Goal: Information Seeking & Learning: Learn about a topic

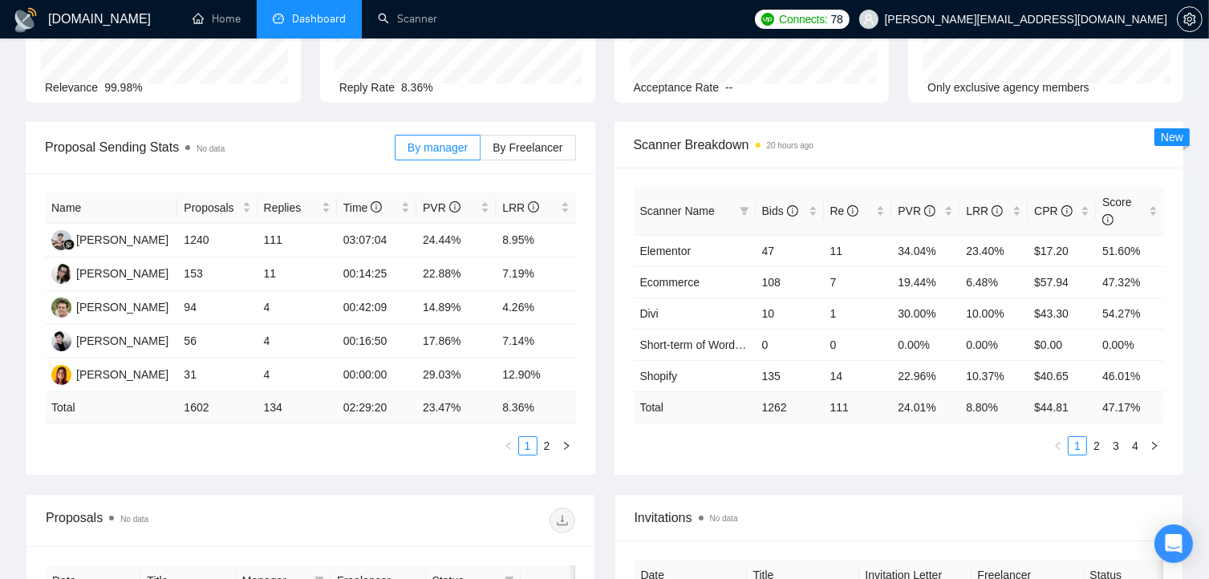
scroll to position [160, 0]
click at [1081, 19] on span "[PERSON_NAME][EMAIL_ADDRESS][DOMAIN_NAME]" at bounding box center [1026, 19] width 282 height 0
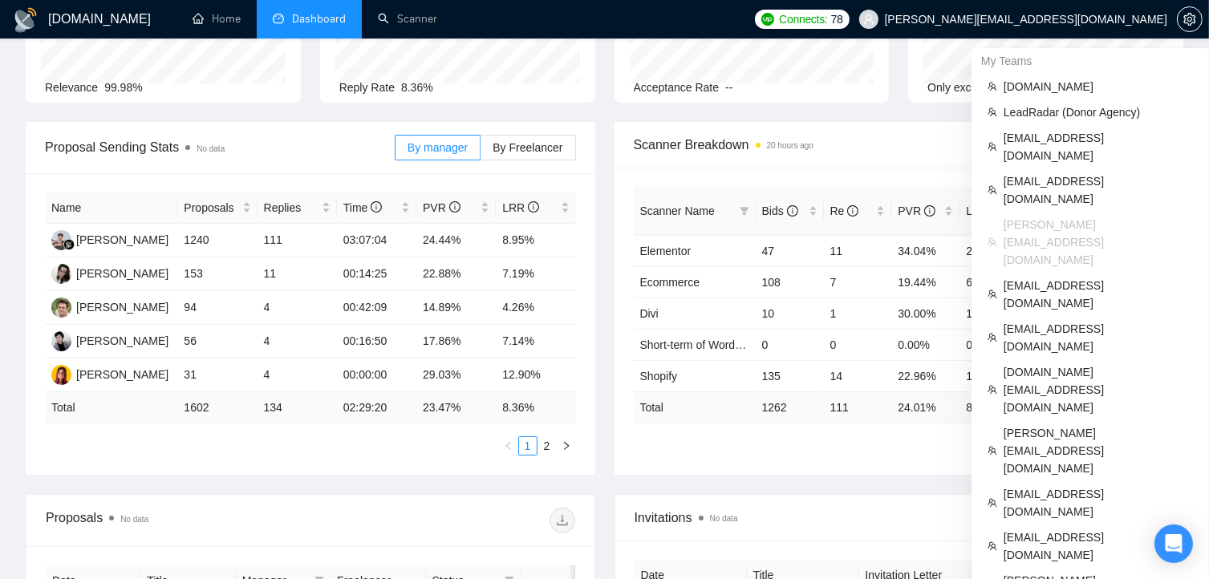
click at [1049, 19] on span "[PERSON_NAME][EMAIL_ADDRESS][DOMAIN_NAME]" at bounding box center [1026, 19] width 282 height 0
click at [1029, 485] on span "[EMAIL_ADDRESS][DOMAIN_NAME]" at bounding box center [1097, 502] width 189 height 35
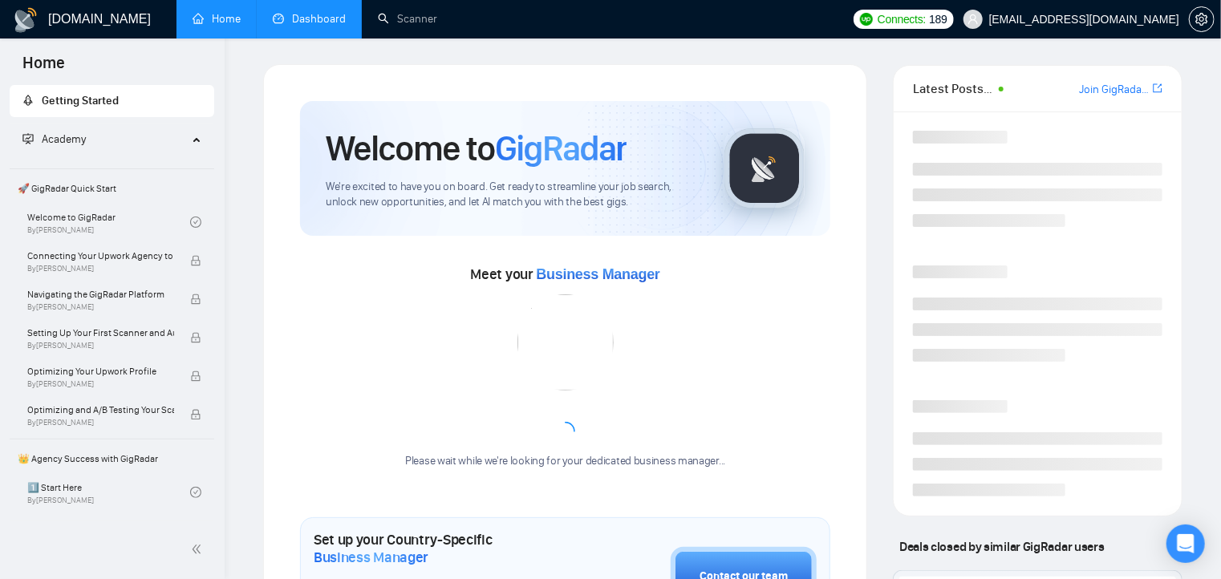
click at [307, 12] on link "Dashboard" at bounding box center [309, 19] width 73 height 14
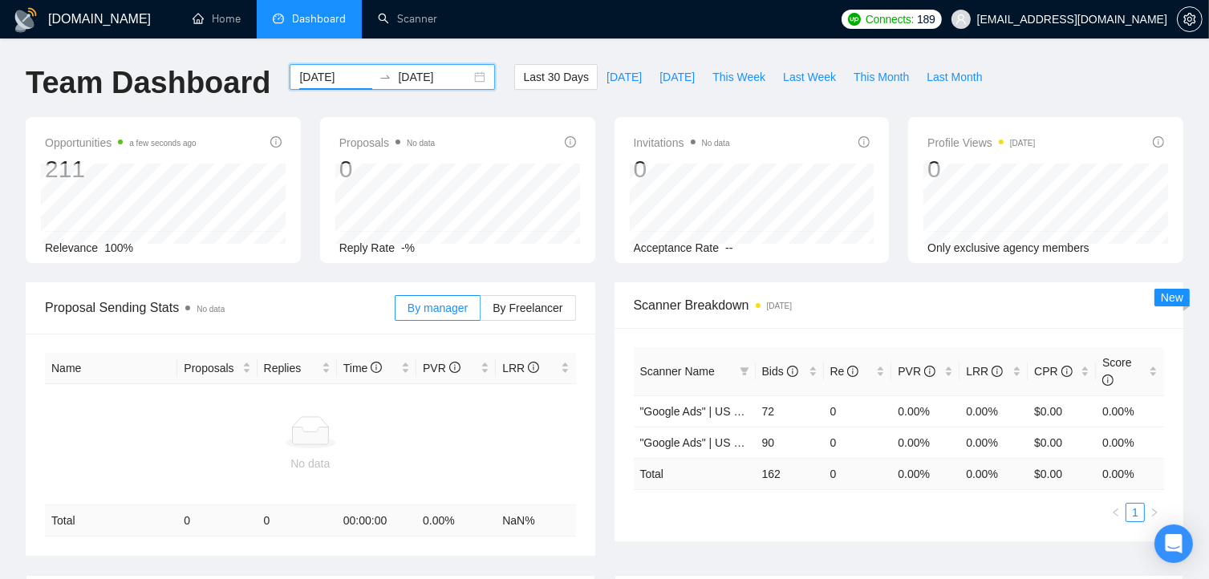
click at [326, 78] on input "[DATE]" at bounding box center [335, 77] width 73 height 18
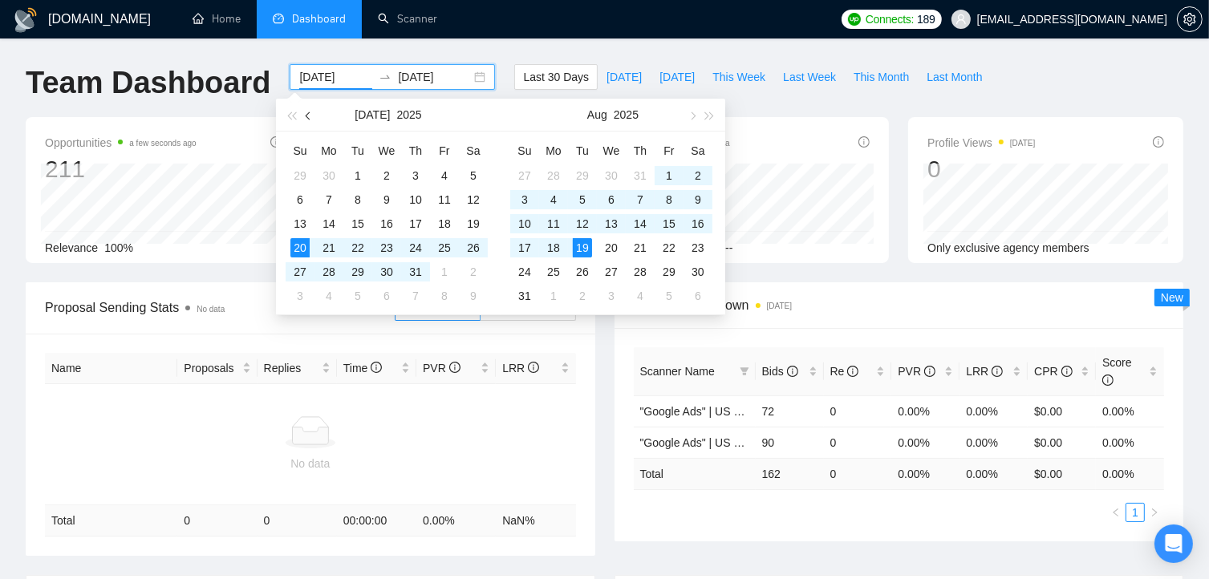
click at [305, 114] on button "button" at bounding box center [309, 115] width 18 height 32
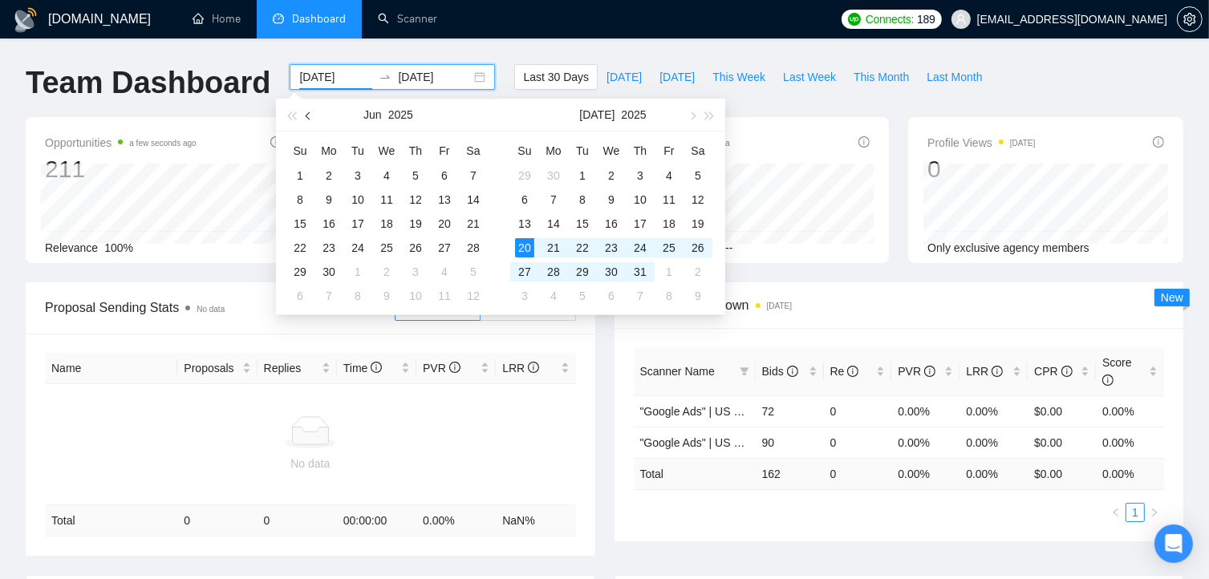
click at [305, 114] on button "button" at bounding box center [309, 115] width 18 height 32
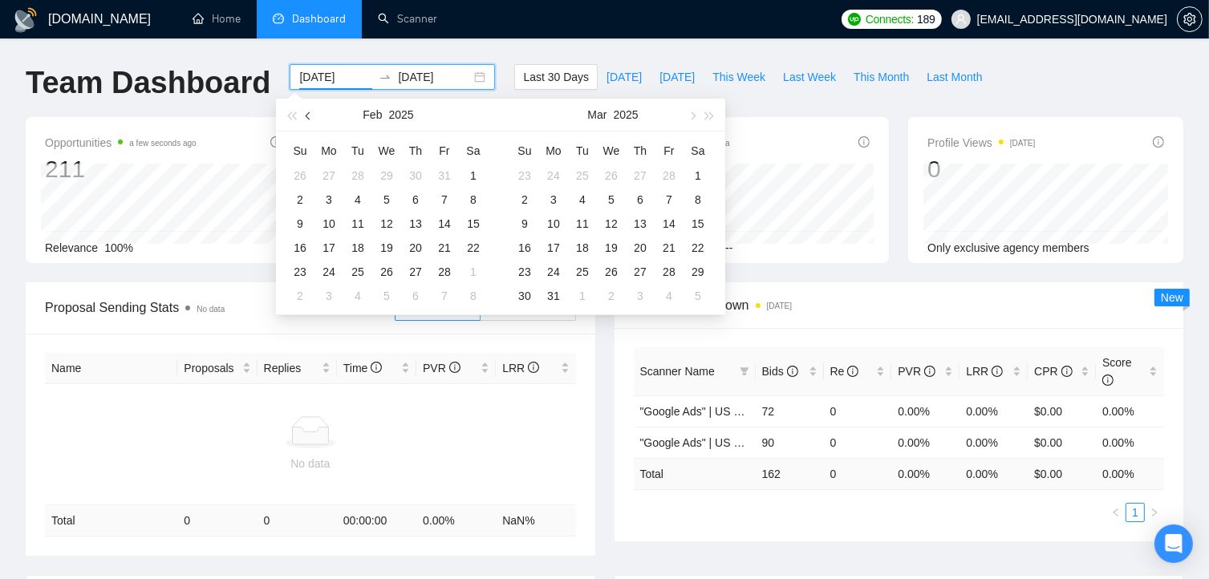
click at [305, 114] on button "button" at bounding box center [309, 115] width 18 height 32
type input "[DATE]"
click at [387, 169] on div "1" at bounding box center [386, 175] width 19 height 19
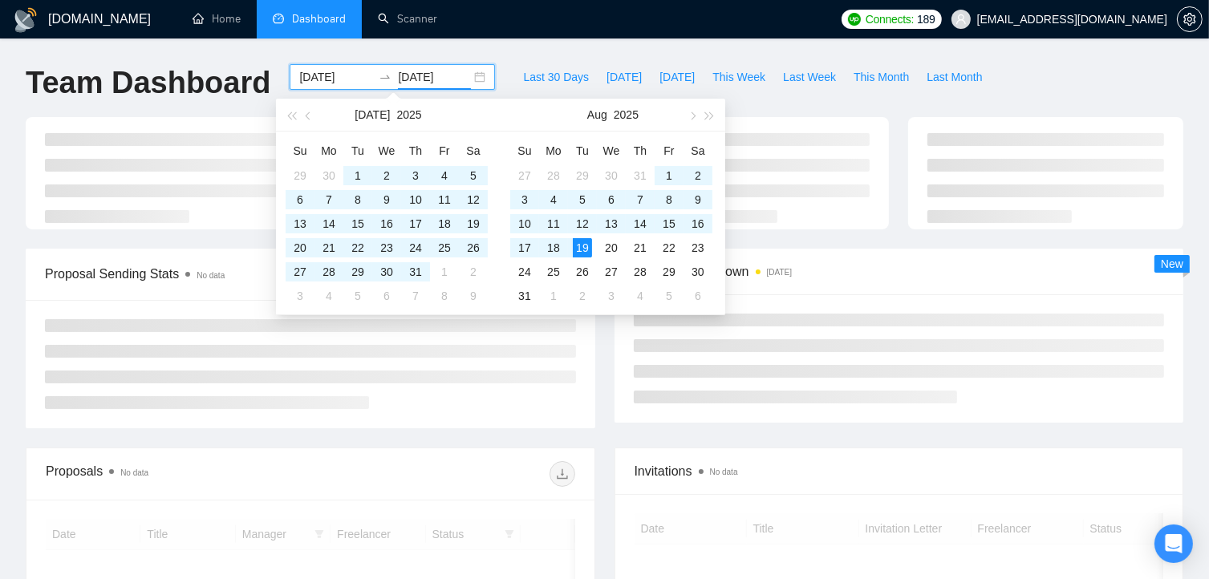
click at [228, 103] on div "Team Dashboard" at bounding box center [148, 90] width 264 height 53
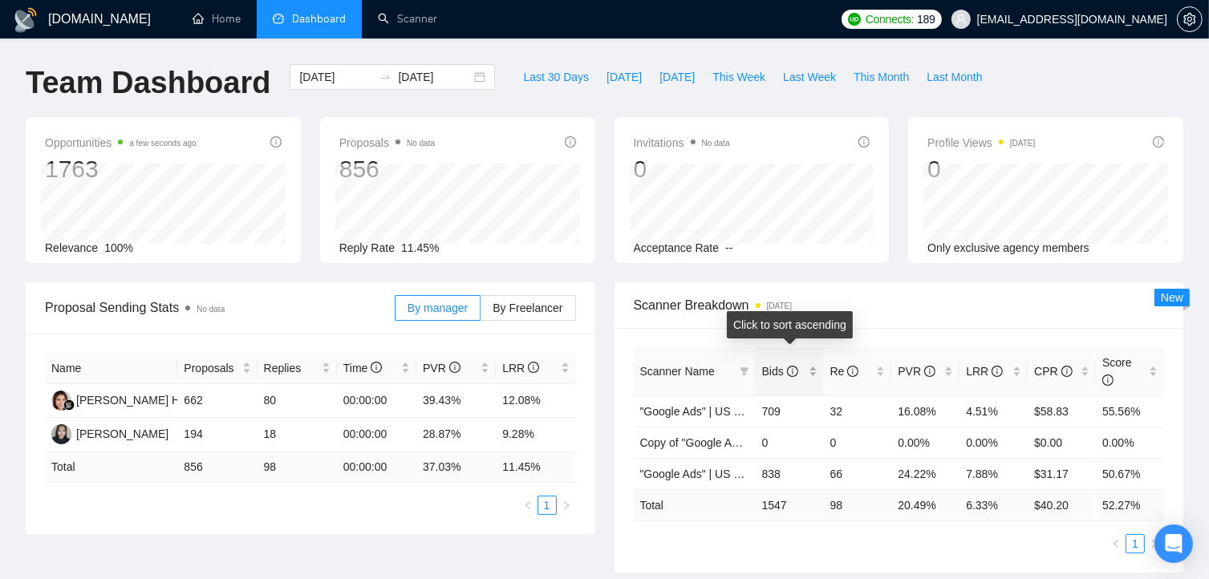
click at [814, 363] on div "Bids" at bounding box center [789, 372] width 55 height 18
click at [770, 283] on div "Scanner Breakdown [DATE]" at bounding box center [899, 305] width 531 height 46
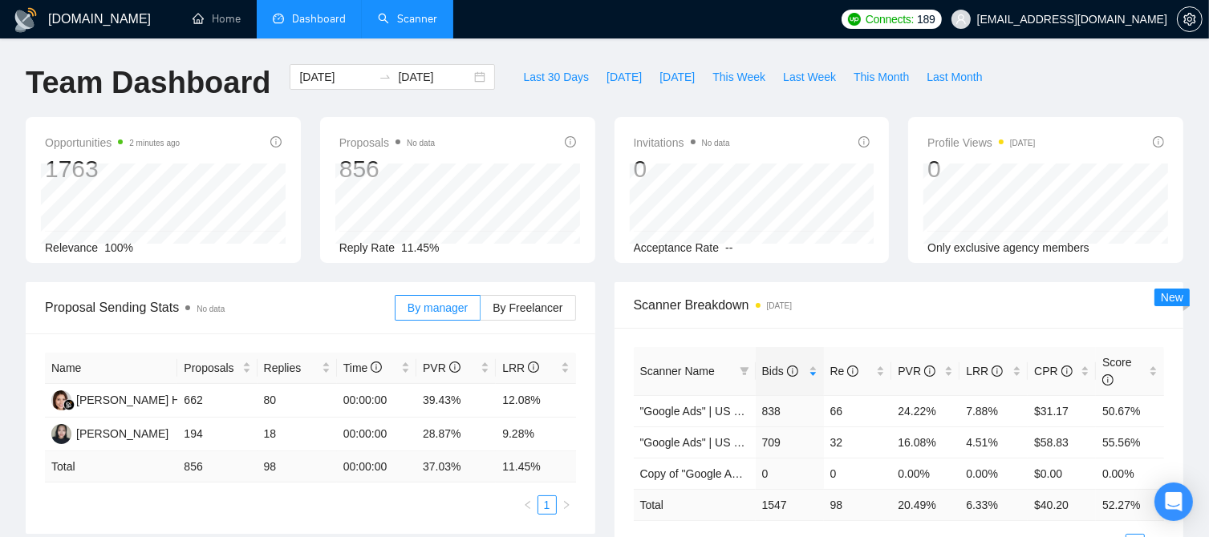
click at [414, 26] on link "Scanner" at bounding box center [407, 19] width 59 height 14
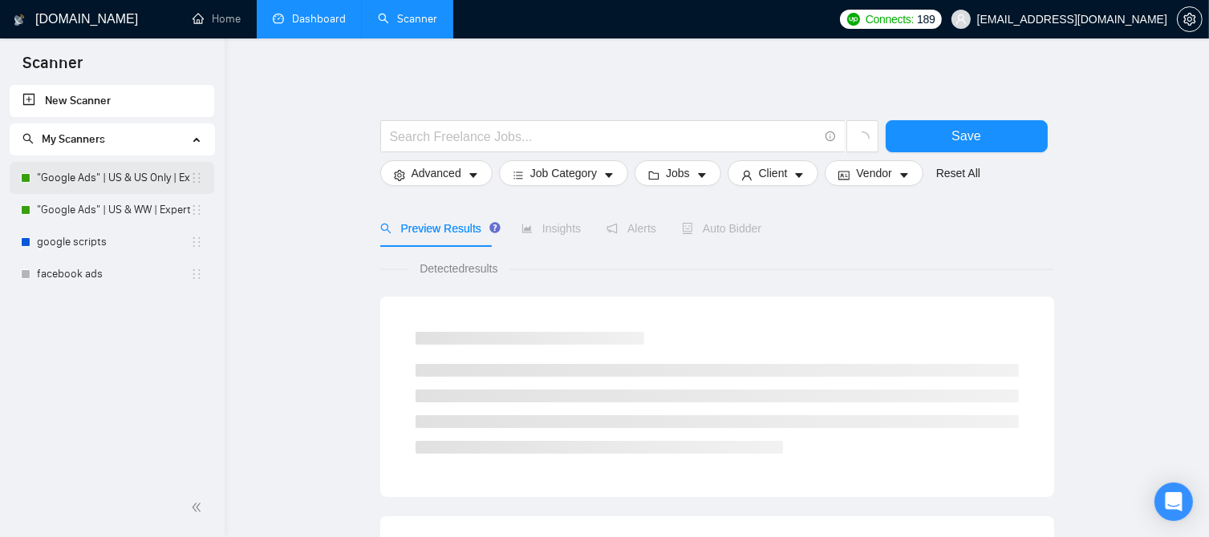
click at [132, 182] on link ""Google Ads" | US & US Only | Expert" at bounding box center [113, 178] width 153 height 32
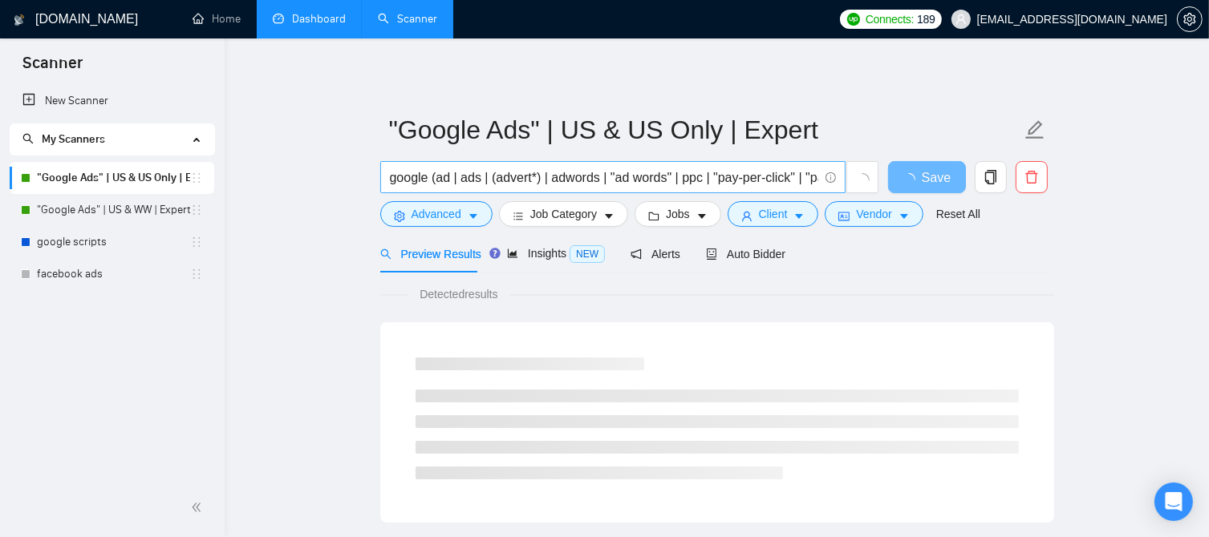
click at [391, 179] on input "google (ad | ads | (advert*) | adwords | "ad words" | ppc | "pay-per-click" | "…" at bounding box center [604, 178] width 428 height 20
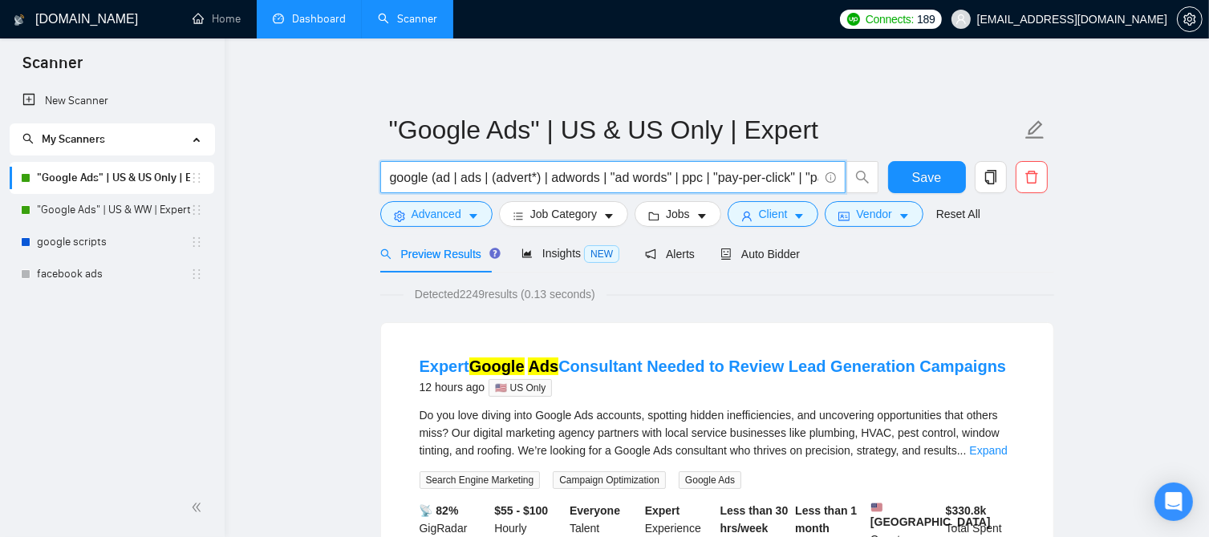
scroll to position [0, 71]
click at [423, 168] on input "google (ad | ads | (advert*) | adwords | "ad words" | ppc | "pay-per-click" | "…" at bounding box center [604, 178] width 428 height 20
click at [632, 184] on input "google (ad | ads | (advert*) | adwords | "ad words" | ppc | "pay-per-click" | "…" at bounding box center [604, 178] width 428 height 20
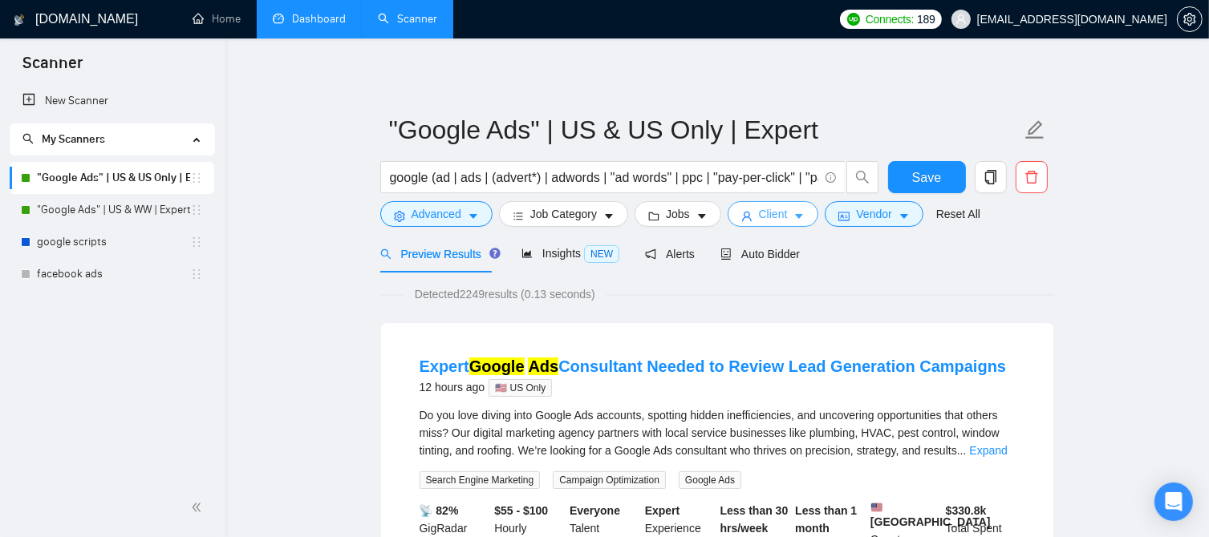
click at [767, 219] on span "Client" at bounding box center [773, 214] width 29 height 18
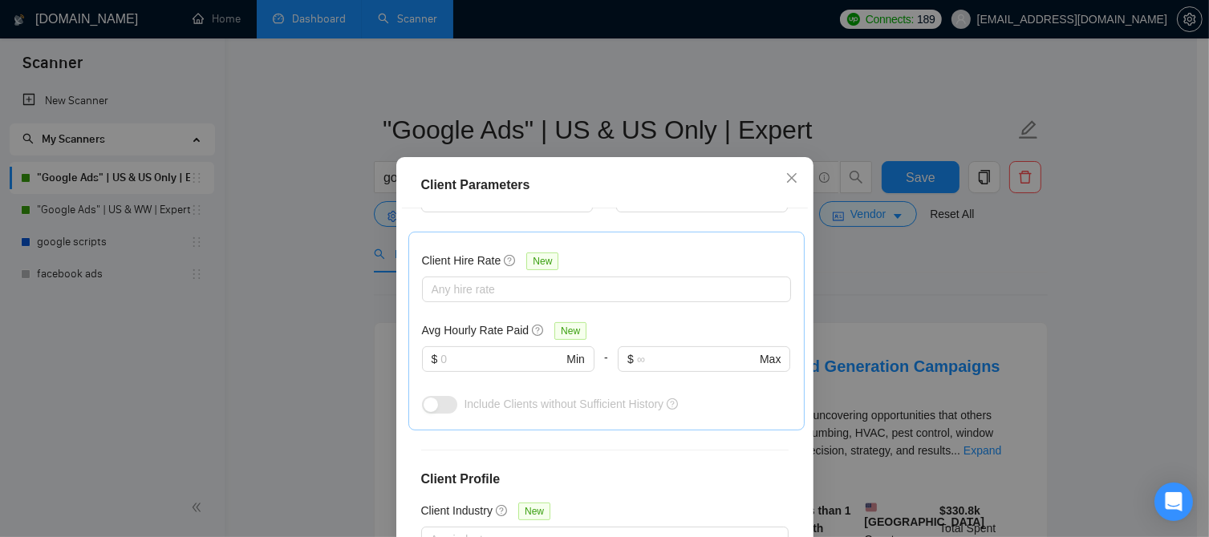
scroll to position [481, 0]
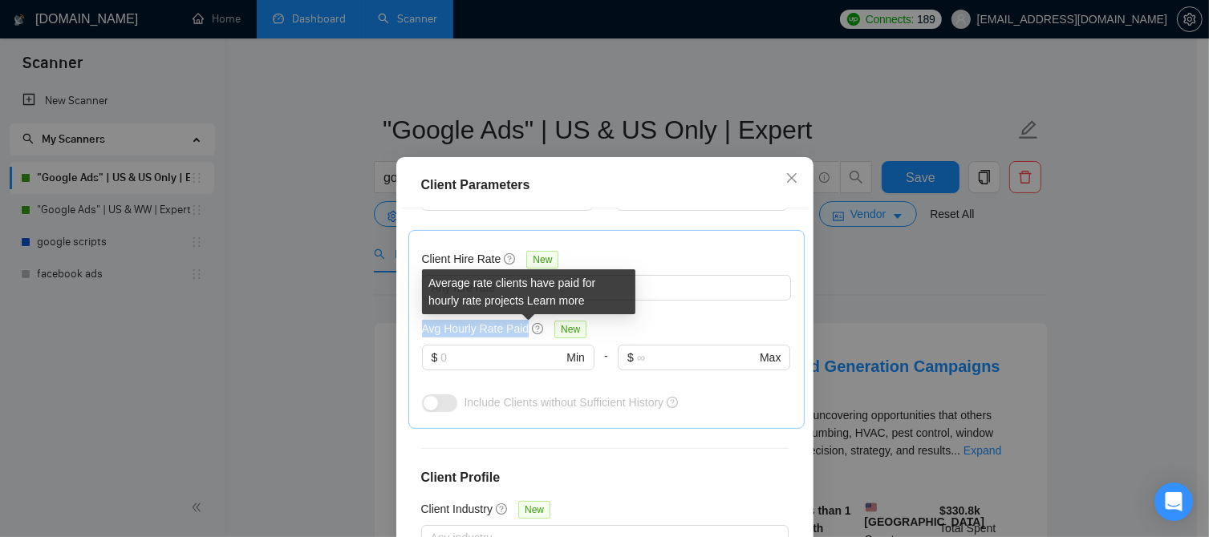
drag, startPoint x: 419, startPoint y: 330, endPoint x: 523, endPoint y: 326, distance: 104.3
click at [523, 326] on div "Avg Hourly Rate Paid New" at bounding box center [508, 329] width 172 height 18
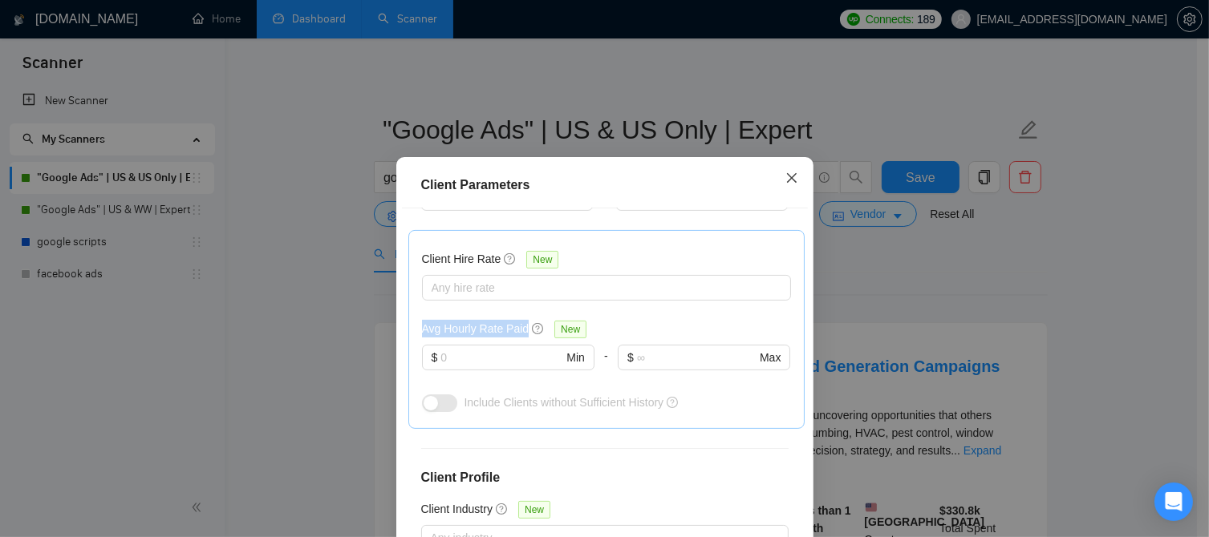
click at [787, 180] on icon "close" at bounding box center [791, 178] width 13 height 13
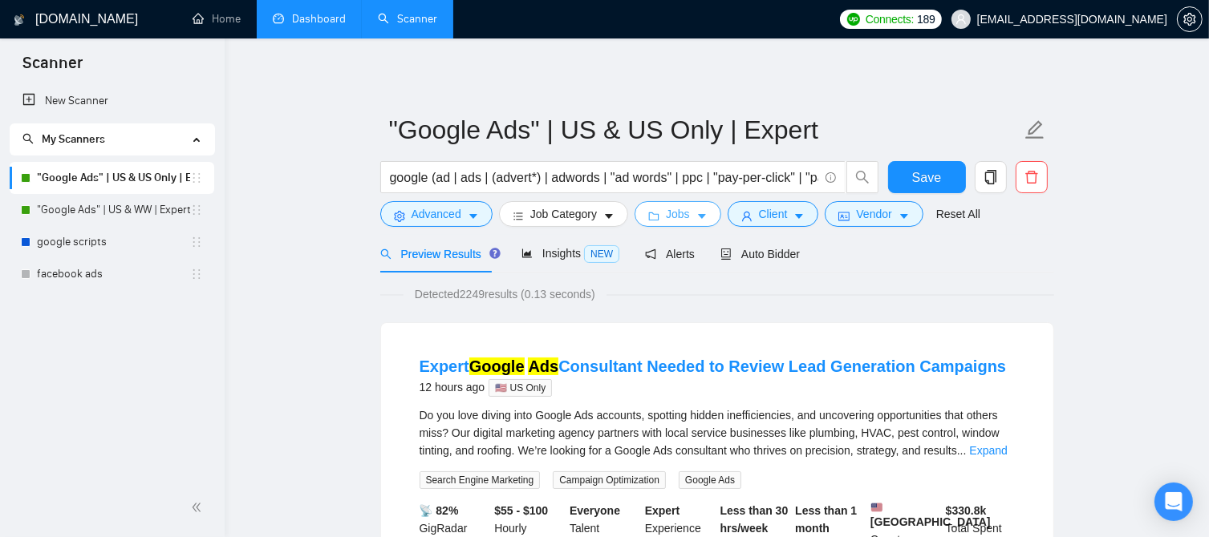
click at [676, 207] on span "Jobs" at bounding box center [678, 214] width 24 height 18
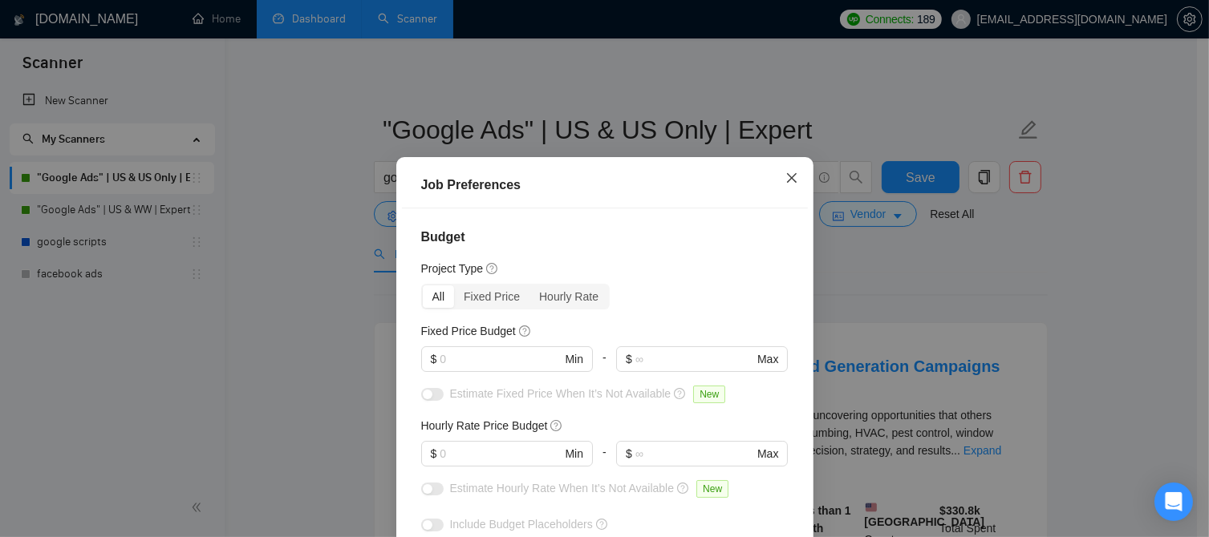
click at [785, 177] on icon "close" at bounding box center [791, 178] width 13 height 13
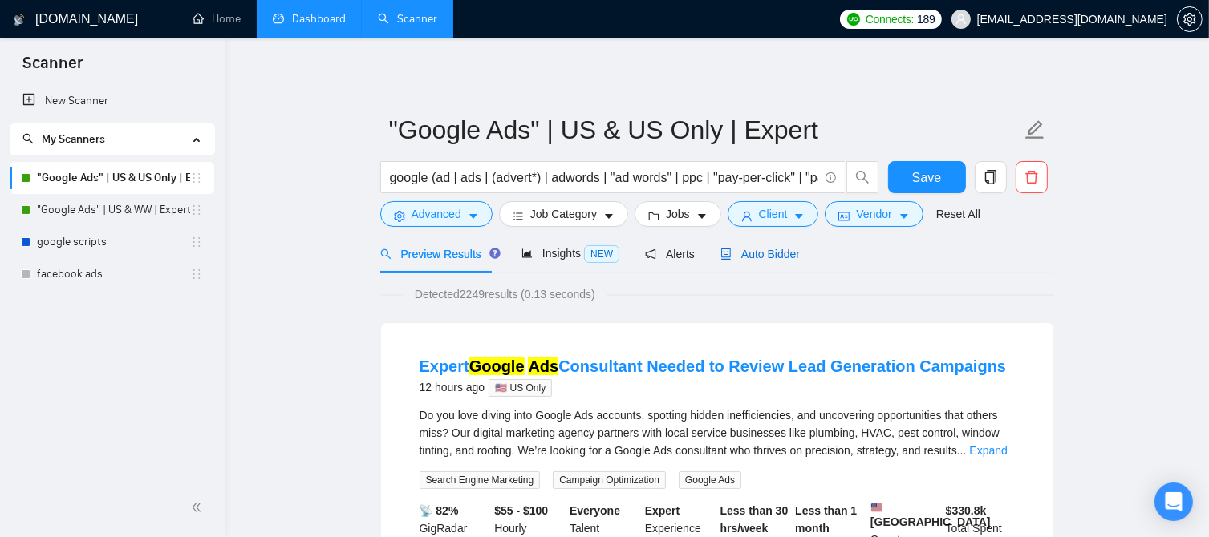
click at [771, 248] on span "Auto Bidder" at bounding box center [759, 254] width 79 height 13
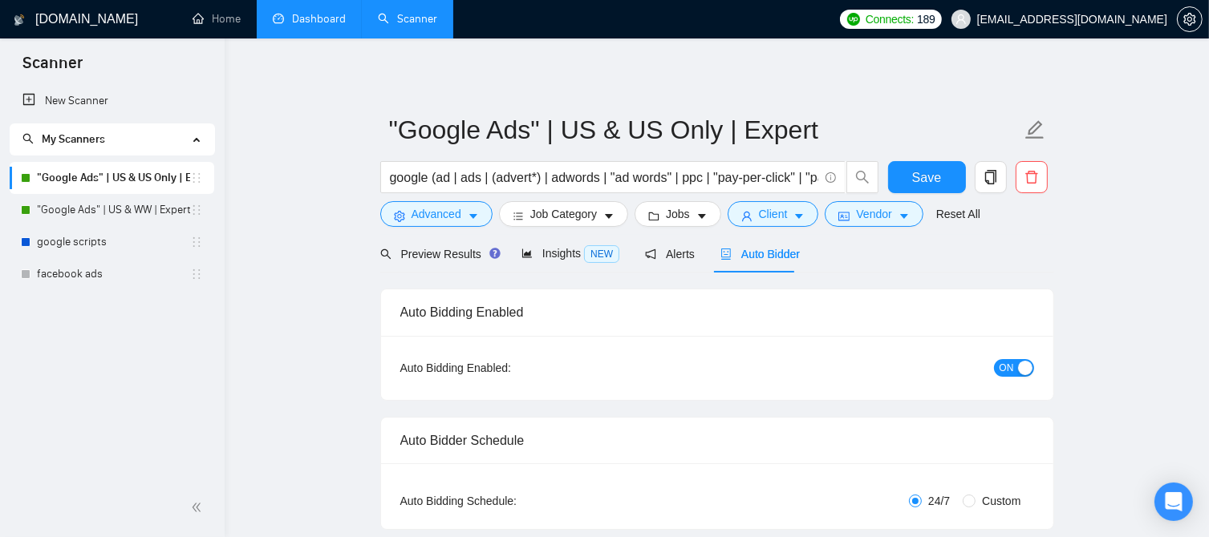
checkbox input "true"
click at [443, 253] on span "Preview Results" at bounding box center [437, 254] width 115 height 13
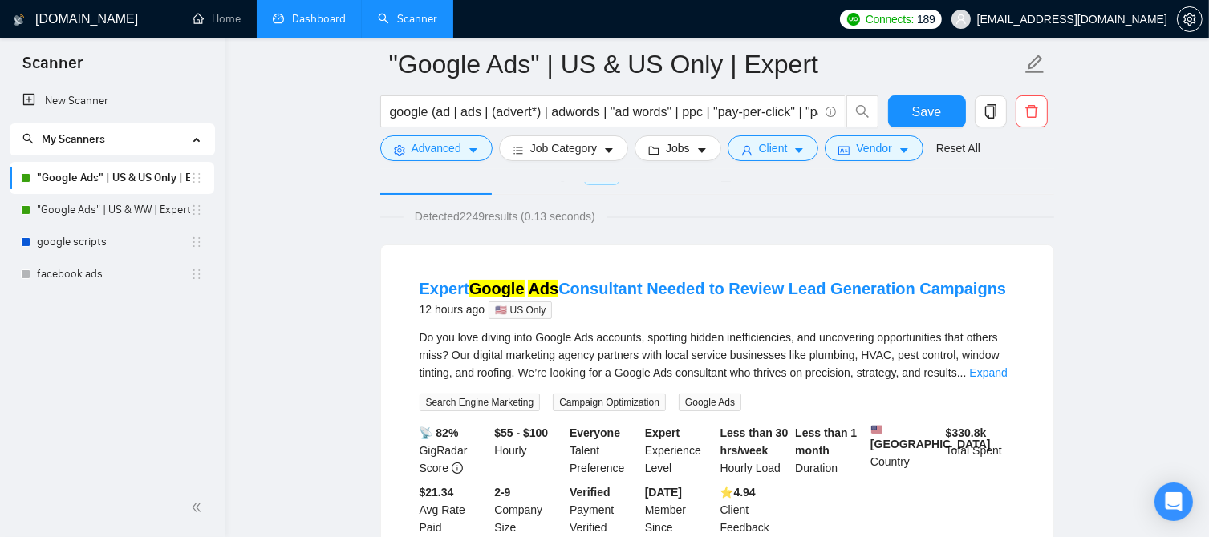
scroll to position [160, 0]
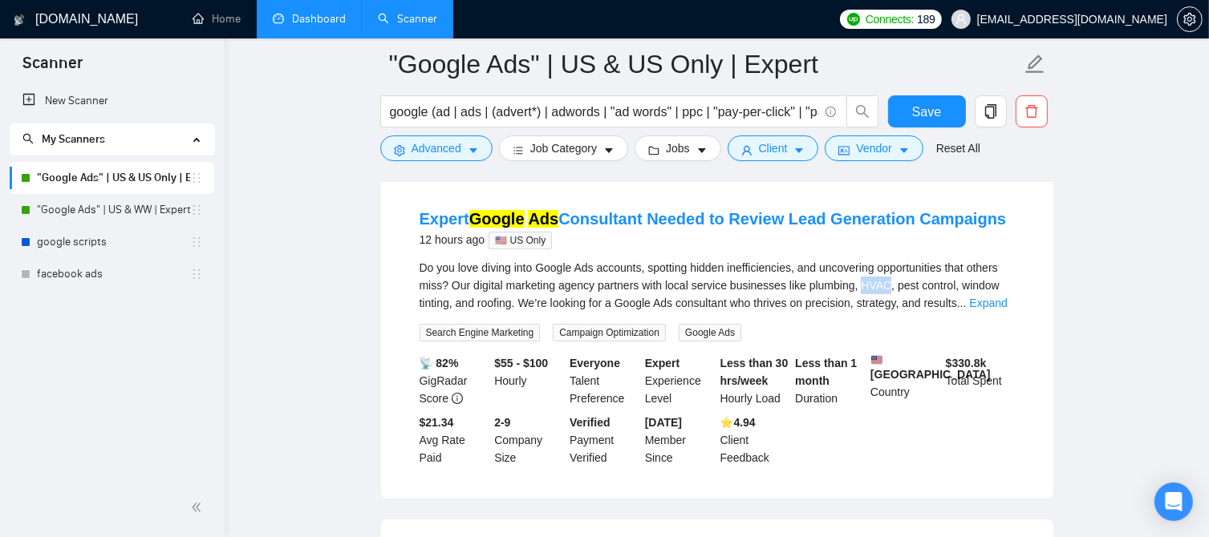
drag, startPoint x: 857, startPoint y: 286, endPoint x: 883, endPoint y: 289, distance: 25.8
click at [883, 289] on span "Do you love diving into Google Ads accounts, spotting hidden inefficiencies, an…" at bounding box center [709, 285] width 580 height 48
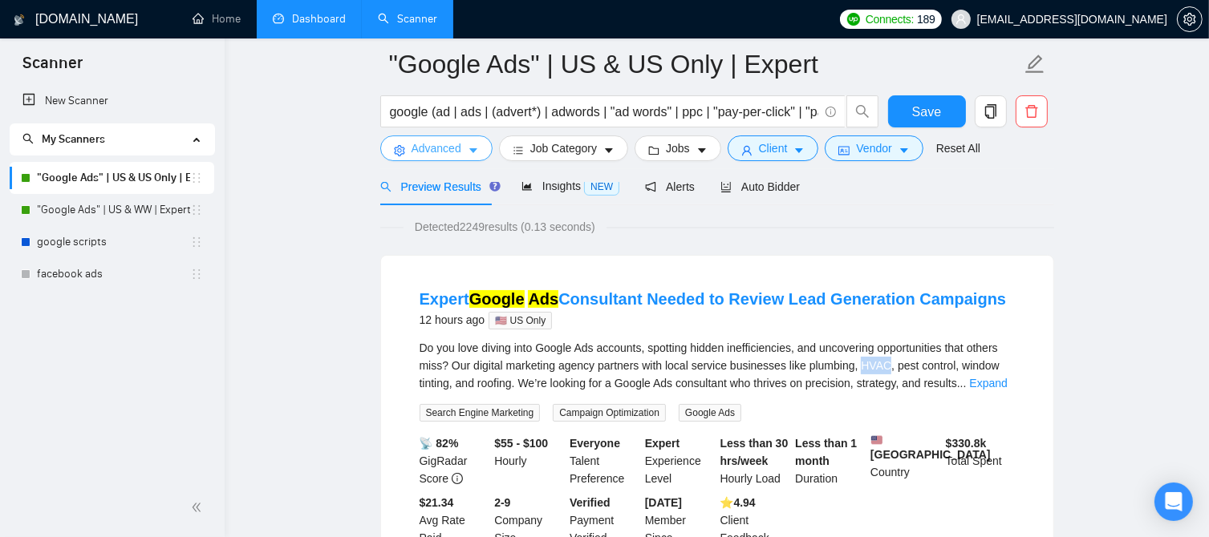
click at [434, 146] on span "Advanced" at bounding box center [436, 149] width 50 height 18
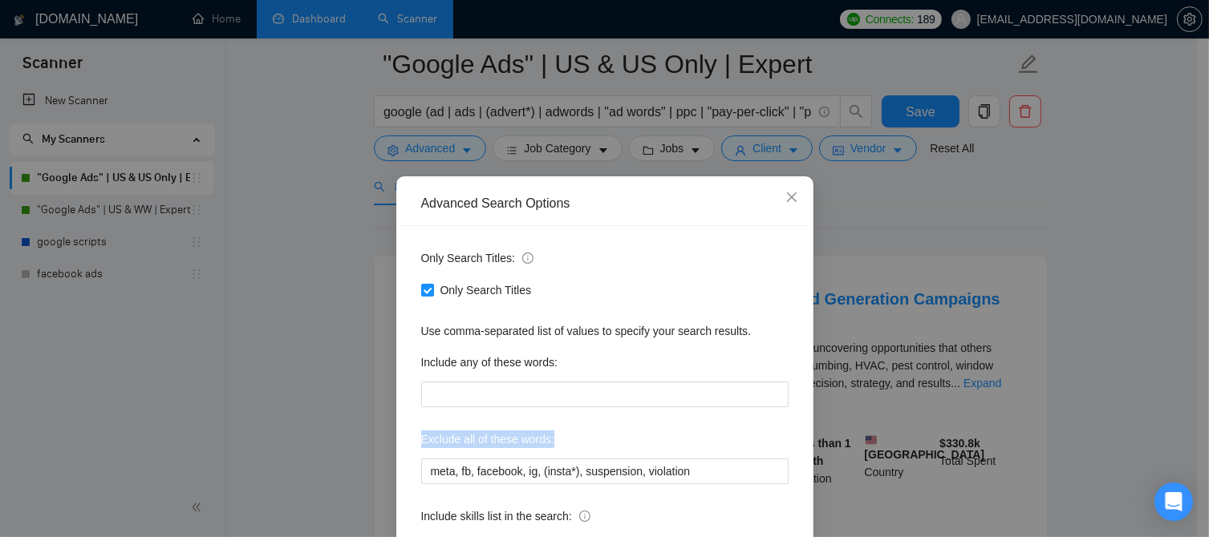
drag, startPoint x: 416, startPoint y: 440, endPoint x: 547, endPoint y: 445, distance: 130.8
click at [547, 445] on div "Exclude all of these words:" at bounding box center [604, 443] width 367 height 32
click at [786, 204] on icon "close" at bounding box center [791, 197] width 13 height 13
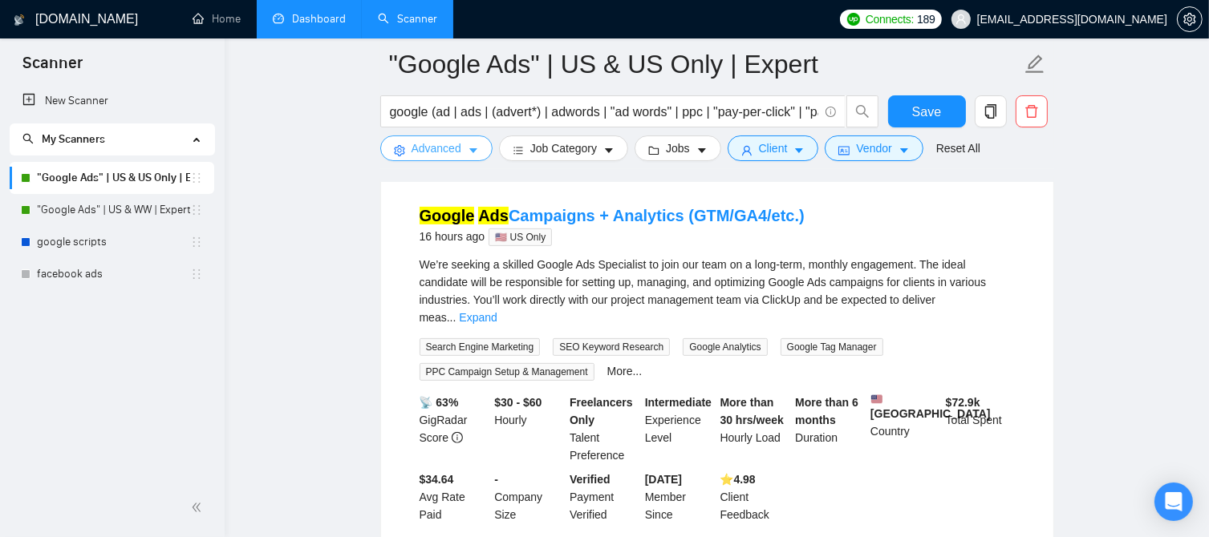
scroll to position [481, 0]
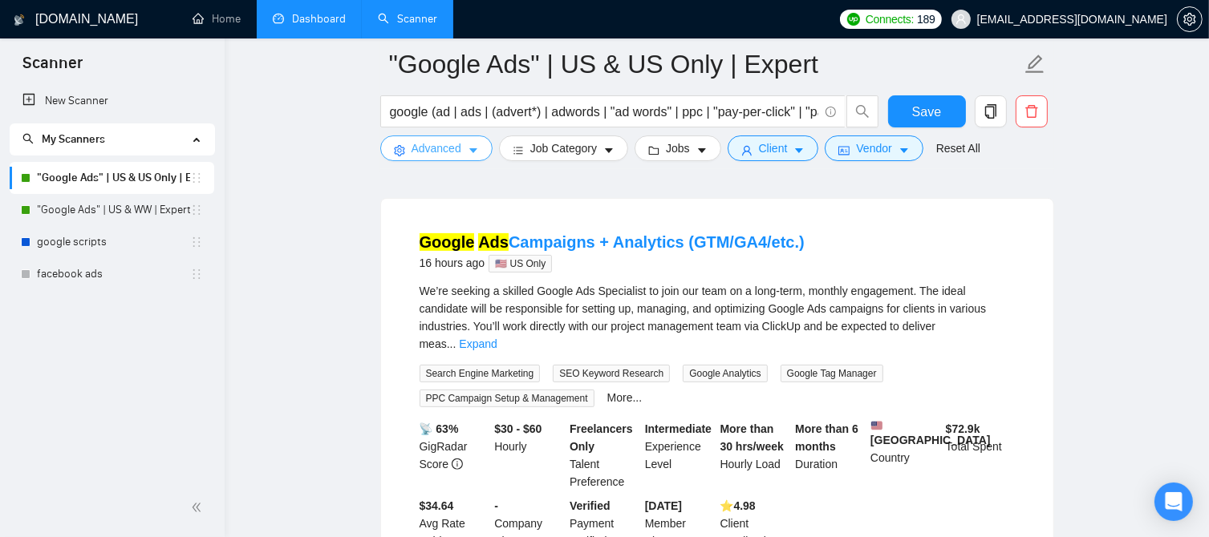
click at [433, 151] on span "Advanced" at bounding box center [436, 149] width 50 height 18
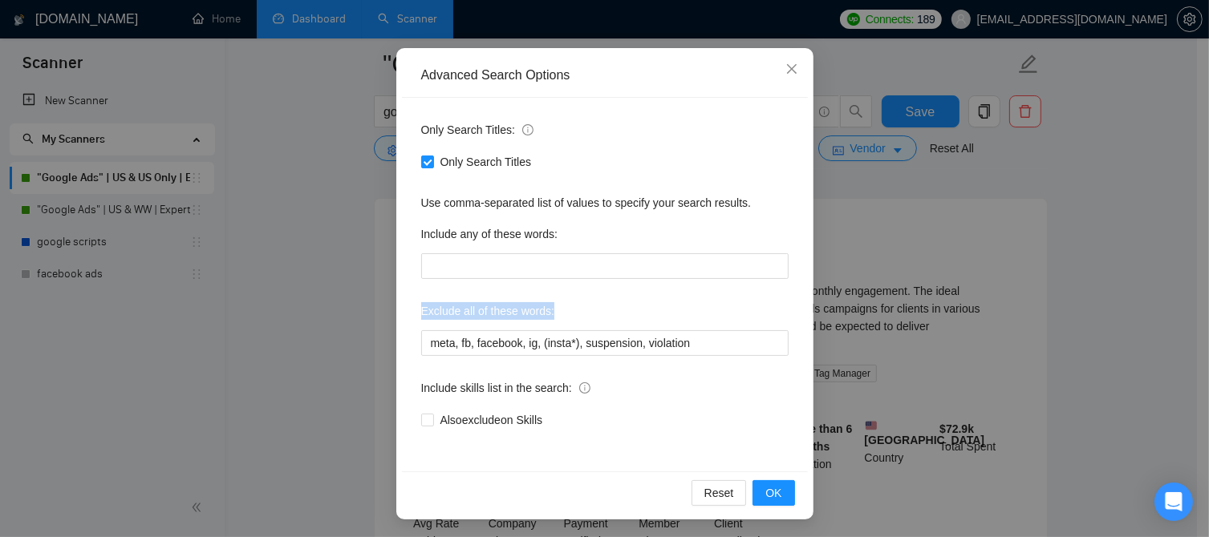
scroll to position [129, 0]
click at [785, 66] on icon "close" at bounding box center [791, 68] width 13 height 13
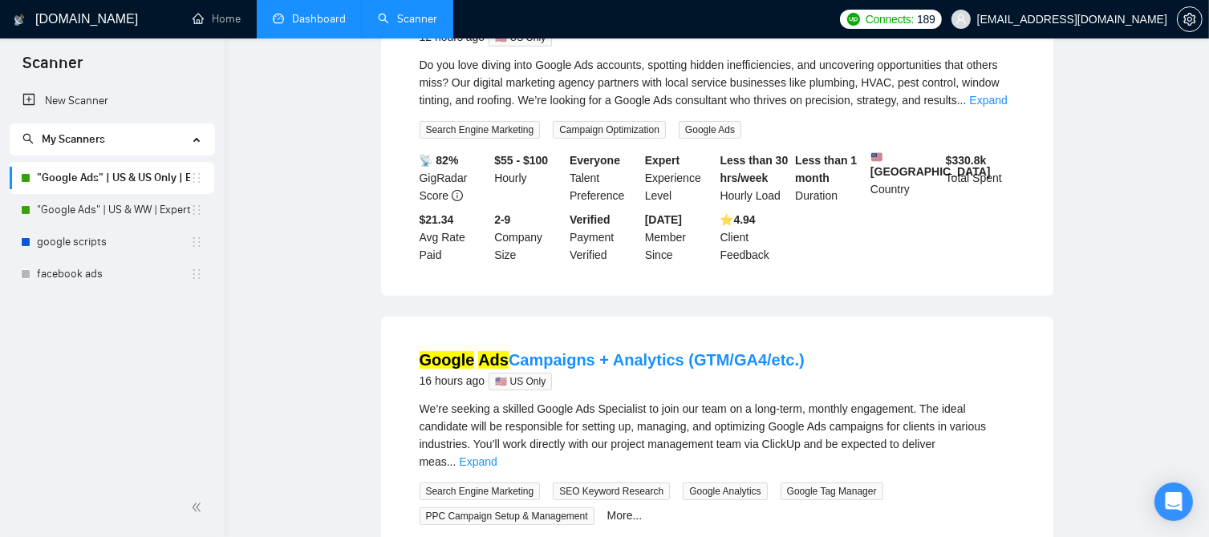
scroll to position [0, 0]
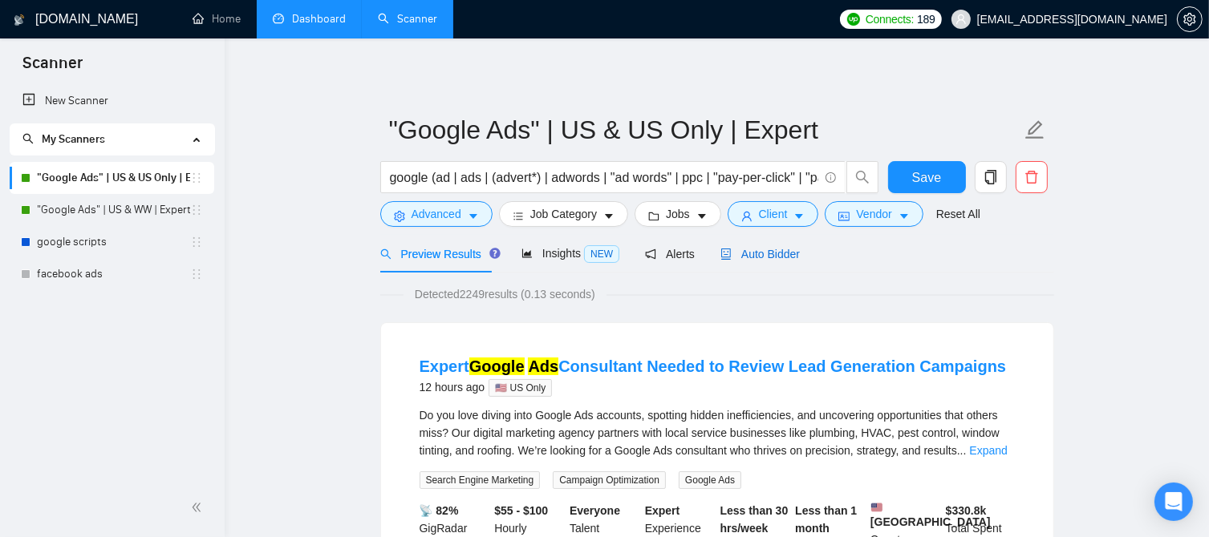
click at [744, 260] on span "Auto Bidder" at bounding box center [759, 254] width 79 height 13
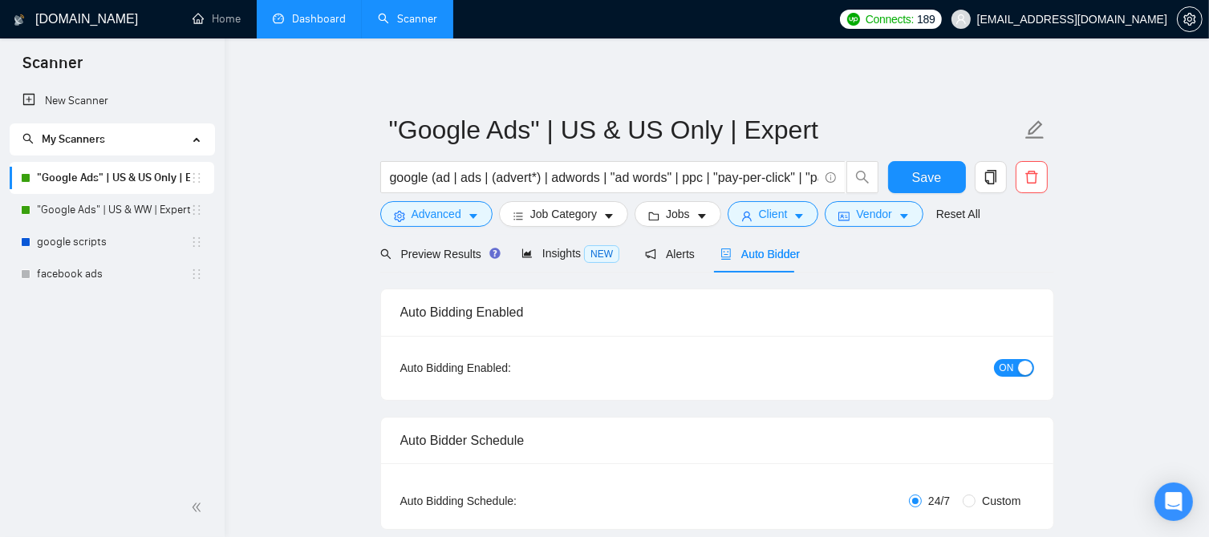
checkbox input "true"
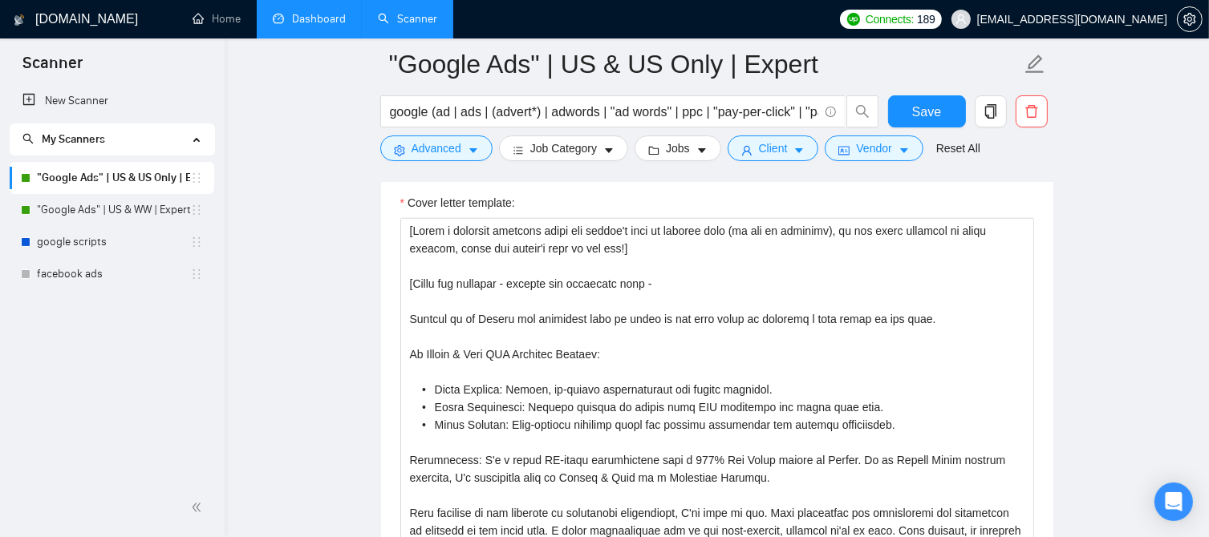
scroll to position [1764, 0]
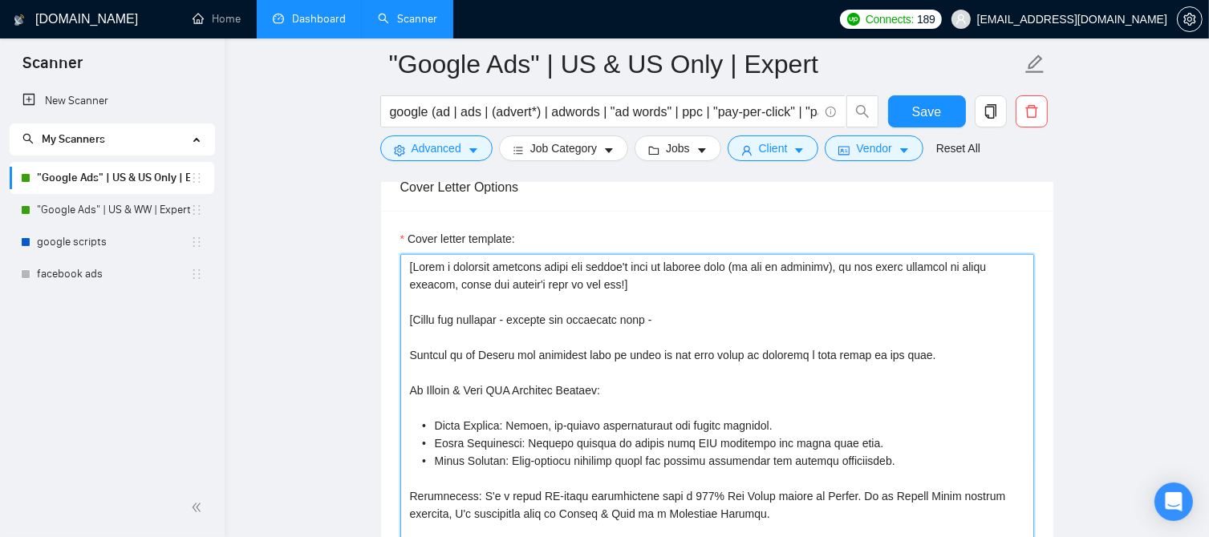
click at [411, 357] on textarea "Cover letter template:" at bounding box center [717, 434] width 634 height 361
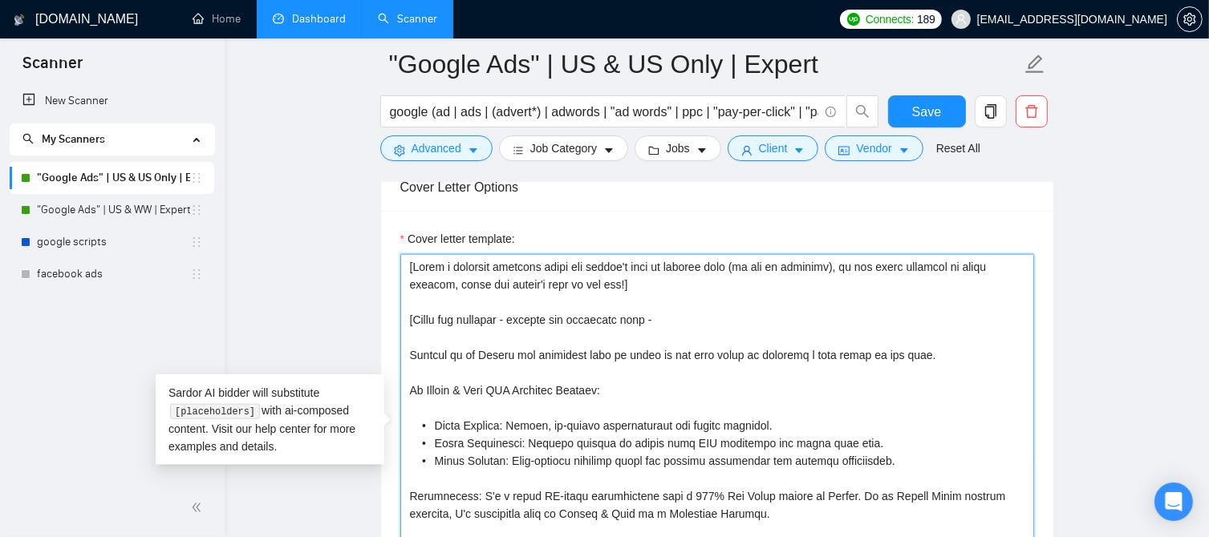
click at [417, 316] on textarea "Cover letter template:" at bounding box center [717, 434] width 634 height 361
click at [492, 303] on textarea "Cover letter template:" at bounding box center [717, 434] width 634 height 361
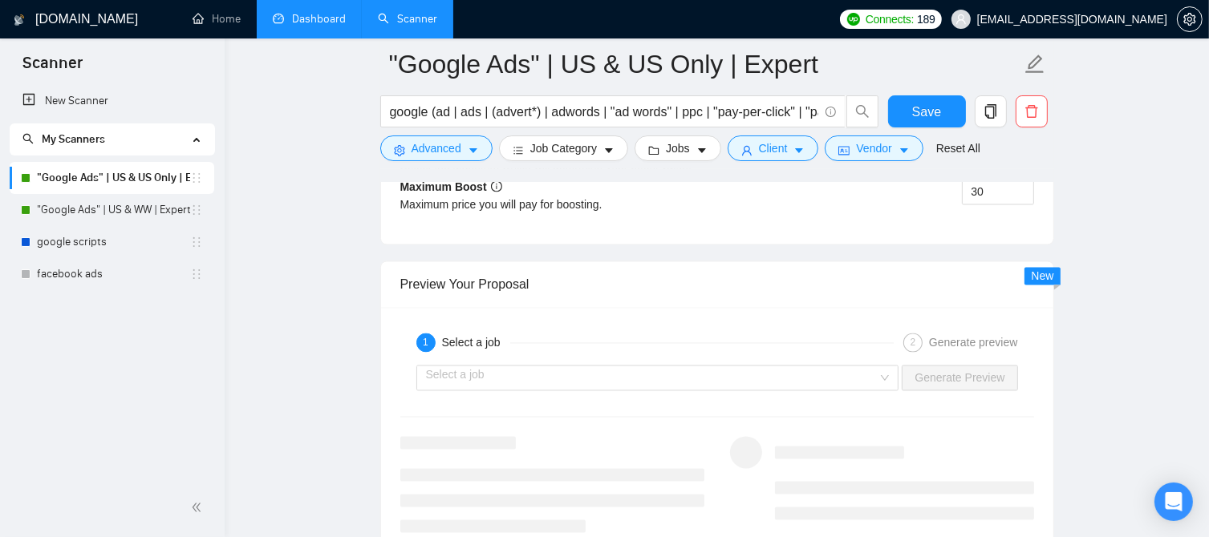
scroll to position [3128, 0]
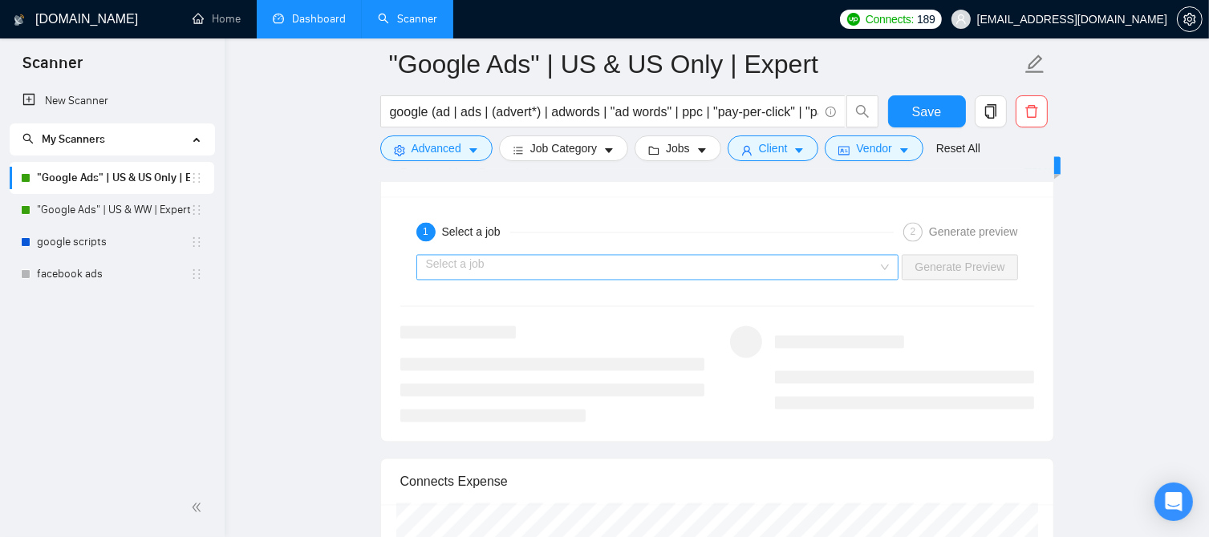
click at [526, 261] on input "search" at bounding box center [652, 267] width 452 height 24
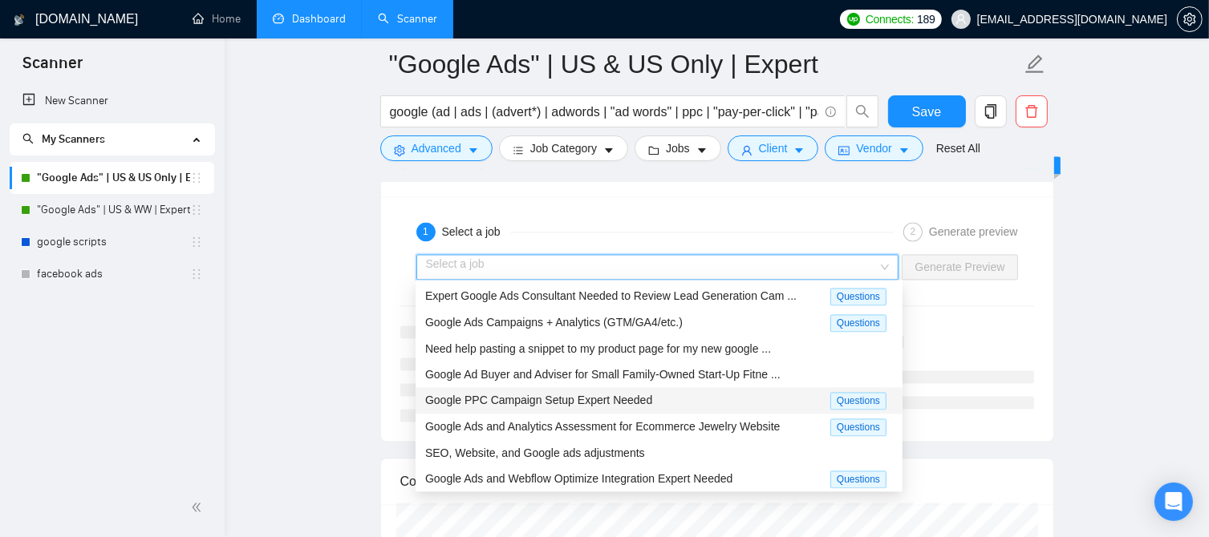
click at [561, 402] on span "Google PPC Campaign Setup Expert Needed" at bounding box center [538, 400] width 227 height 13
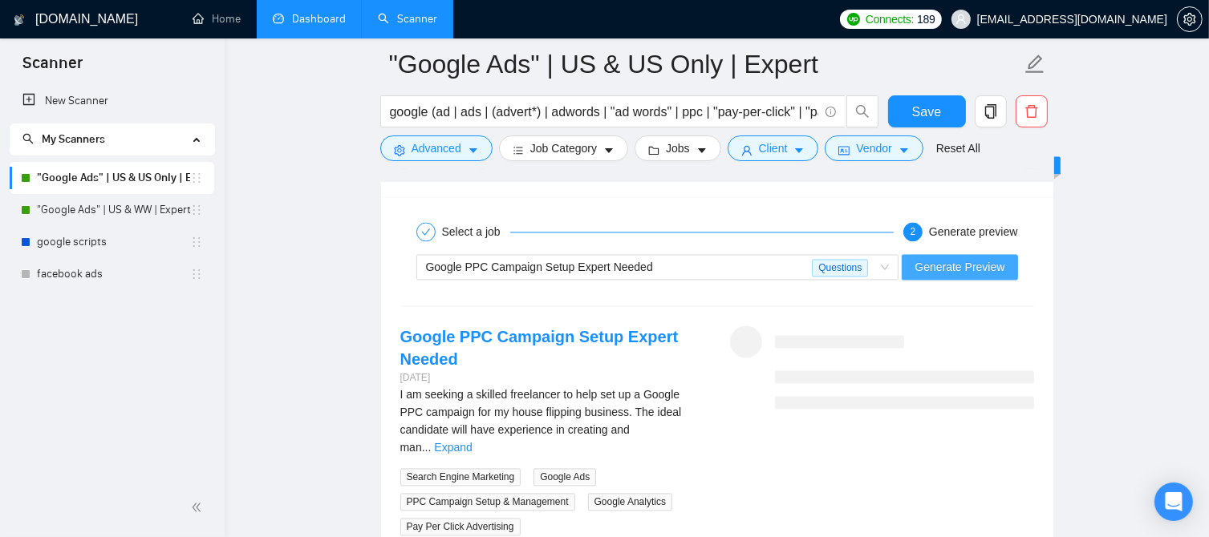
click at [944, 264] on span "Generate Preview" at bounding box center [959, 267] width 90 height 18
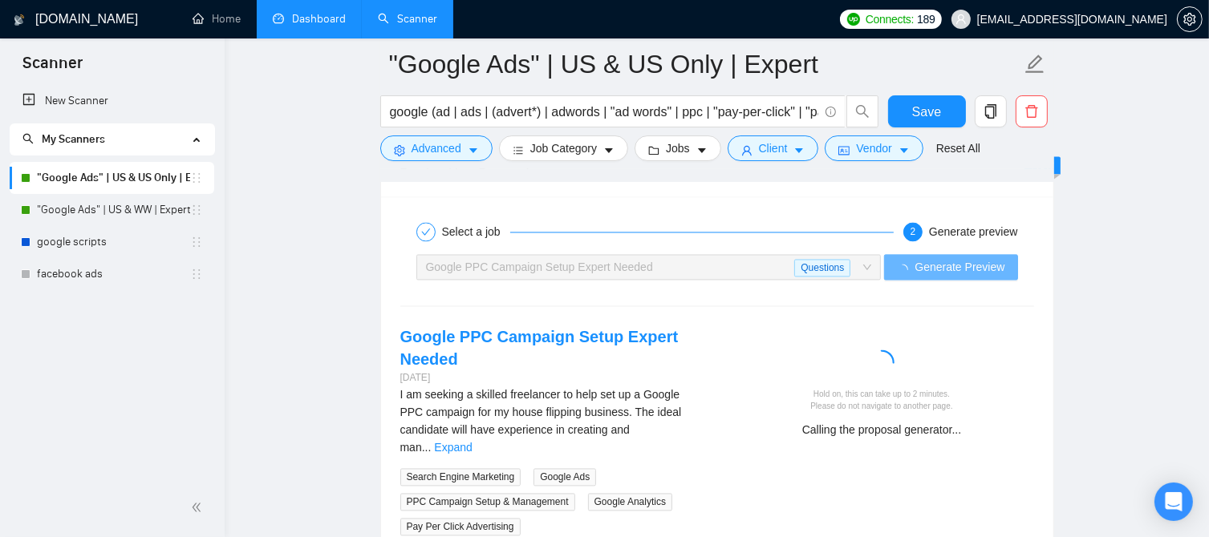
click at [924, 388] on div "Hold on, this can take up to 2 minutes. Please do not navigate to another page." at bounding box center [881, 400] width 291 height 25
drag, startPoint x: 913, startPoint y: 387, endPoint x: 946, endPoint y: 388, distance: 32.9
click at [946, 388] on div "Hold on, this can take up to 2 minutes. Please do not navigate to another page." at bounding box center [881, 400] width 291 height 25
click at [835, 393] on div "Hold on, this can take up to 2 minutes. Please do not navigate to another page." at bounding box center [881, 400] width 291 height 25
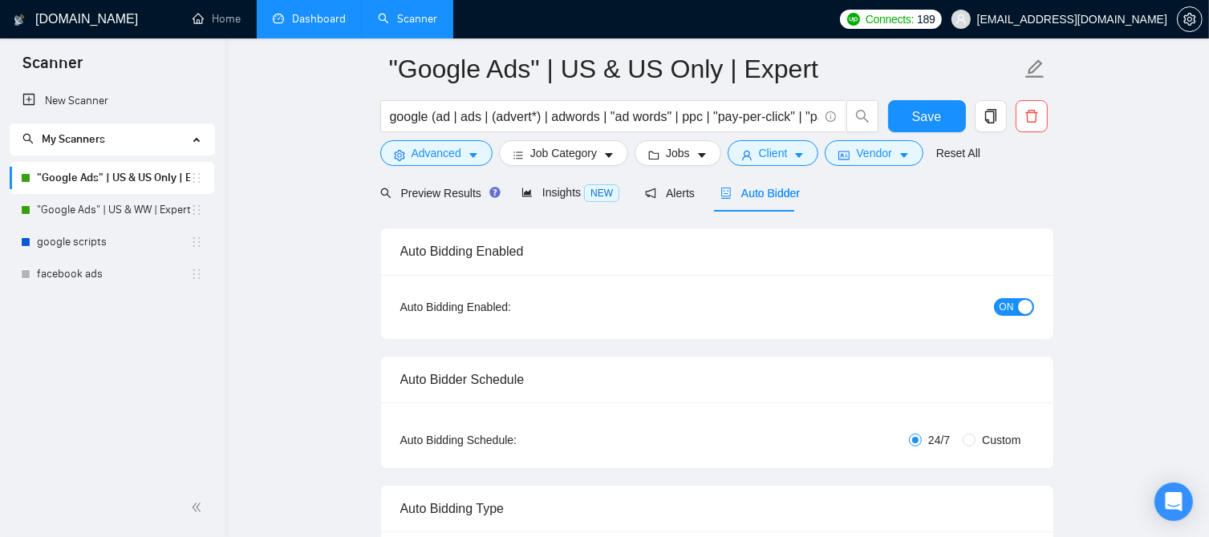
scroll to position [0, 0]
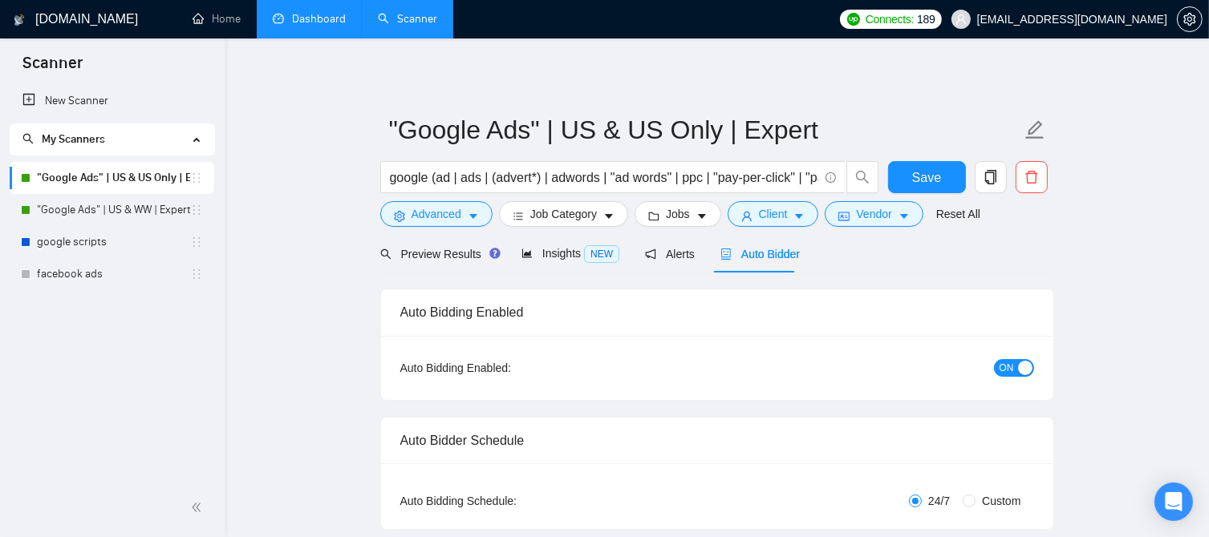
click at [297, 12] on link "Dashboard" at bounding box center [309, 19] width 73 height 14
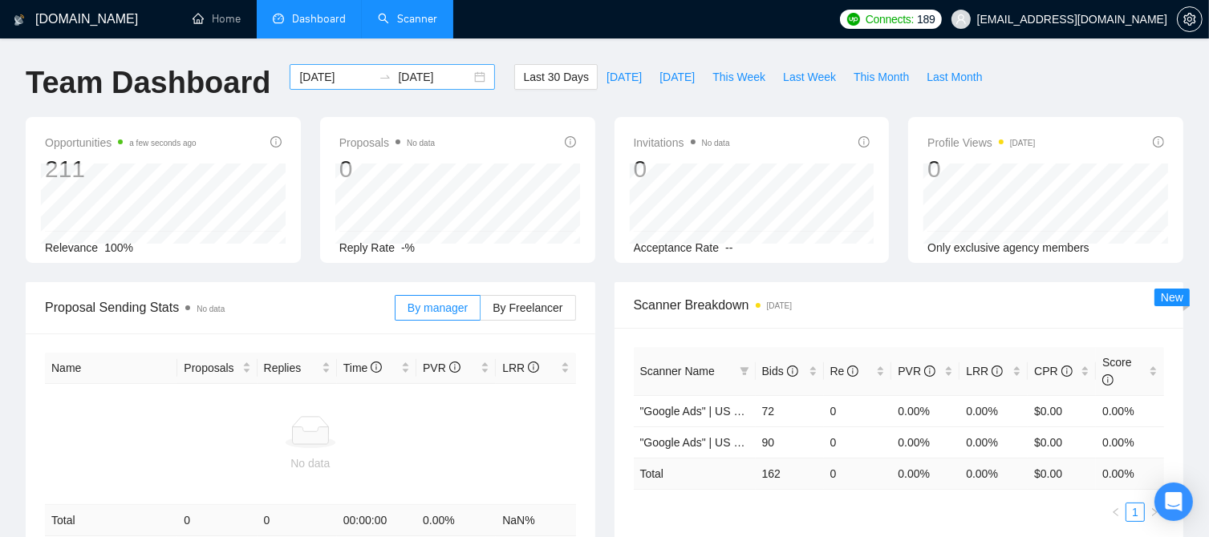
click at [326, 83] on input "[DATE]" at bounding box center [335, 77] width 73 height 18
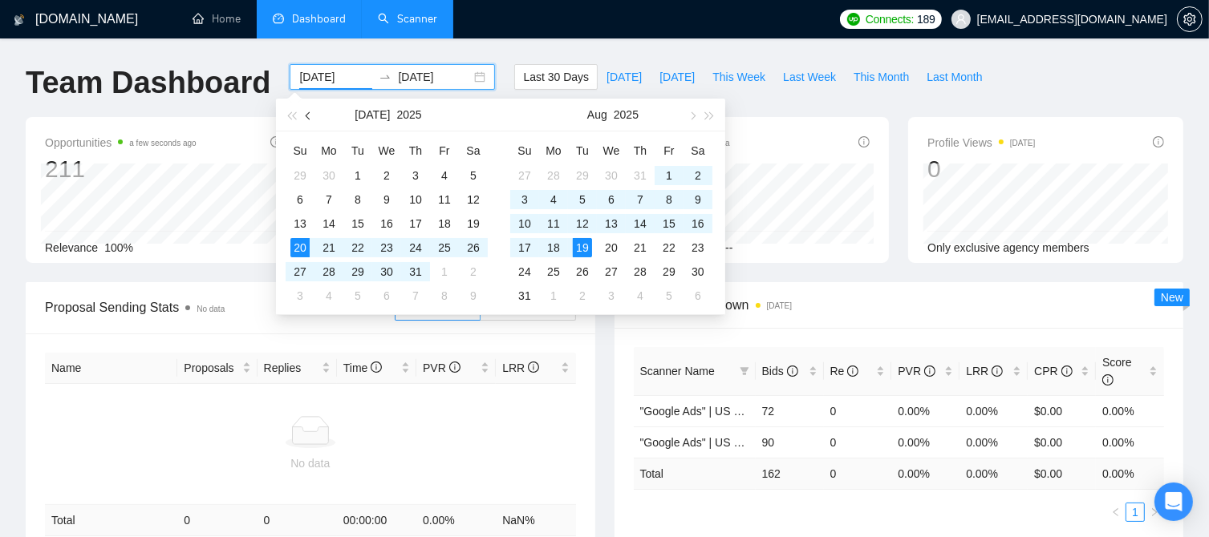
click at [310, 115] on span "button" at bounding box center [310, 115] width 8 height 8
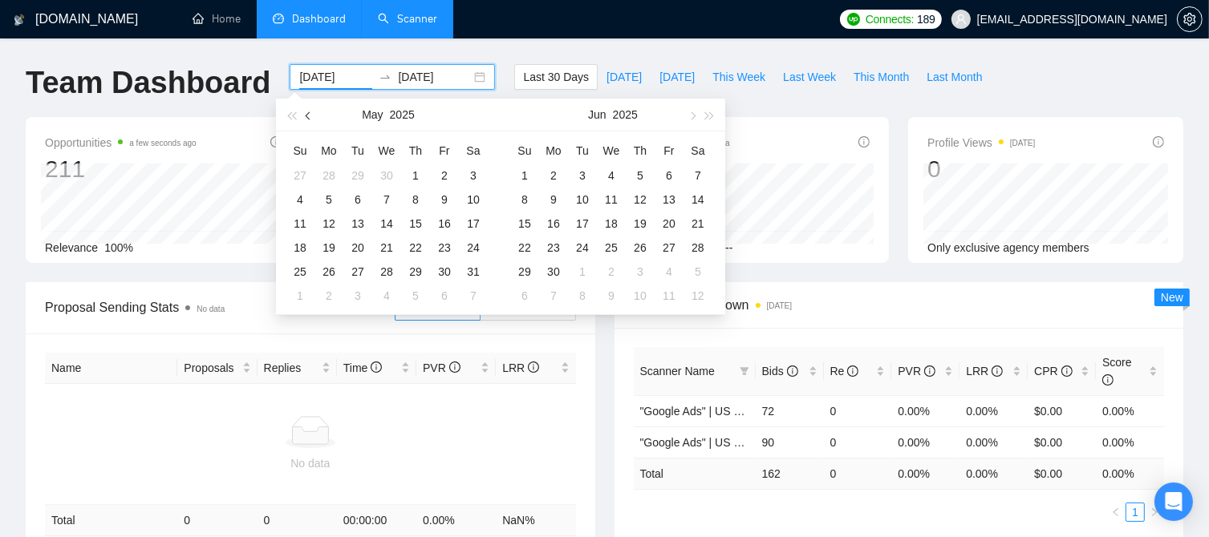
click at [310, 115] on span "button" at bounding box center [310, 115] width 8 height 8
type input "[DATE]"
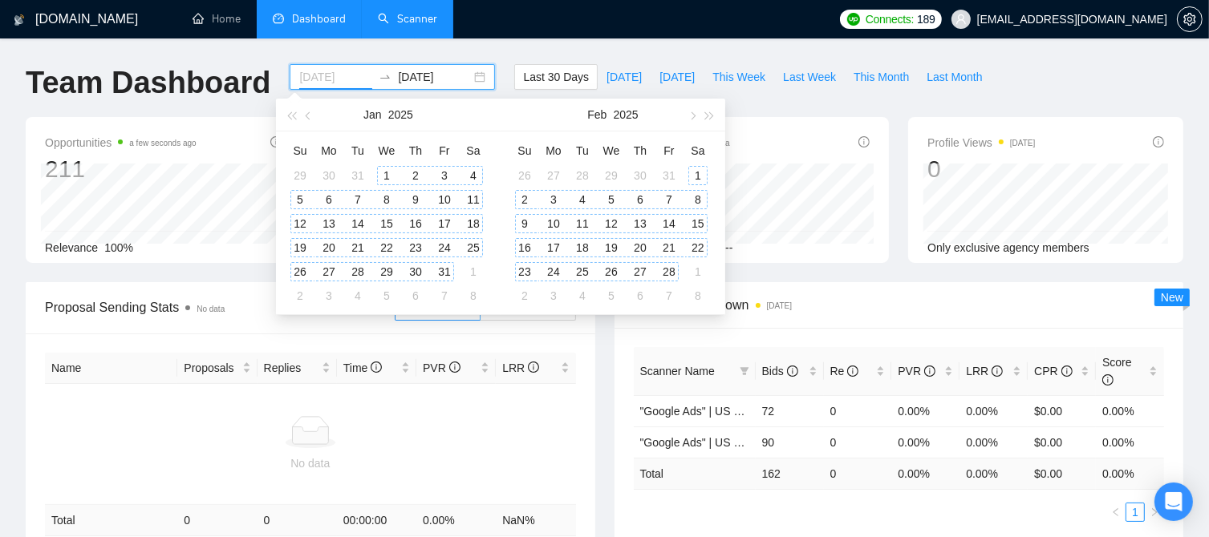
click at [388, 172] on div "1" at bounding box center [386, 175] width 19 height 19
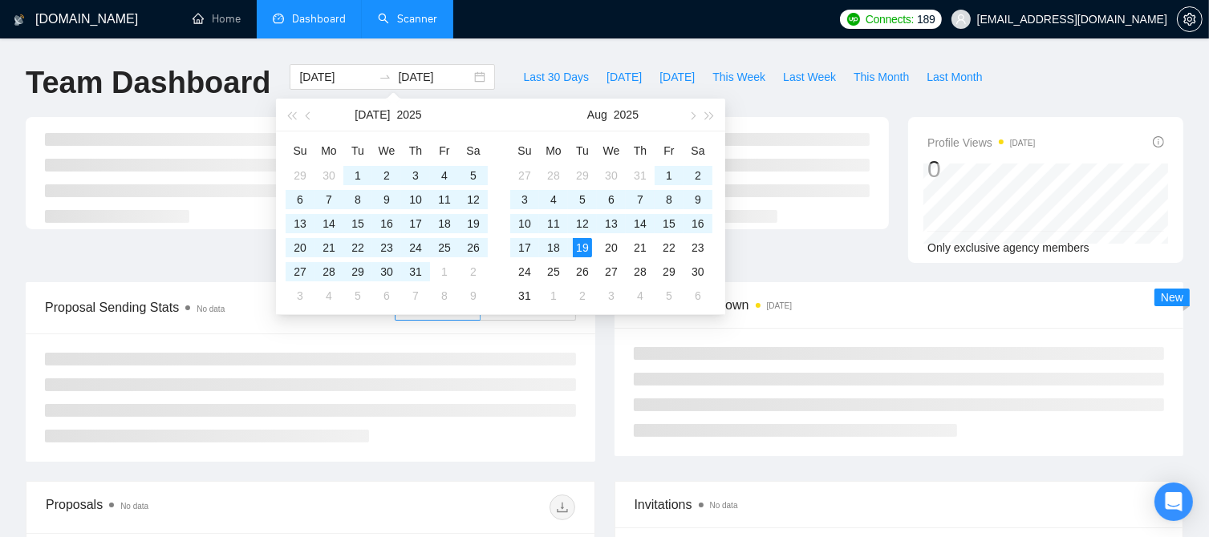
click at [558, 42] on div "[DOMAIN_NAME] Home Dashboard Scanner Connects: 189 [EMAIL_ADDRESS][DOMAIN_NAME]…" at bounding box center [604, 440] width 1209 height 881
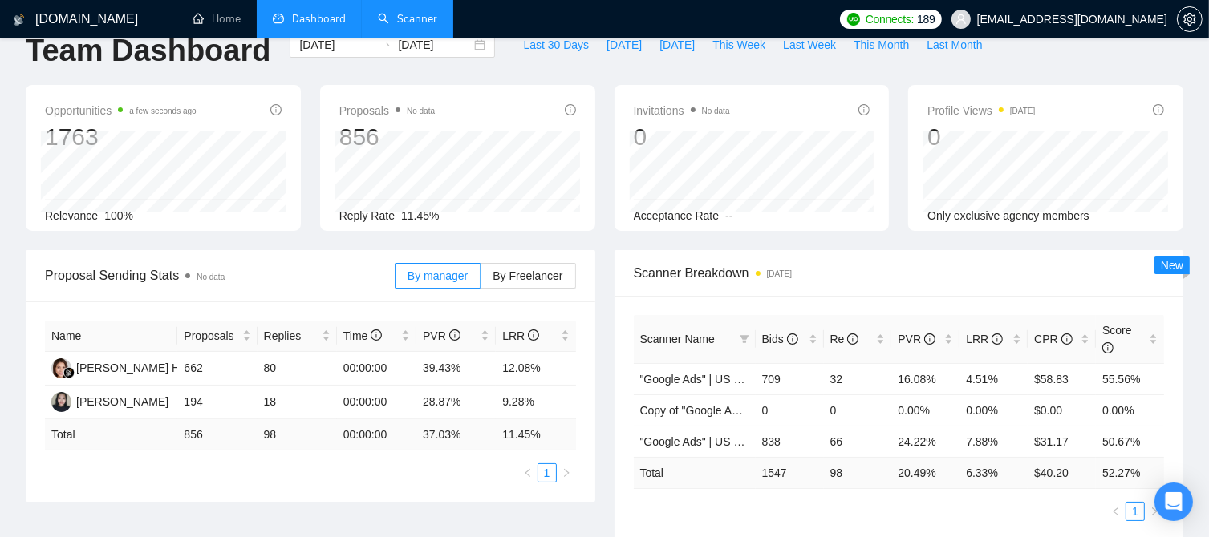
scroll to position [80, 0]
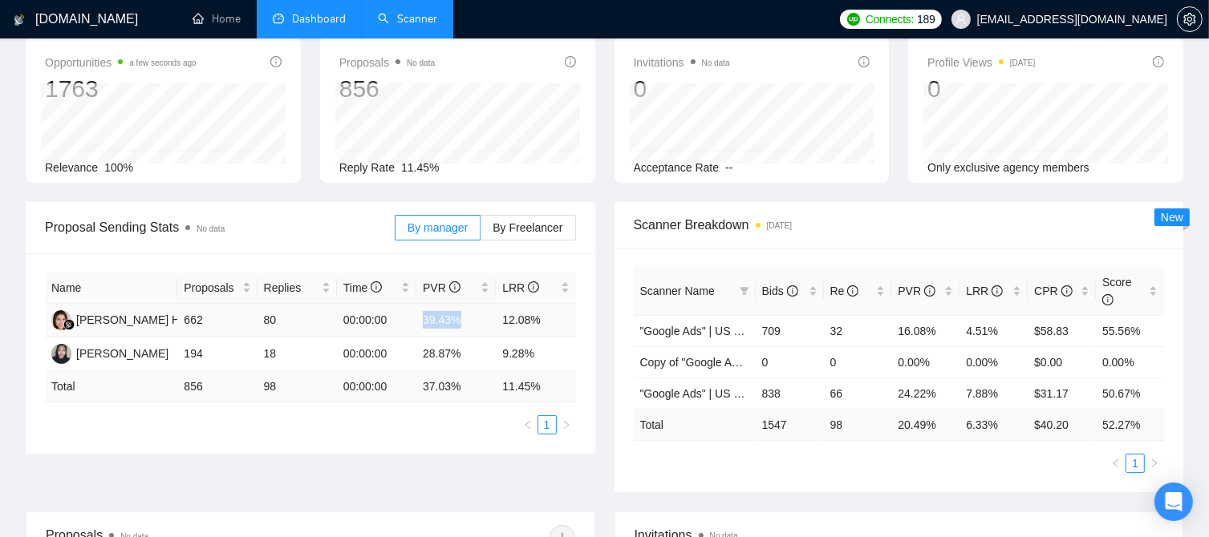
drag, startPoint x: 423, startPoint y: 321, endPoint x: 457, endPoint y: 323, distance: 33.8
click at [457, 323] on td "39.43%" at bounding box center [455, 321] width 79 height 34
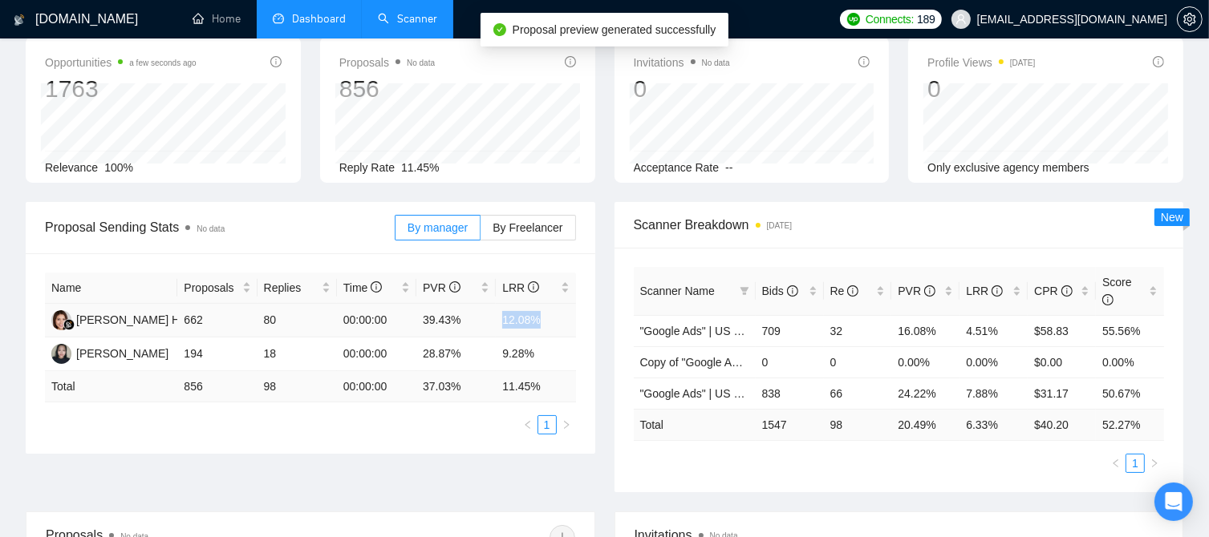
drag, startPoint x: 500, startPoint y: 322, endPoint x: 544, endPoint y: 322, distance: 43.3
click at [544, 322] on td "12.08%" at bounding box center [535, 321] width 79 height 34
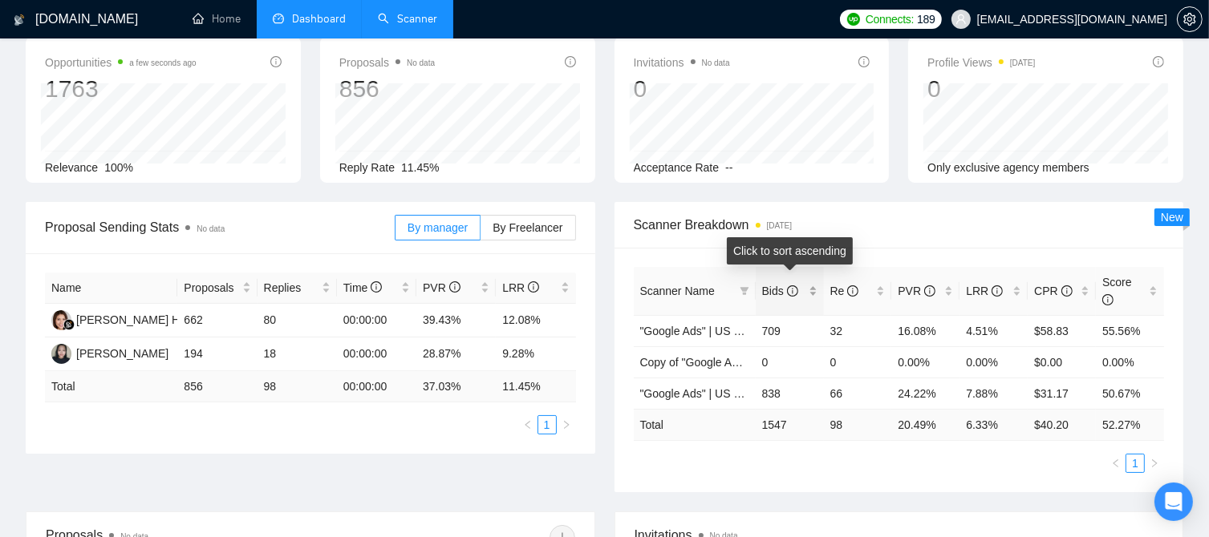
click at [812, 284] on div "Bids" at bounding box center [789, 291] width 55 height 18
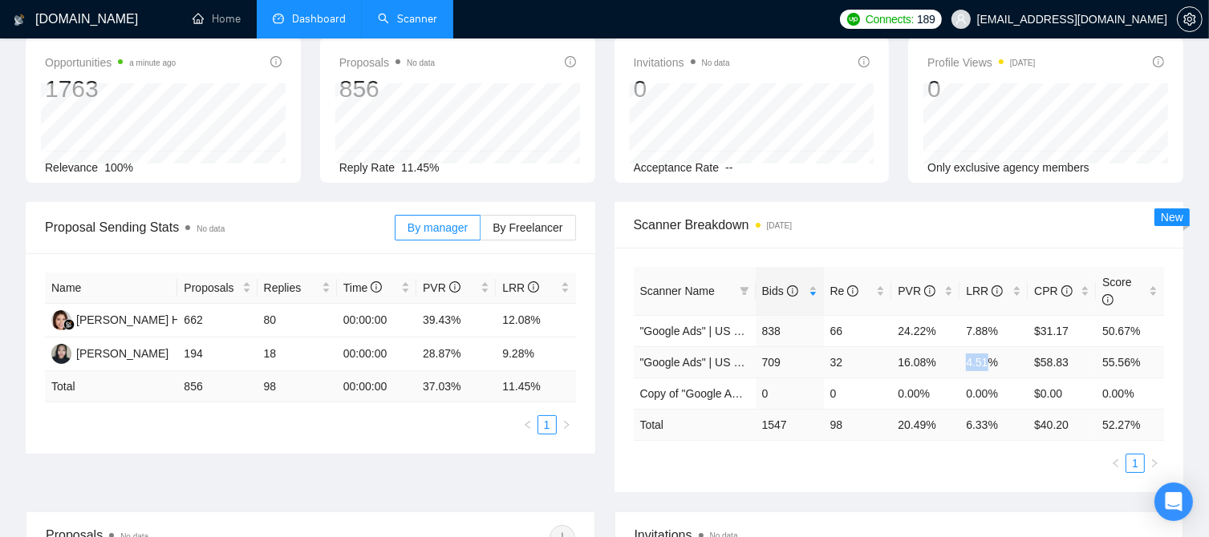
drag, startPoint x: 966, startPoint y: 345, endPoint x: 989, endPoint y: 345, distance: 22.5
click at [989, 346] on td "4.51%" at bounding box center [993, 361] width 68 height 31
drag, startPoint x: 983, startPoint y: 310, endPoint x: 968, endPoint y: 312, distance: 15.3
click at [968, 315] on td "7.88%" at bounding box center [993, 330] width 68 height 31
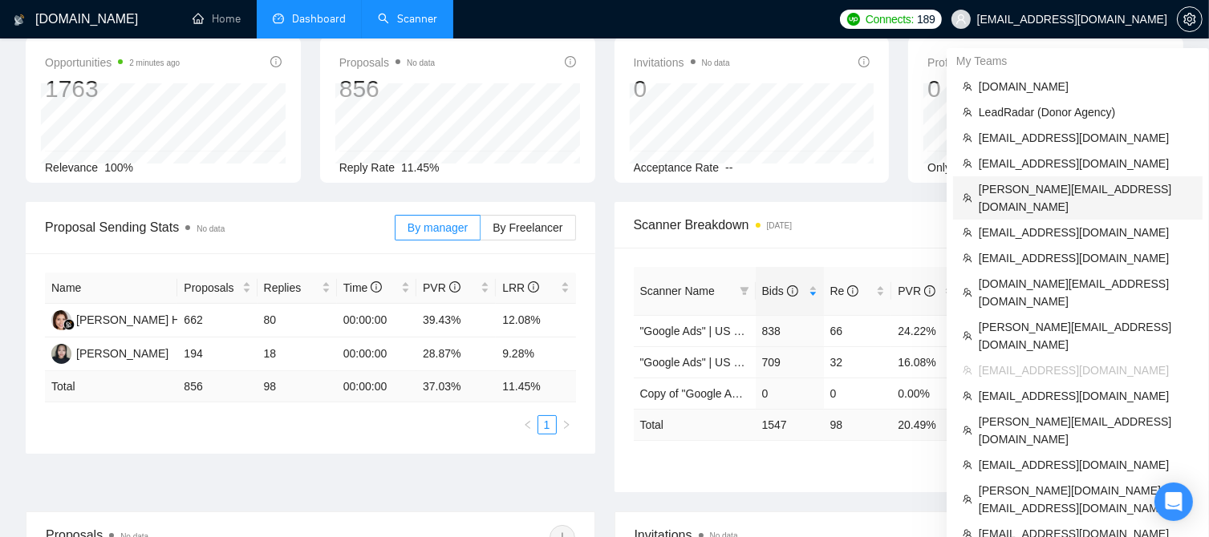
click at [1027, 187] on span "[PERSON_NAME][EMAIL_ADDRESS][DOMAIN_NAME]" at bounding box center [1085, 197] width 214 height 35
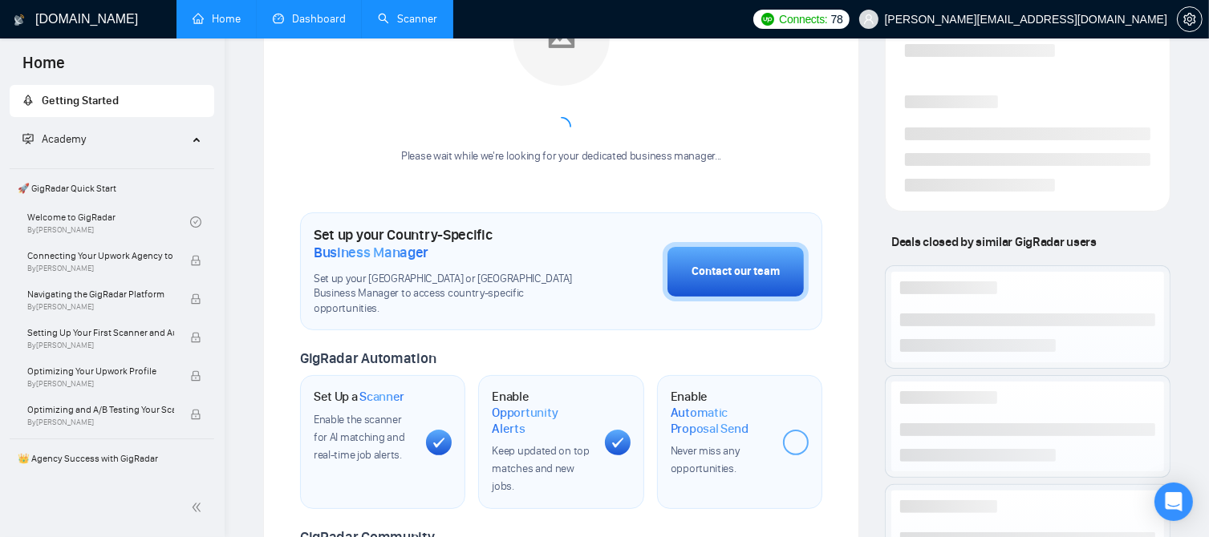
click at [285, 22] on link "Dashboard" at bounding box center [309, 19] width 73 height 14
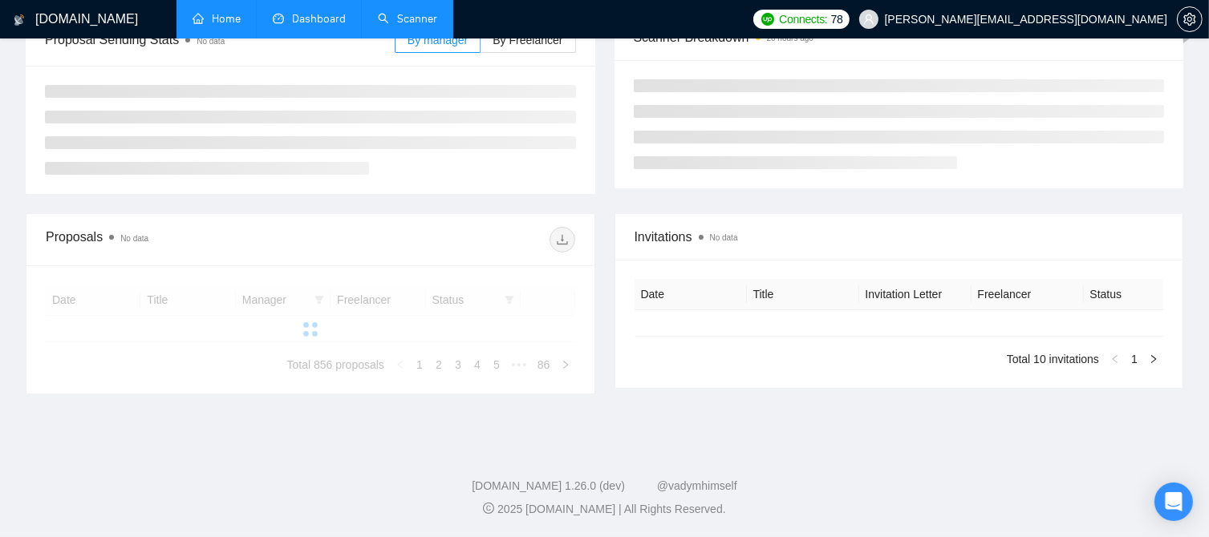
scroll to position [245, 0]
type input "[DATE]"
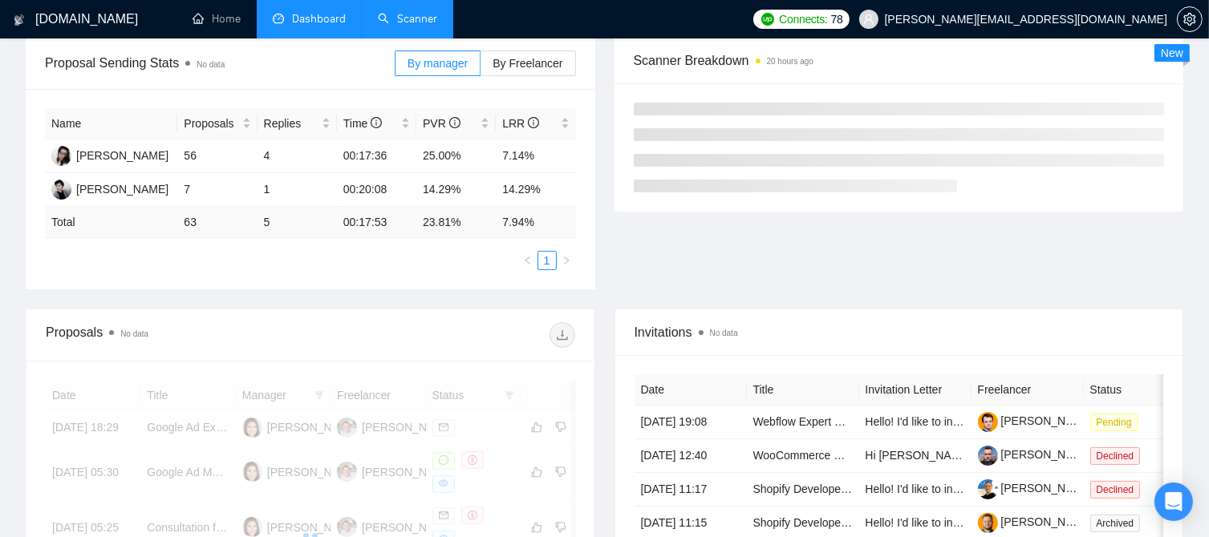
scroll to position [0, 0]
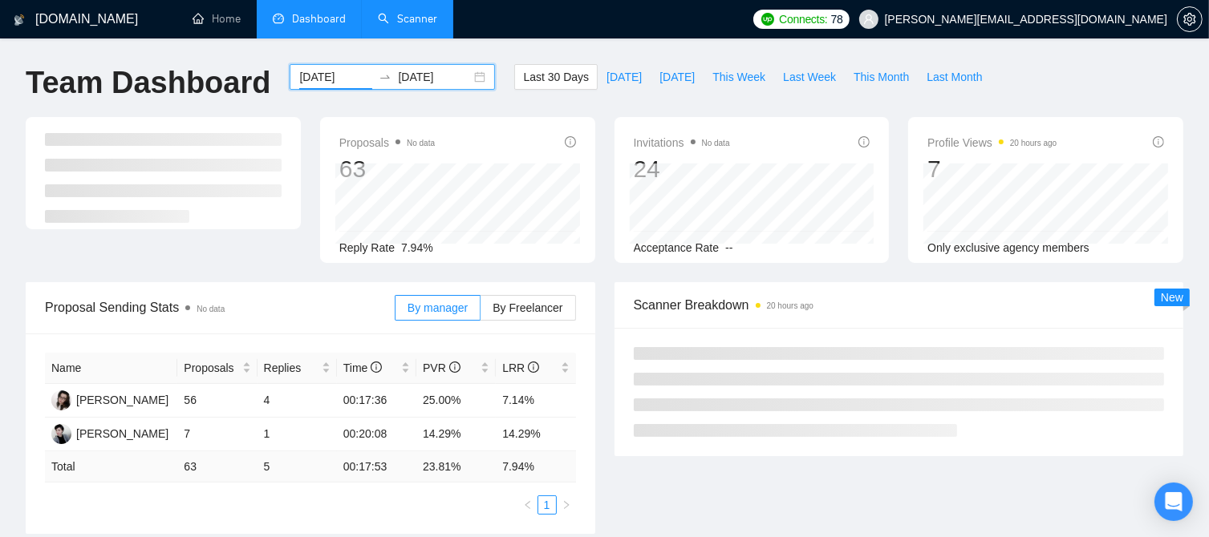
click at [340, 82] on input "[DATE]" at bounding box center [335, 77] width 73 height 18
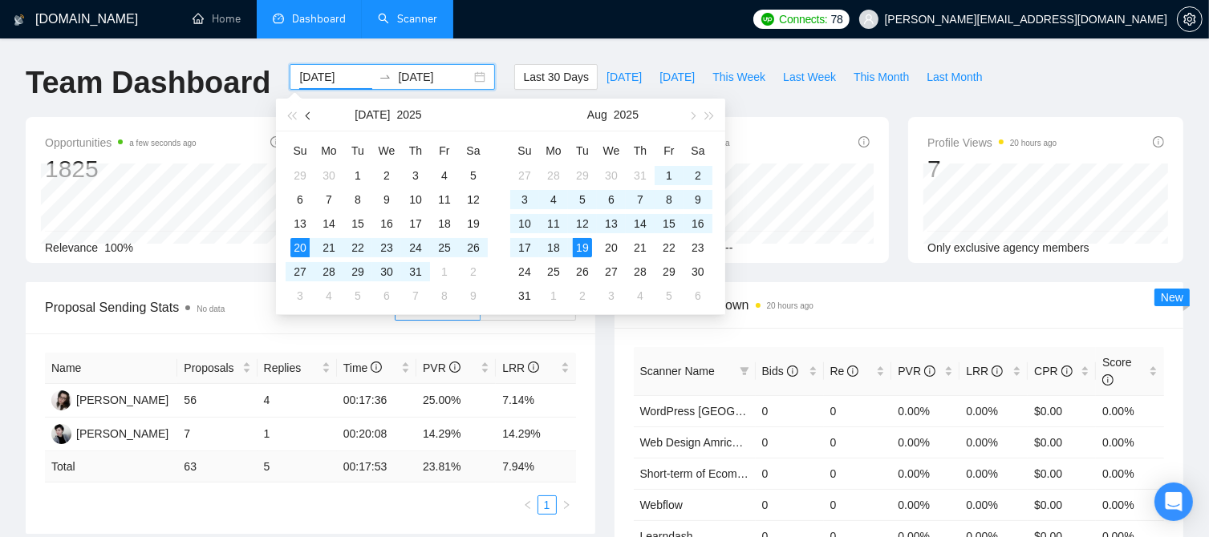
click at [311, 116] on span "button" at bounding box center [310, 115] width 8 height 8
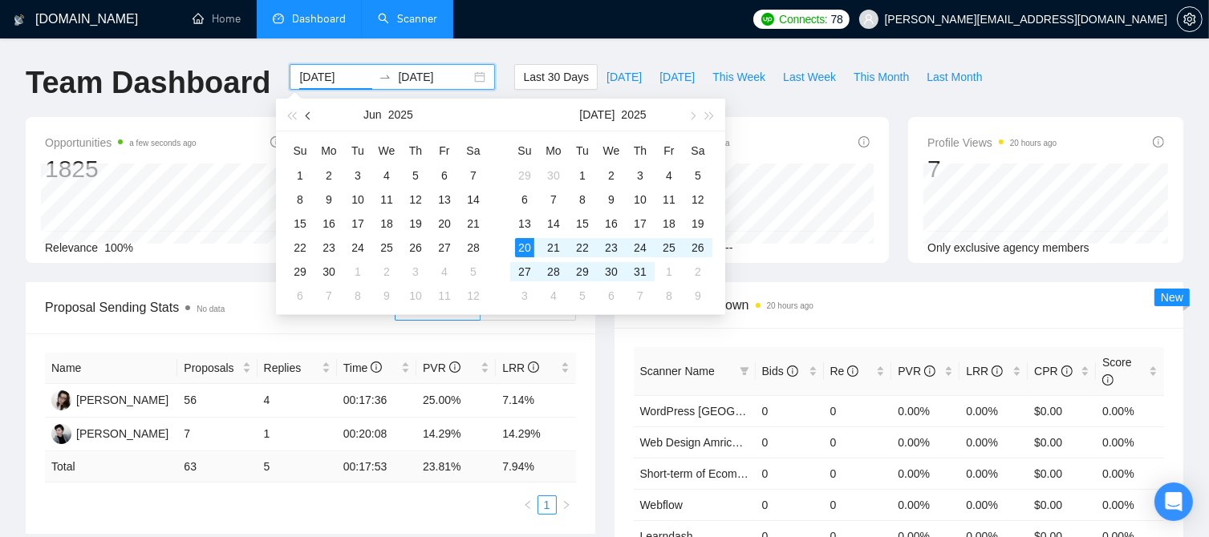
click at [311, 116] on span "button" at bounding box center [310, 115] width 8 height 8
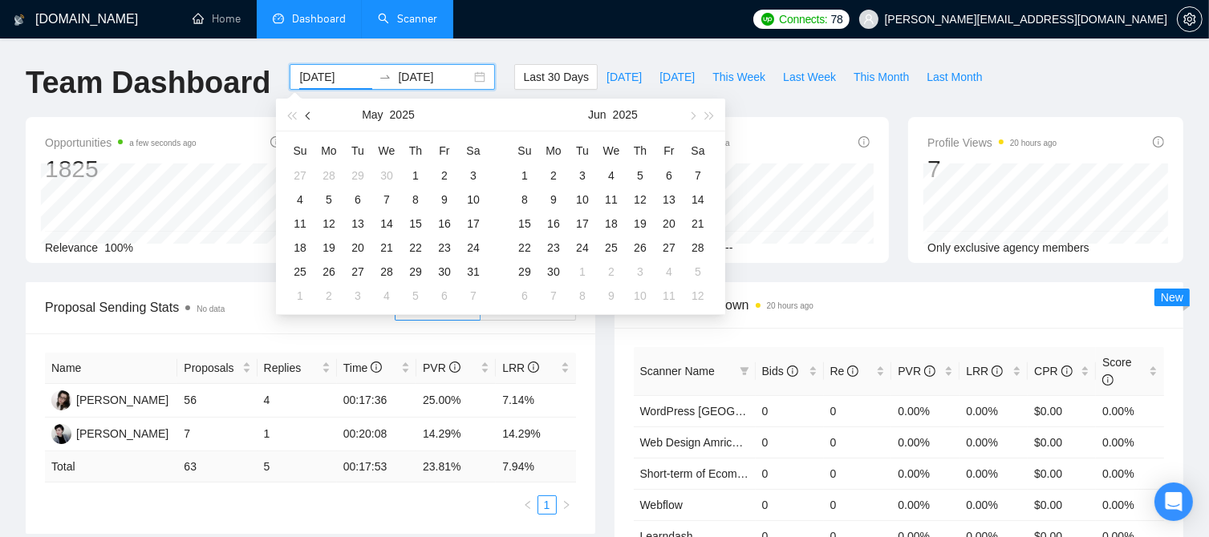
click at [310, 117] on span "button" at bounding box center [310, 115] width 8 height 8
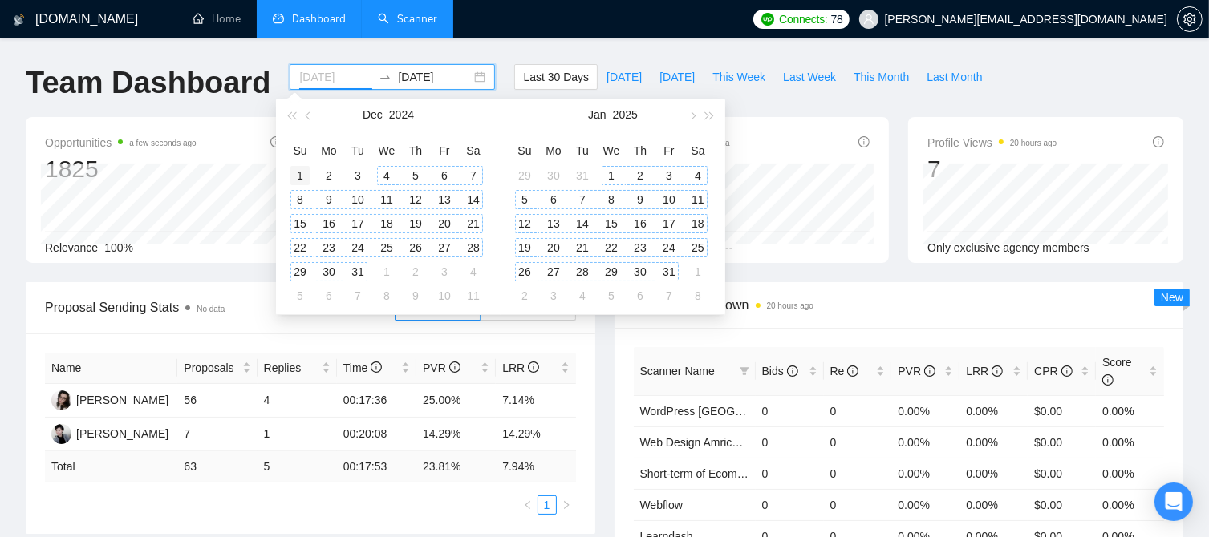
type input "[DATE]"
click at [305, 174] on div "1" at bounding box center [299, 175] width 19 height 19
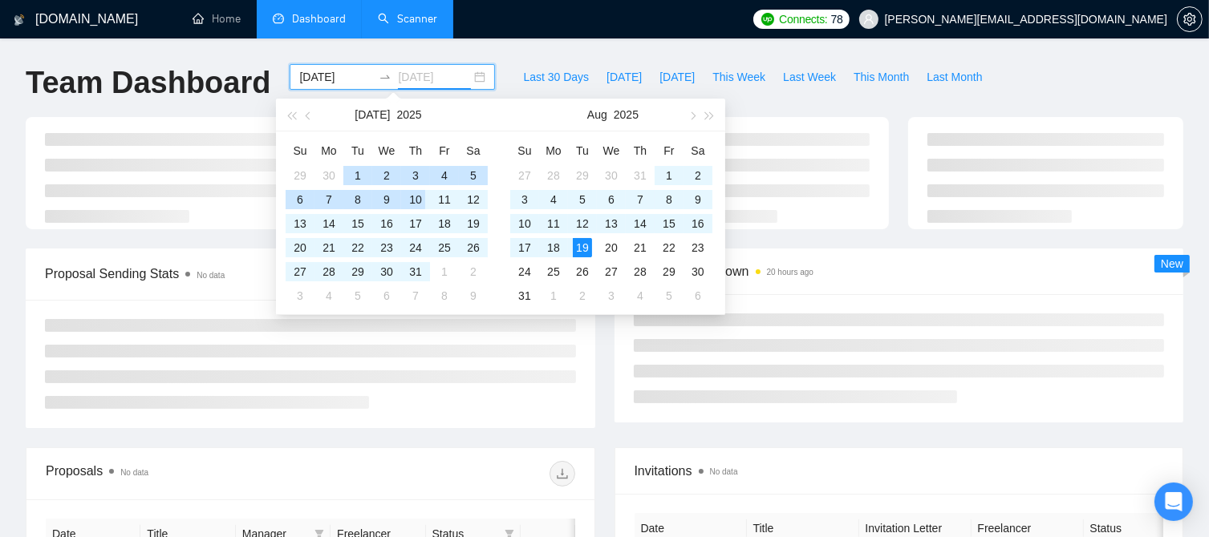
type input "[DATE]"
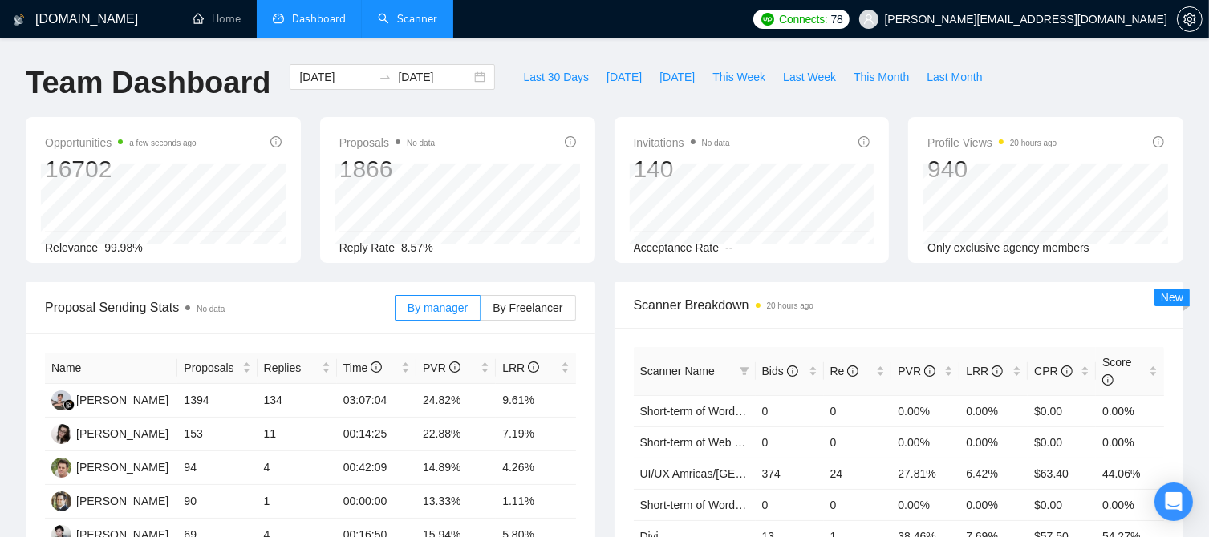
scroll to position [160, 0]
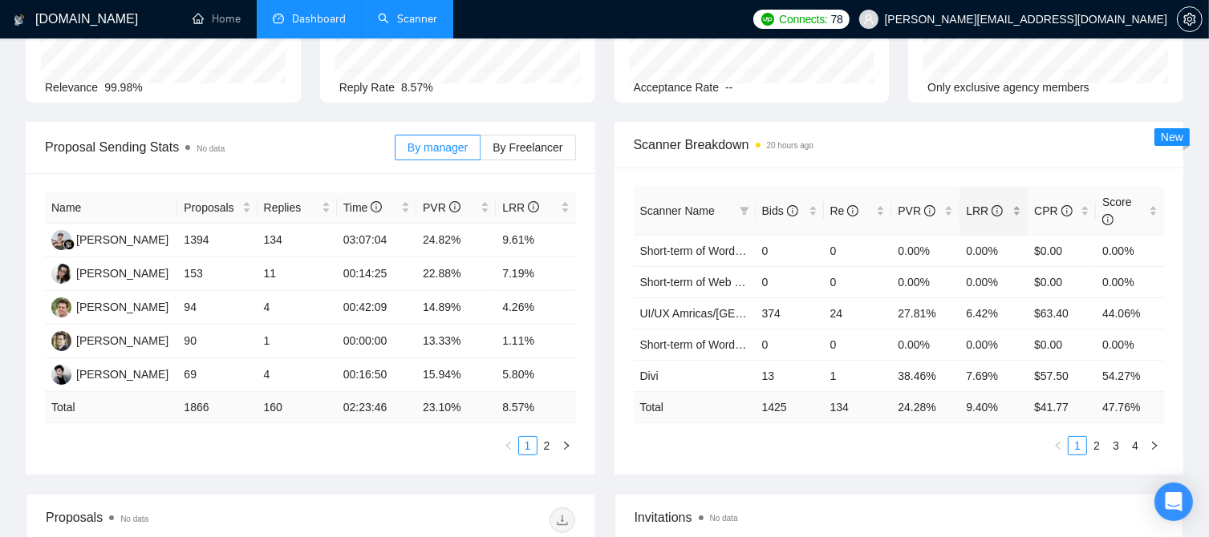
click at [1015, 202] on div "LRR" at bounding box center [993, 211] width 55 height 18
click at [1014, 202] on div "LRR" at bounding box center [993, 211] width 55 height 18
drag, startPoint x: 995, startPoint y: 234, endPoint x: 966, endPoint y: 233, distance: 29.7
click at [966, 235] on td "22.73%" at bounding box center [993, 250] width 68 height 31
click at [747, 206] on icon "filter" at bounding box center [744, 211] width 10 height 10
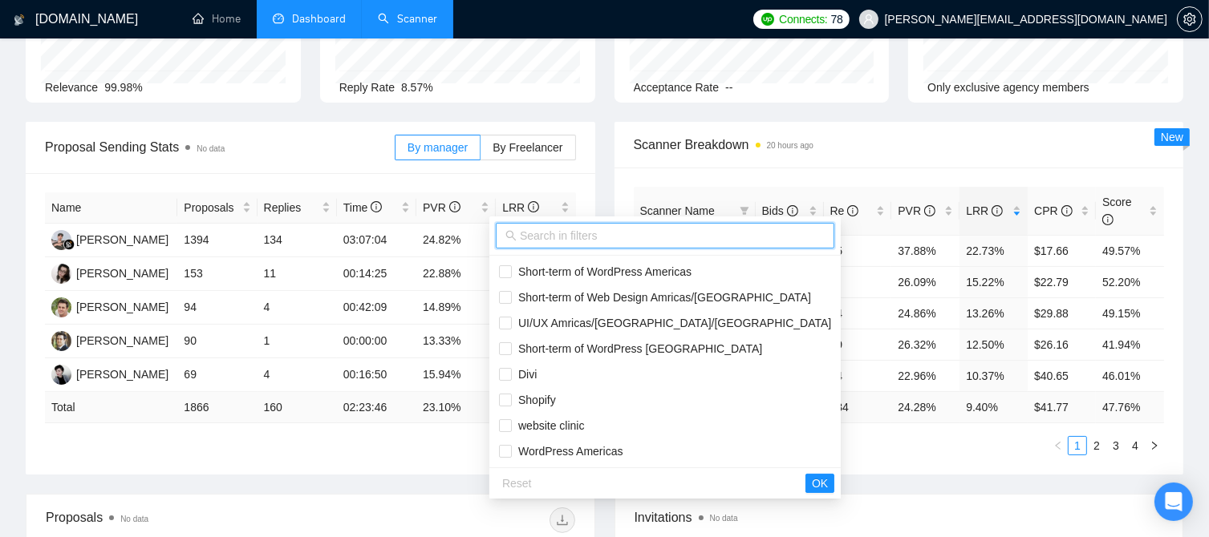
click at [626, 242] on input "text" at bounding box center [672, 236] width 305 height 18
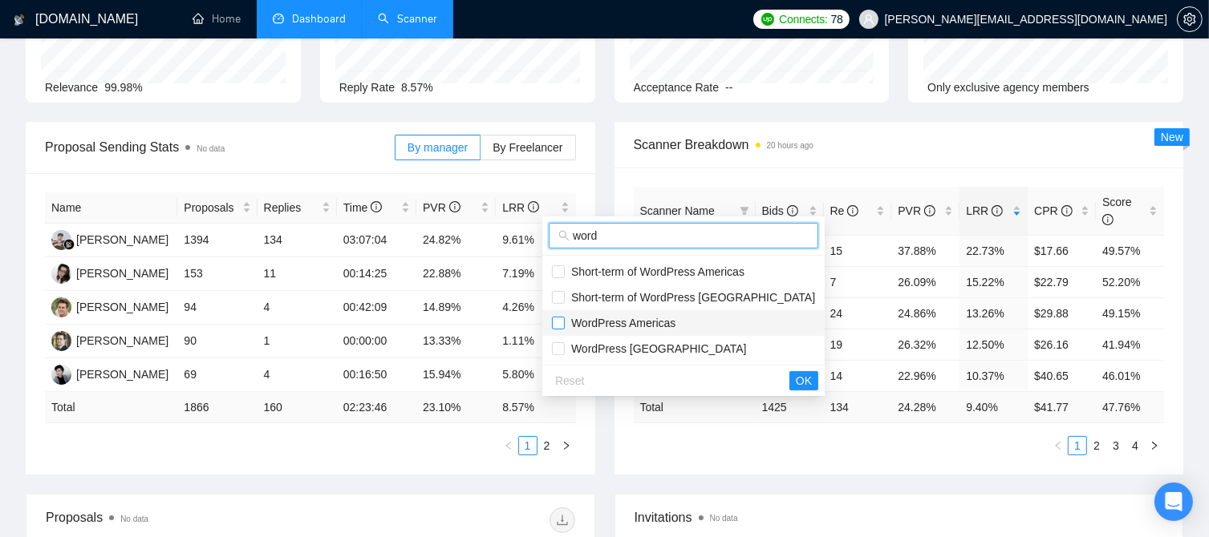
type input "word"
click at [556, 326] on input "checkbox" at bounding box center [558, 323] width 13 height 13
checkbox input "true"
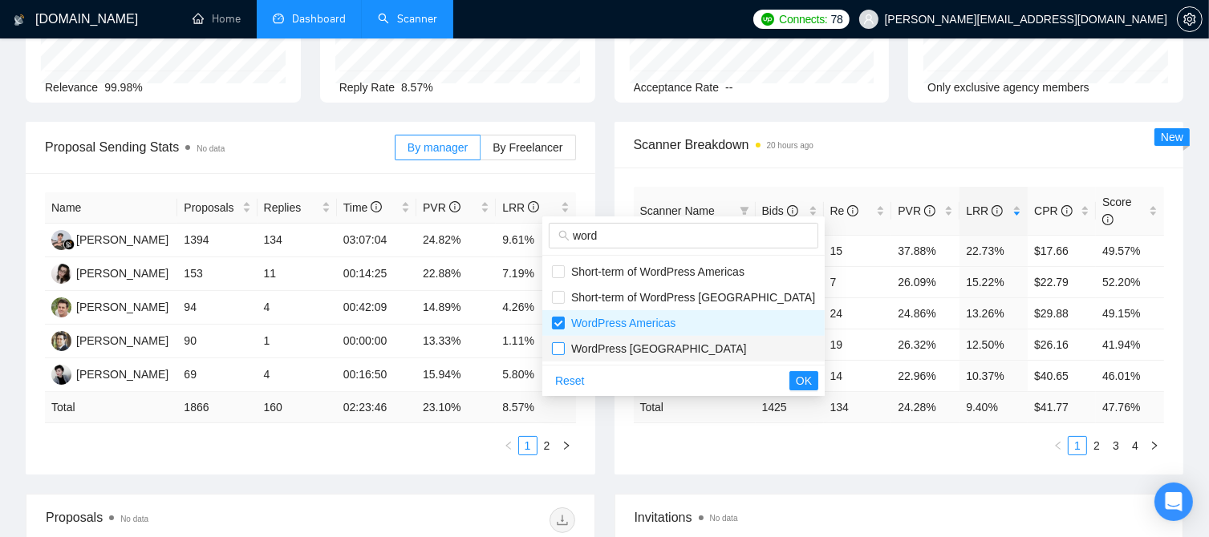
click at [559, 347] on input "checkbox" at bounding box center [558, 348] width 13 height 13
checkbox input "true"
click at [796, 379] on span "OK" at bounding box center [804, 381] width 16 height 18
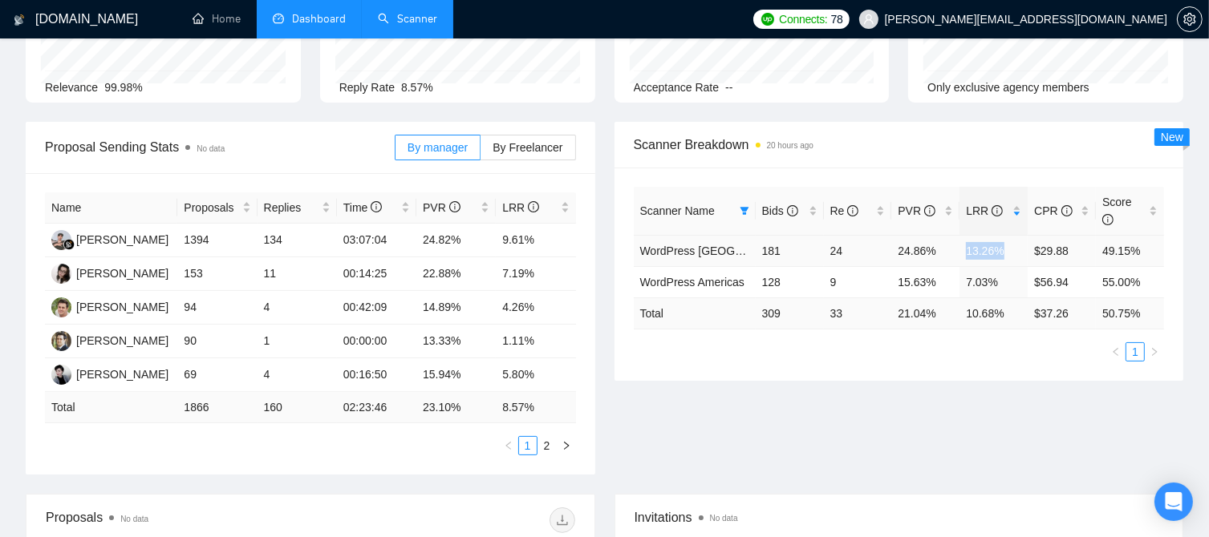
drag, startPoint x: 1001, startPoint y: 235, endPoint x: 964, endPoint y: 233, distance: 36.9
click at [964, 235] on td "13.26%" at bounding box center [993, 250] width 68 height 31
drag, startPoint x: 992, startPoint y: 267, endPoint x: 969, endPoint y: 264, distance: 23.5
click at [969, 266] on td "7.03%" at bounding box center [993, 281] width 68 height 31
drag, startPoint x: 1006, startPoint y: 229, endPoint x: 966, endPoint y: 240, distance: 40.9
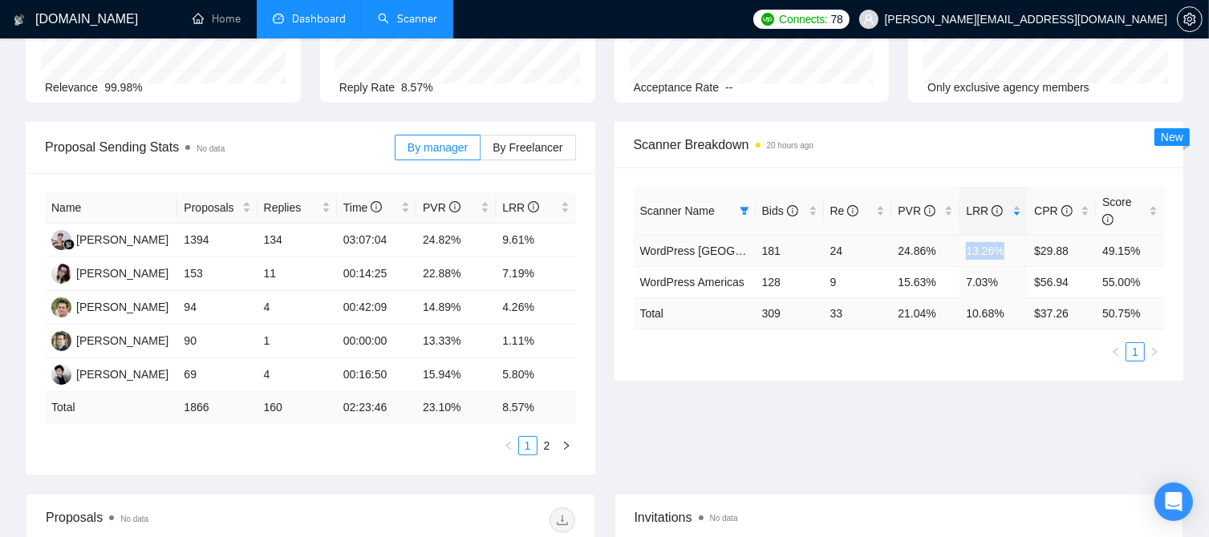
click at [966, 240] on td "13.26%" at bounding box center [993, 250] width 68 height 31
click at [690, 245] on link "WordPress [GEOGRAPHIC_DATA]" at bounding box center [728, 251] width 176 height 13
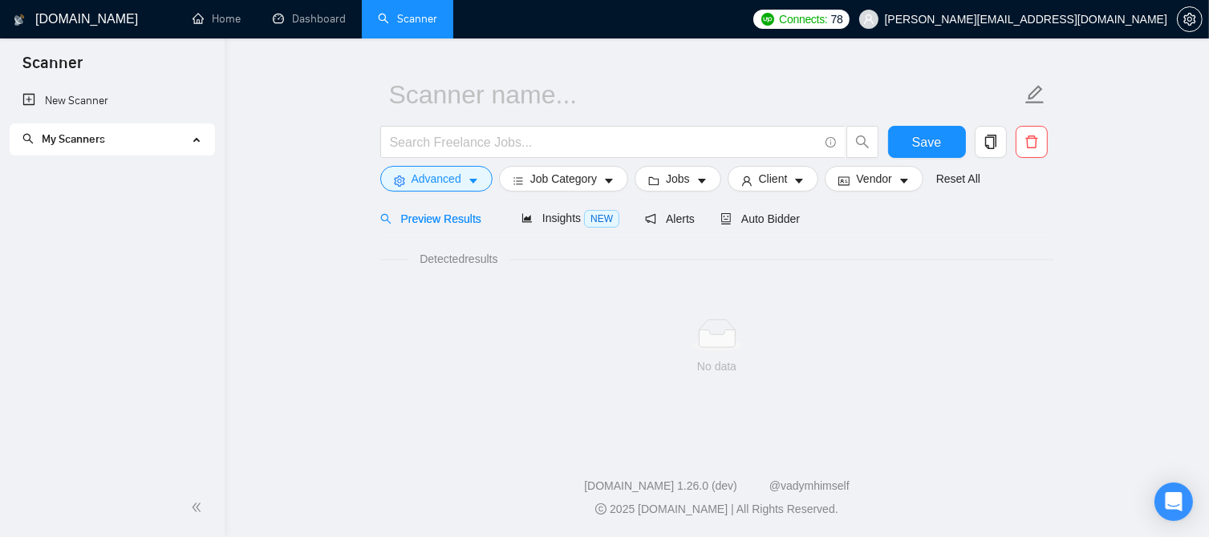
scroll to position [35, 0]
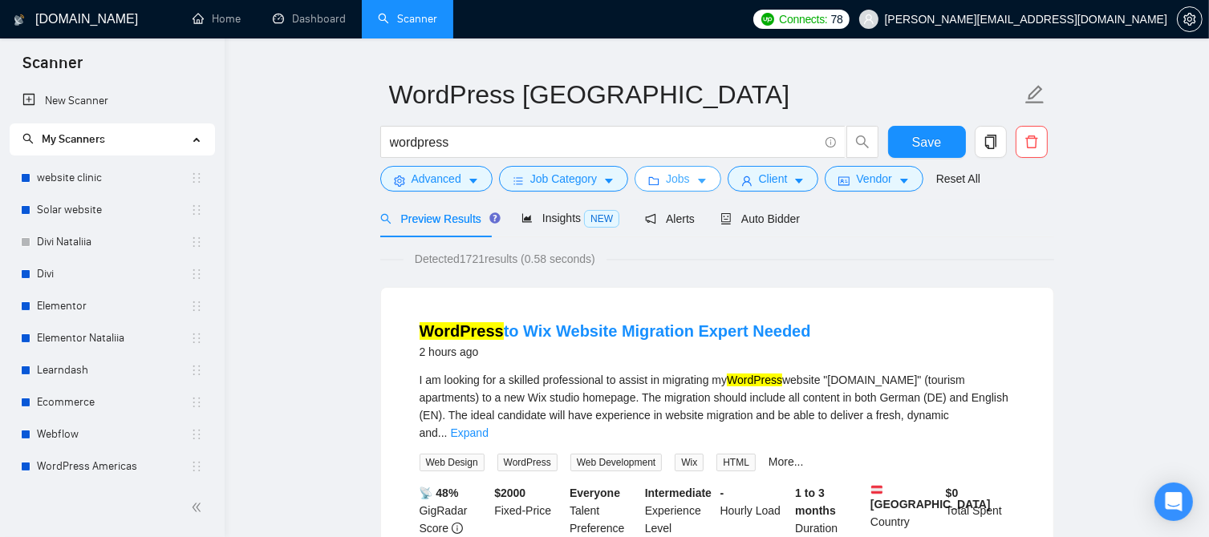
click at [648, 186] on icon "folder" at bounding box center [653, 181] width 11 height 11
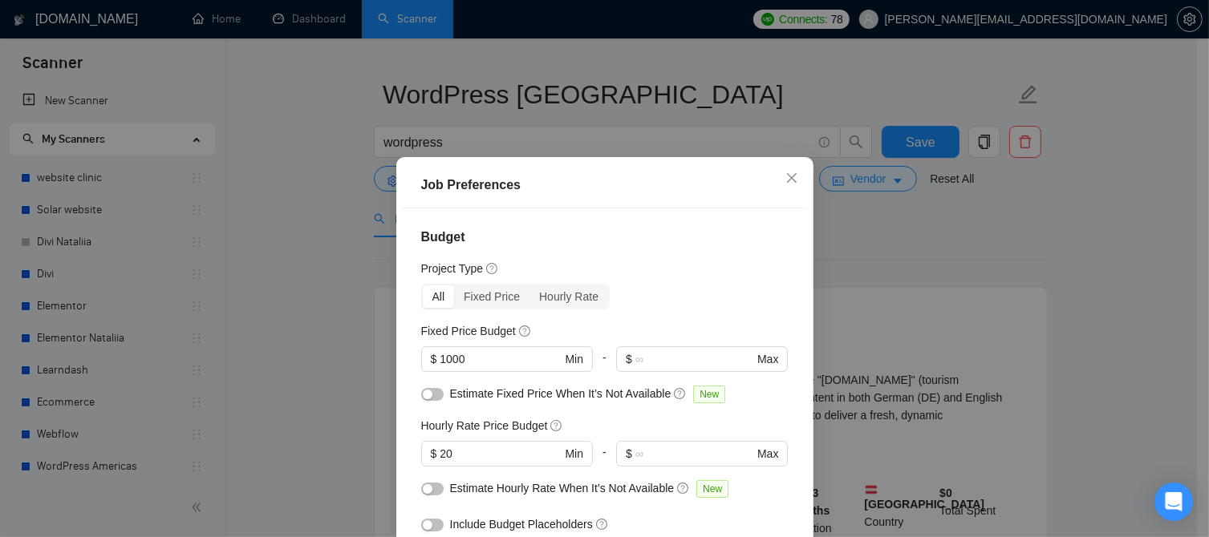
click at [879, 270] on div "Job Preferences Budget Project Type All Fixed Price Hourly Rate Fixed Price Bud…" at bounding box center [604, 268] width 1209 height 537
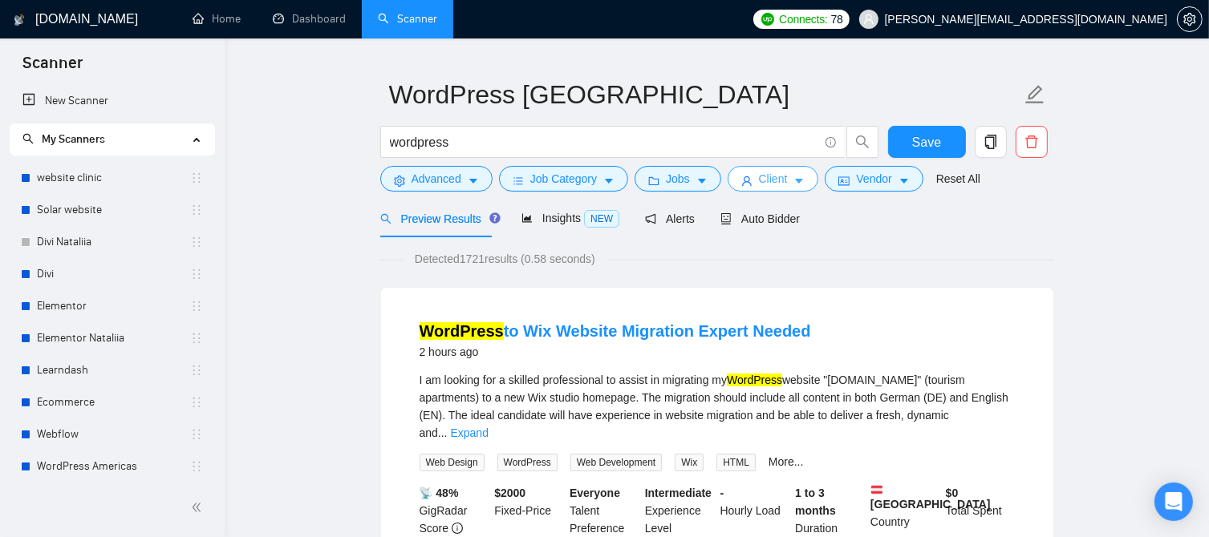
click at [760, 176] on span "Client" at bounding box center [773, 179] width 29 height 18
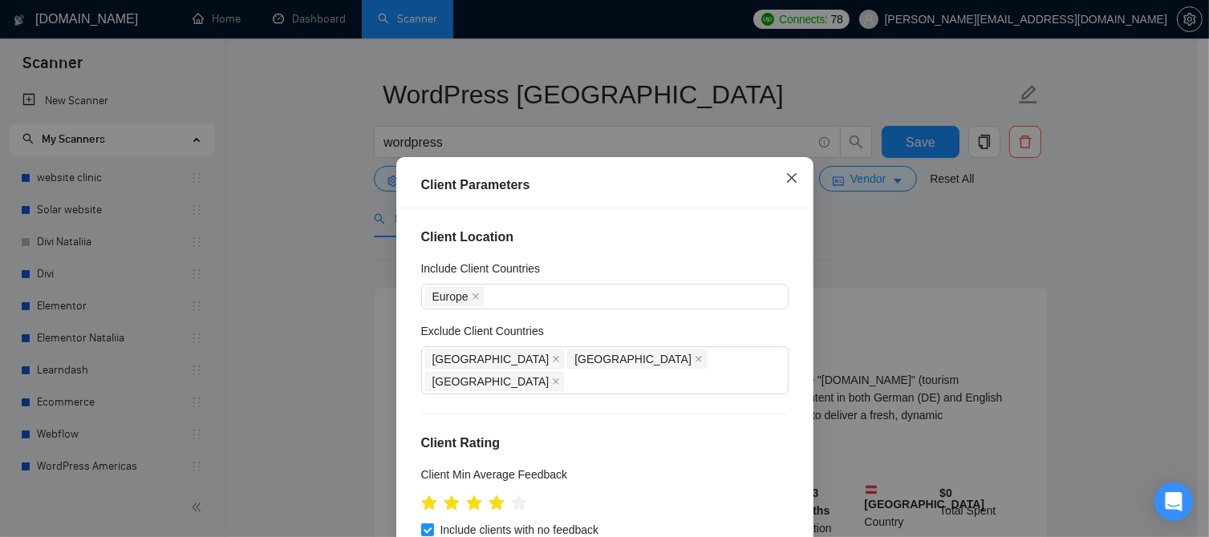
click at [787, 180] on icon "close" at bounding box center [791, 178] width 13 height 13
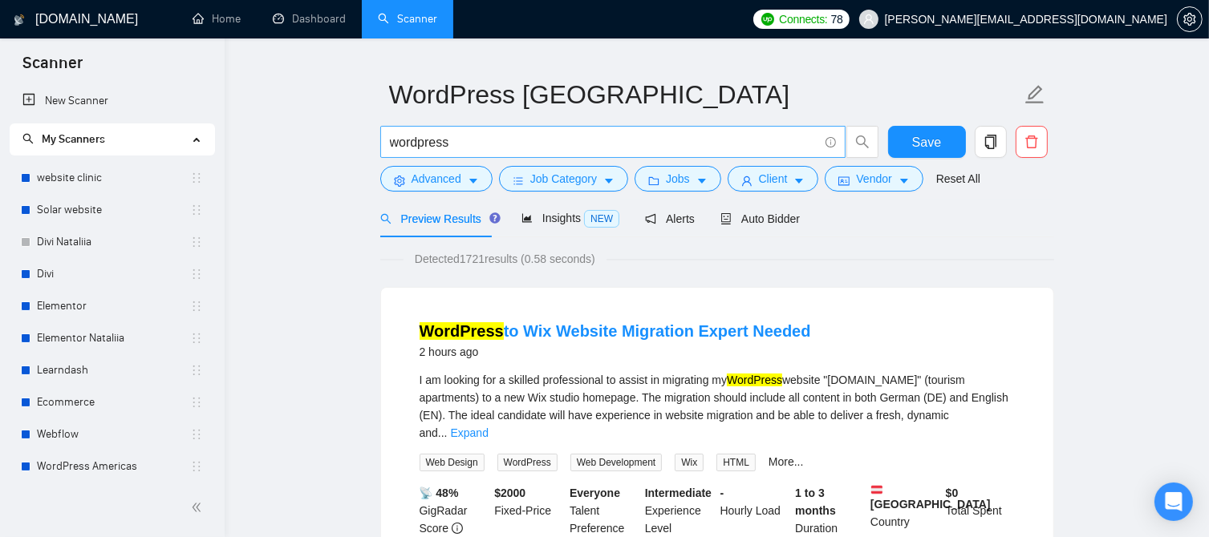
click at [431, 150] on input "wordpress" at bounding box center [604, 142] width 428 height 20
click at [385, 254] on div "Detected 1721 results (0.58 seconds)" at bounding box center [717, 259] width 674 height 18
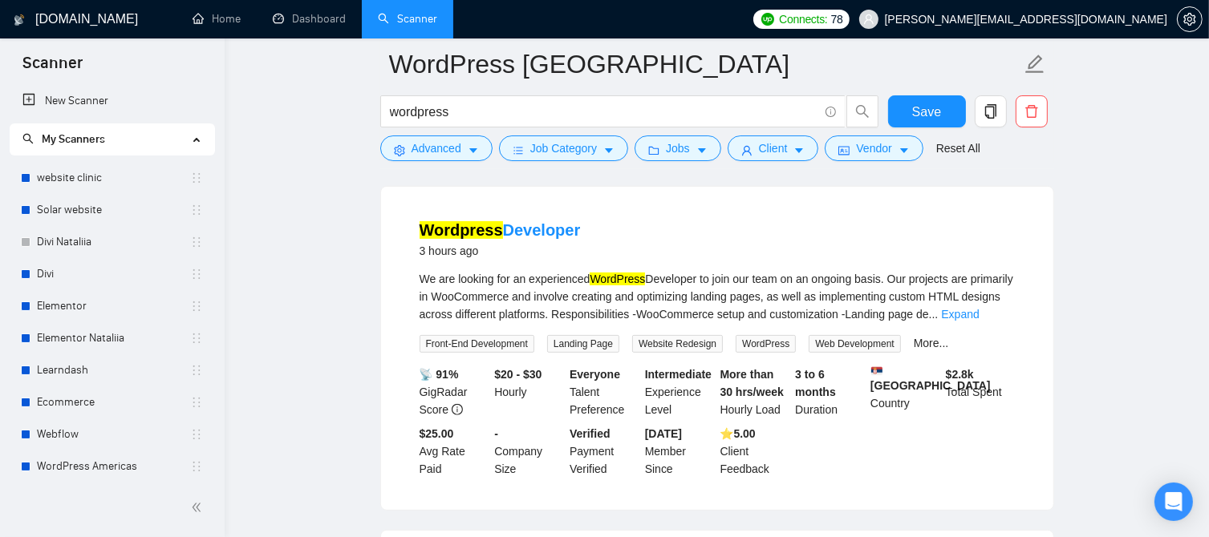
scroll to position [516, 0]
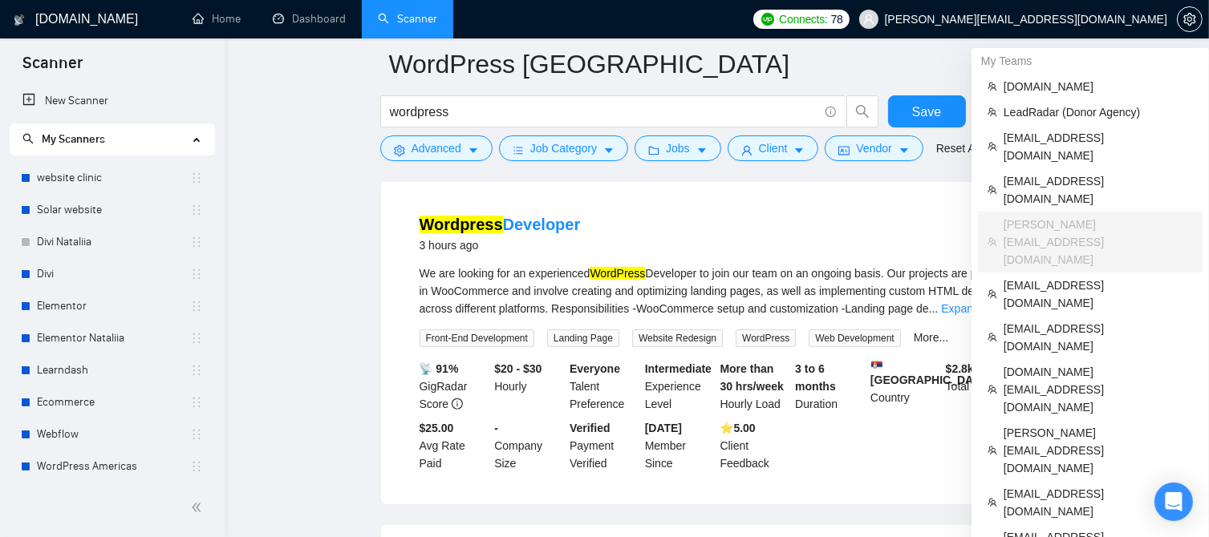
click at [1101, 19] on span "[PERSON_NAME][EMAIL_ADDRESS][DOMAIN_NAME]" at bounding box center [1026, 19] width 282 height 0
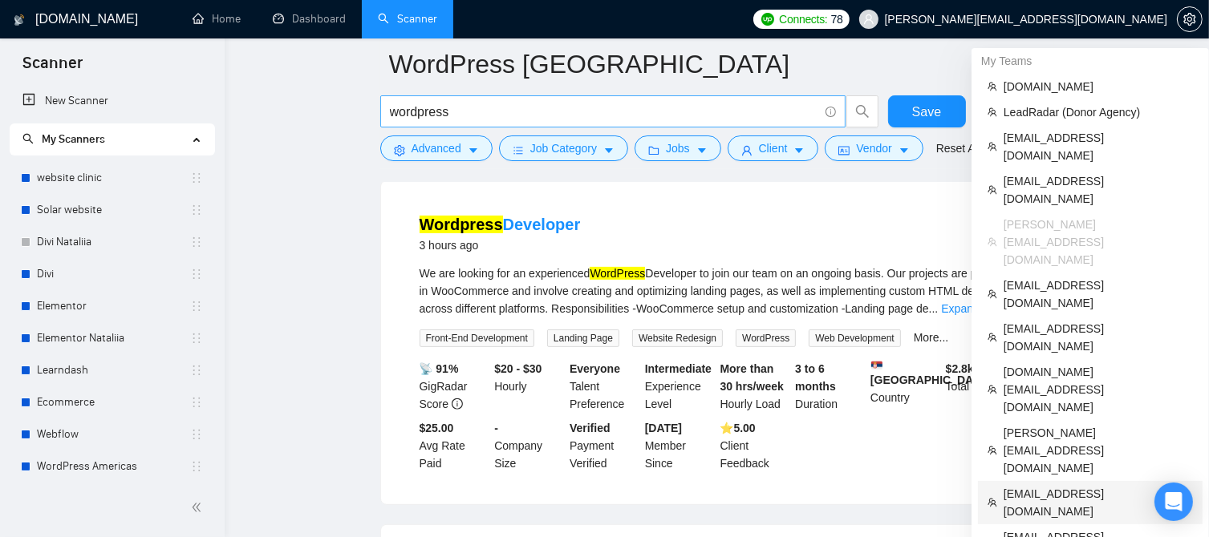
drag, startPoint x: 1046, startPoint y: 315, endPoint x: 504, endPoint y: 126, distance: 573.5
click at [1046, 485] on span "[EMAIL_ADDRESS][DOMAIN_NAME]" at bounding box center [1097, 502] width 189 height 35
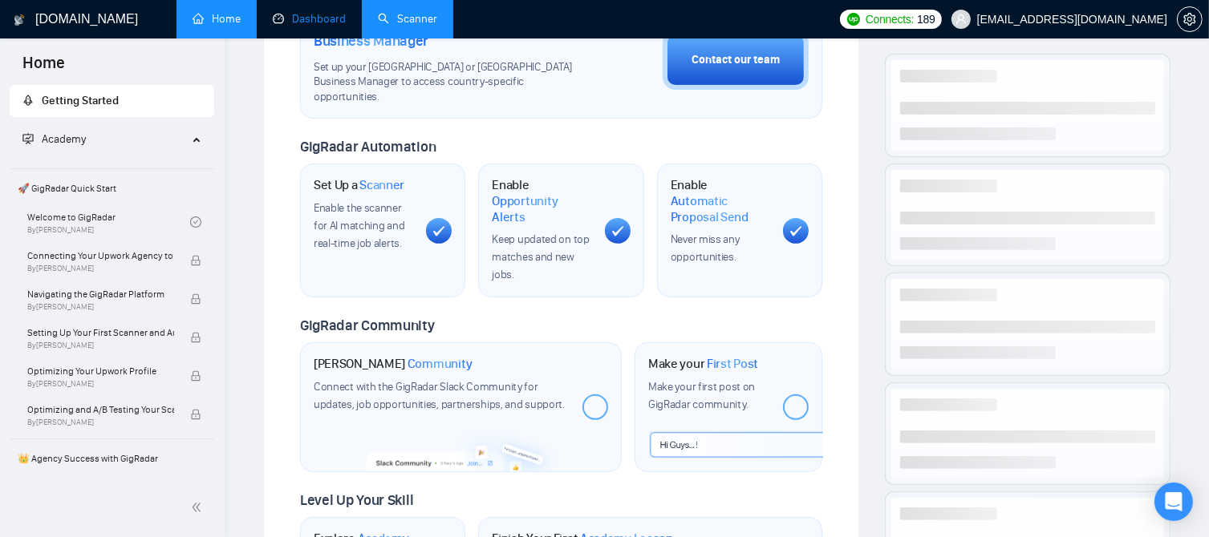
click at [346, 20] on link "Dashboard" at bounding box center [309, 19] width 73 height 14
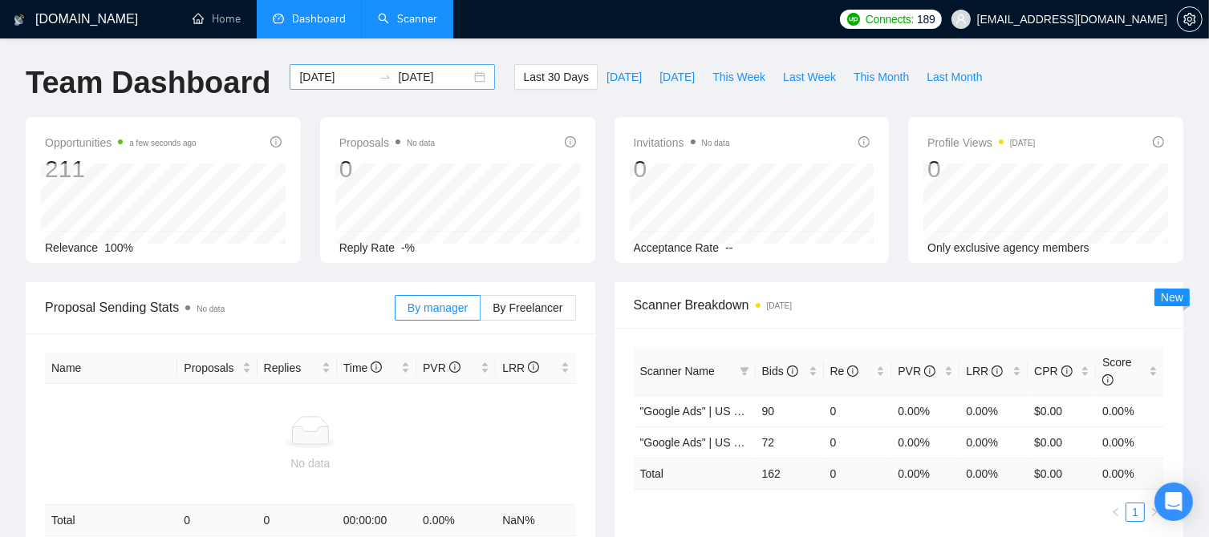
click at [318, 81] on input "[DATE]" at bounding box center [335, 77] width 73 height 18
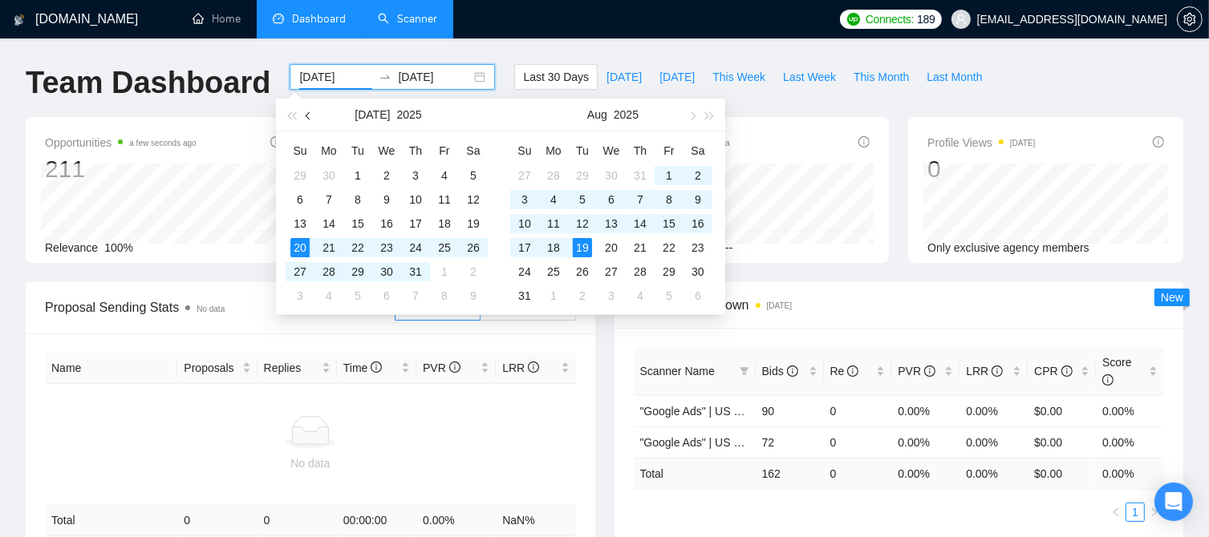
click at [305, 113] on button "button" at bounding box center [309, 115] width 18 height 32
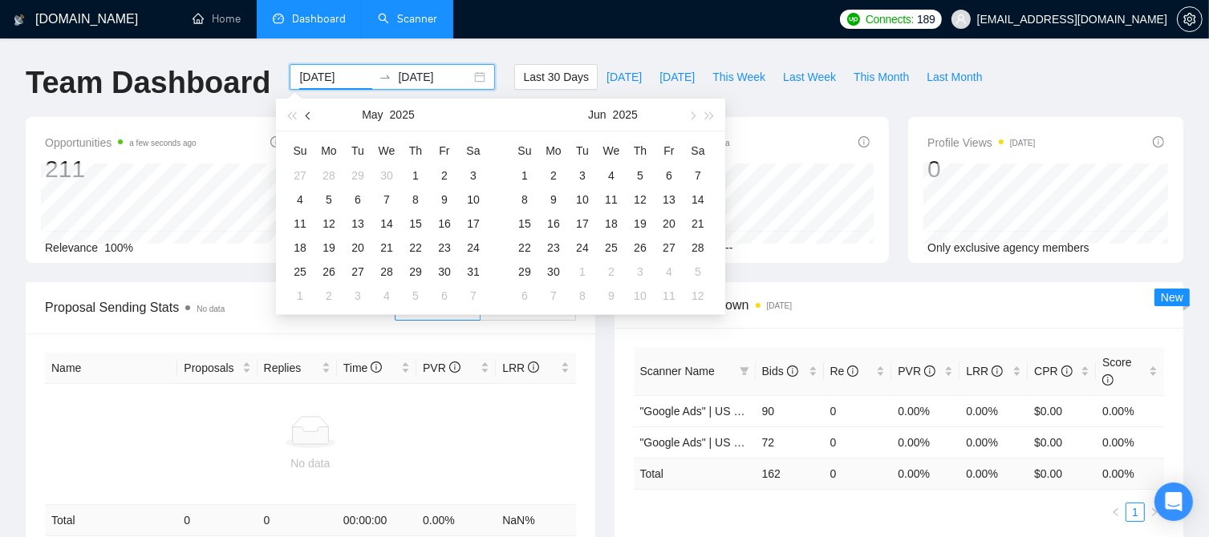
click at [306, 113] on button "button" at bounding box center [309, 115] width 18 height 32
type input "[DATE]"
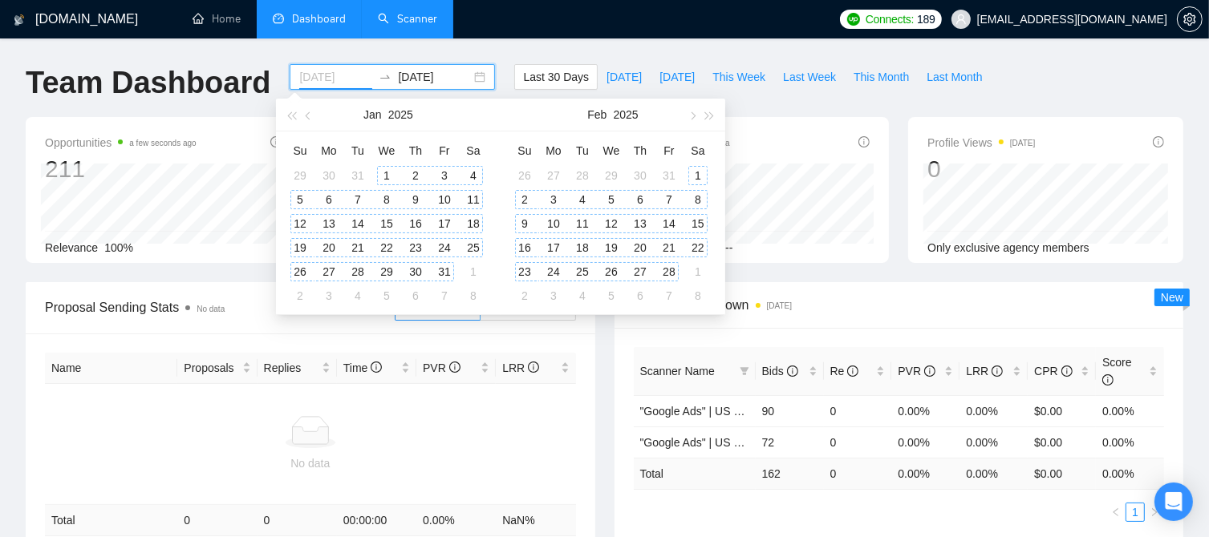
click at [387, 176] on div "1" at bounding box center [386, 175] width 19 height 19
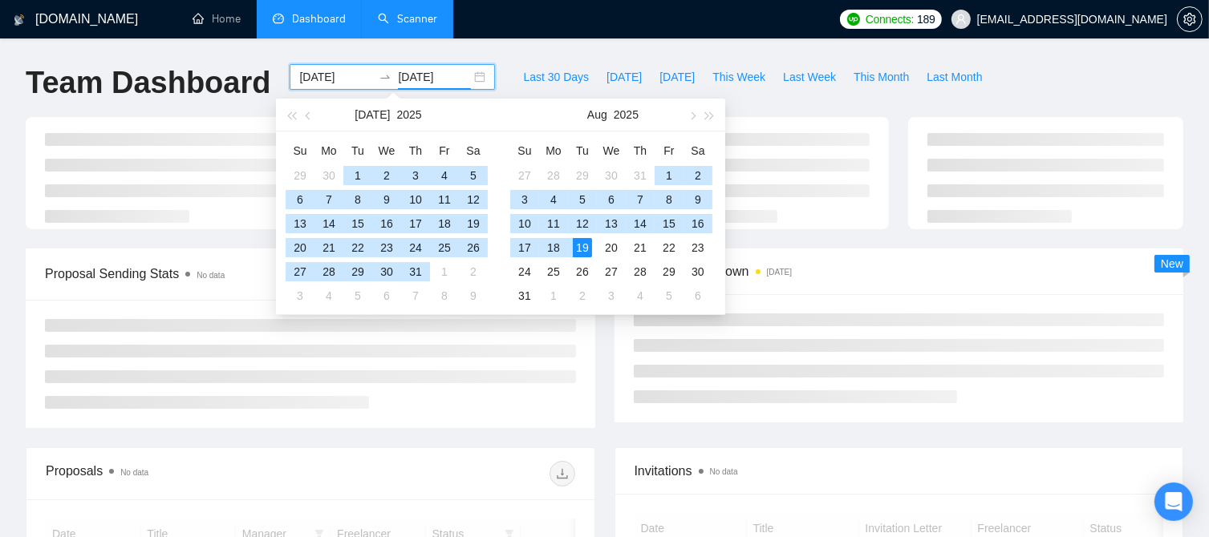
type input "[DATE]"
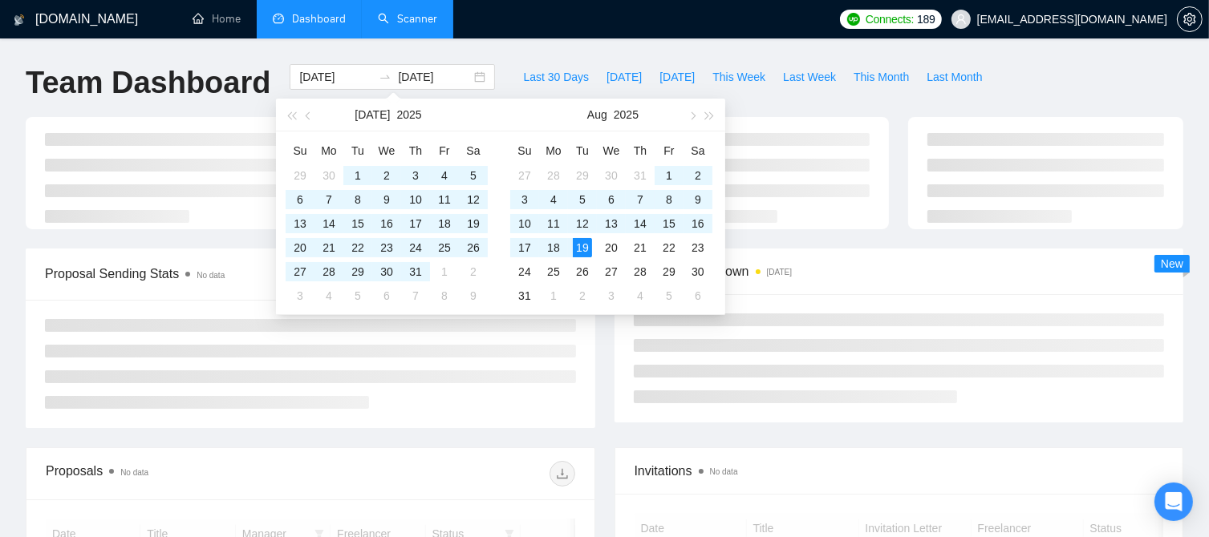
click at [193, 103] on div "Team Dashboard" at bounding box center [148, 90] width 264 height 53
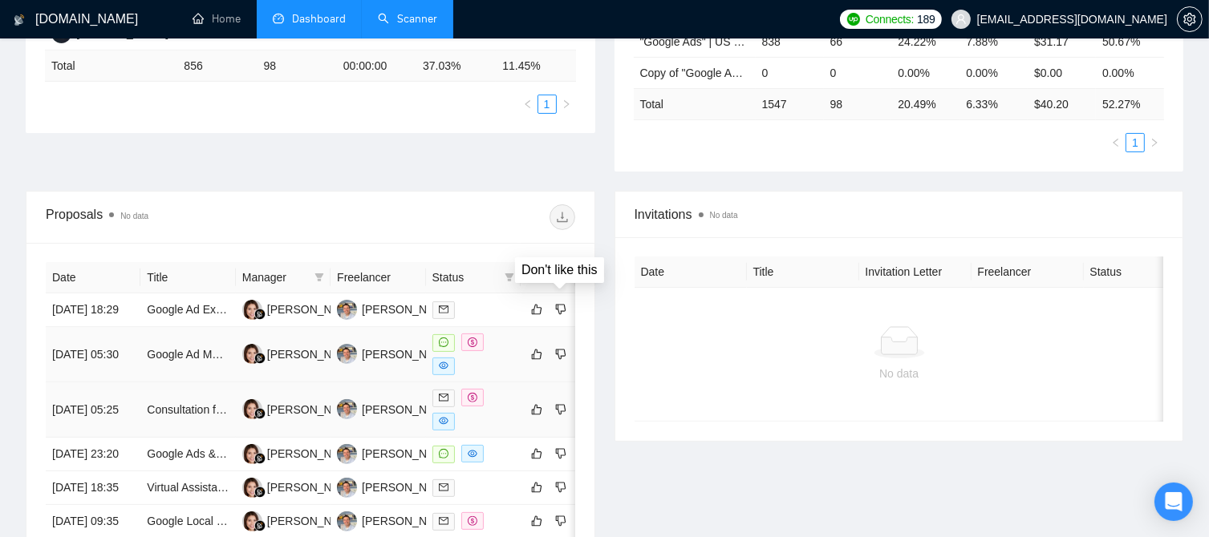
scroll to position [481, 0]
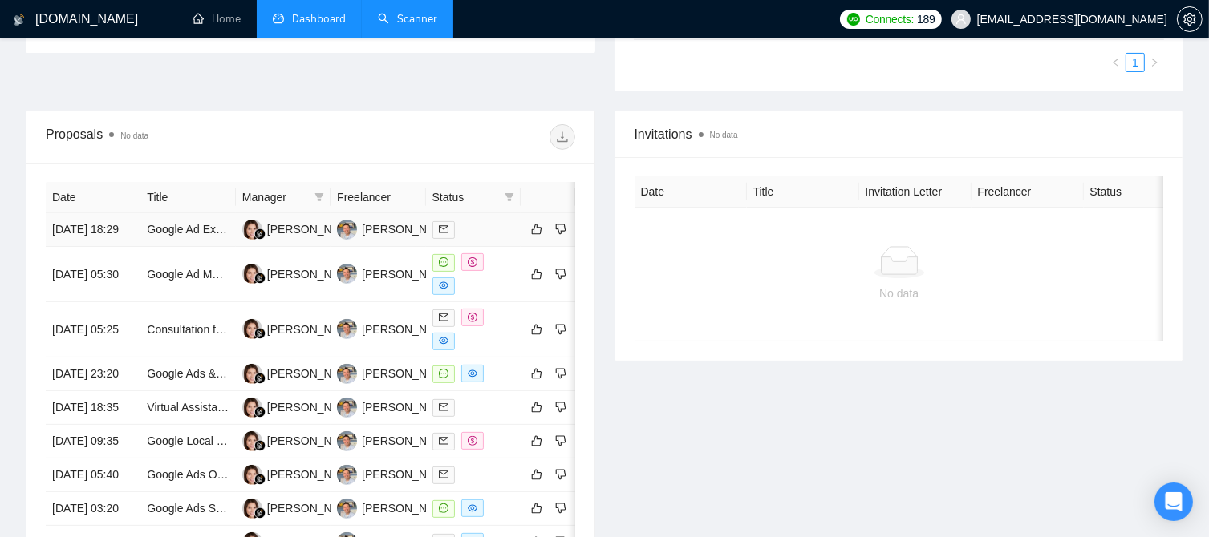
click at [485, 221] on div at bounding box center [473, 230] width 82 height 18
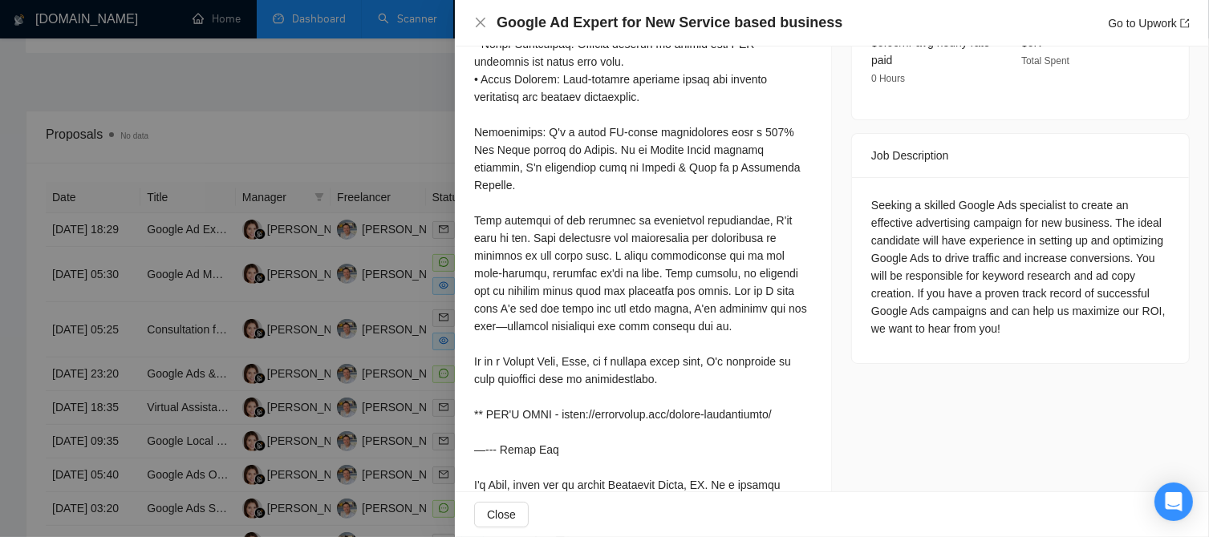
scroll to position [642, 0]
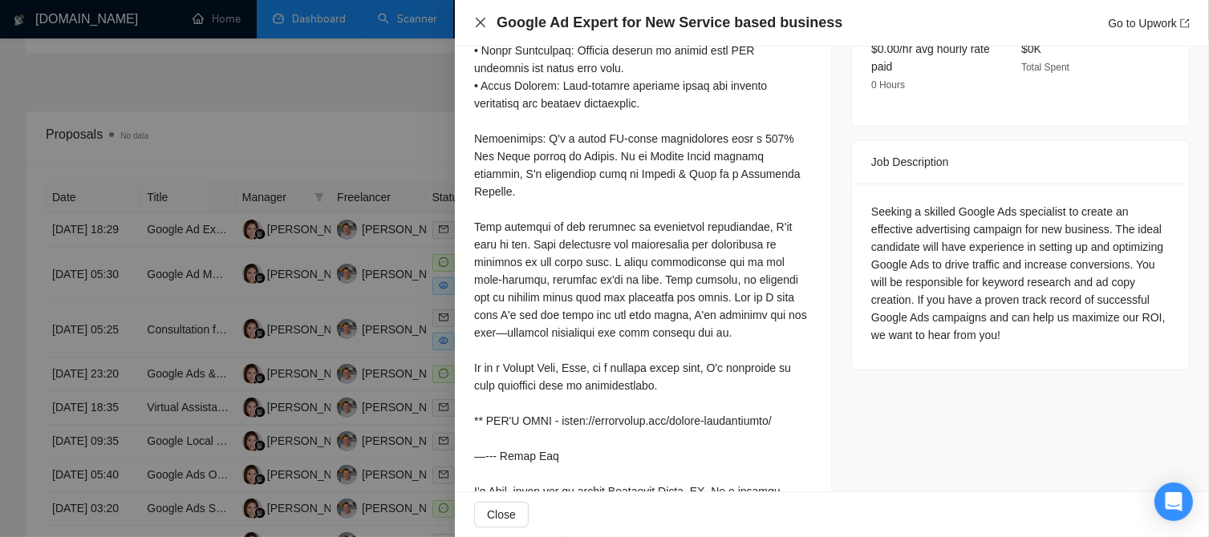
click at [480, 26] on icon "close" at bounding box center [480, 22] width 13 height 13
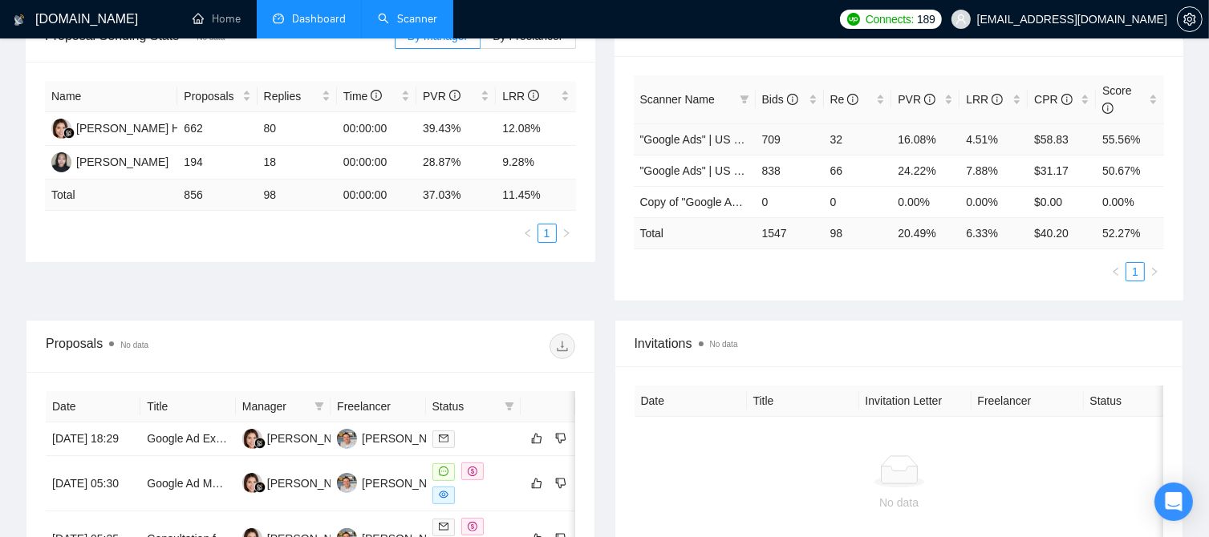
scroll to position [321, 0]
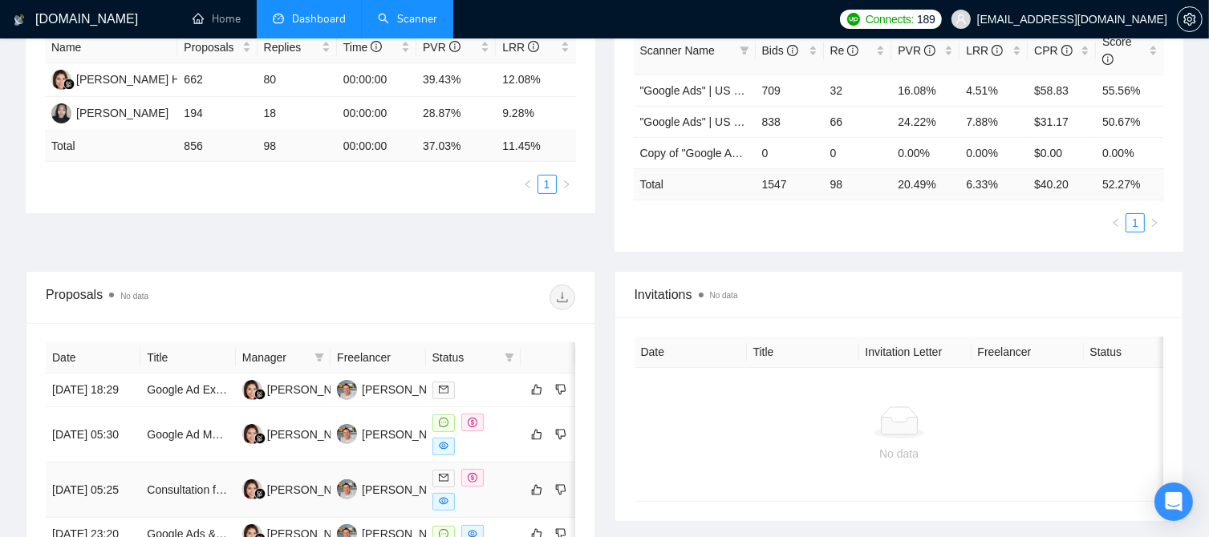
click at [501, 484] on div at bounding box center [473, 490] width 82 height 42
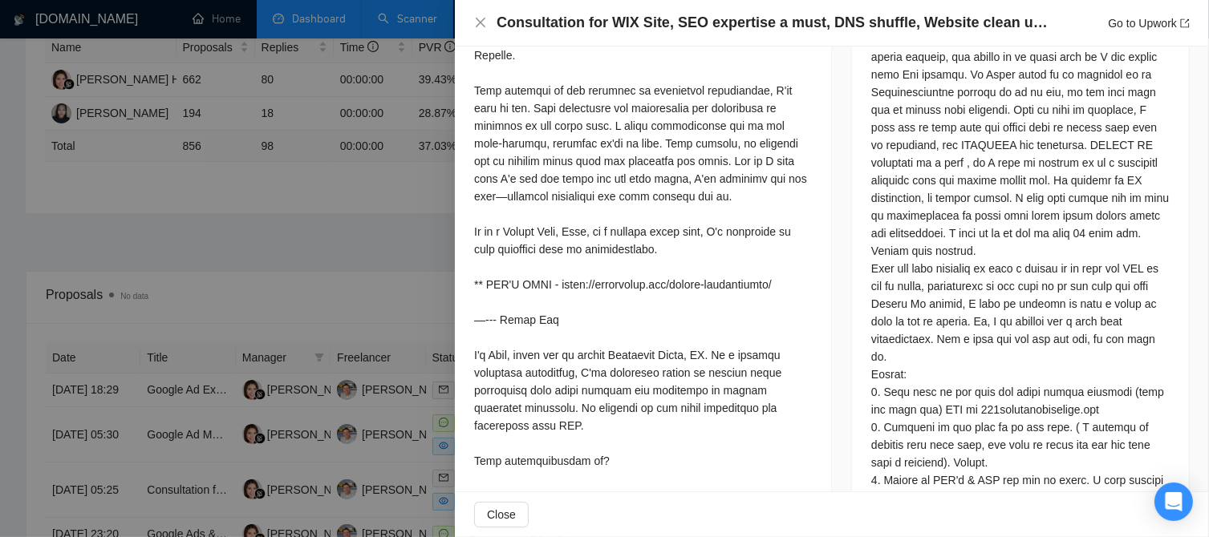
scroll to position [802, 0]
drag, startPoint x: 728, startPoint y: 164, endPoint x: 747, endPoint y: 164, distance: 18.5
click at [747, 164] on div at bounding box center [643, 354] width 338 height 1182
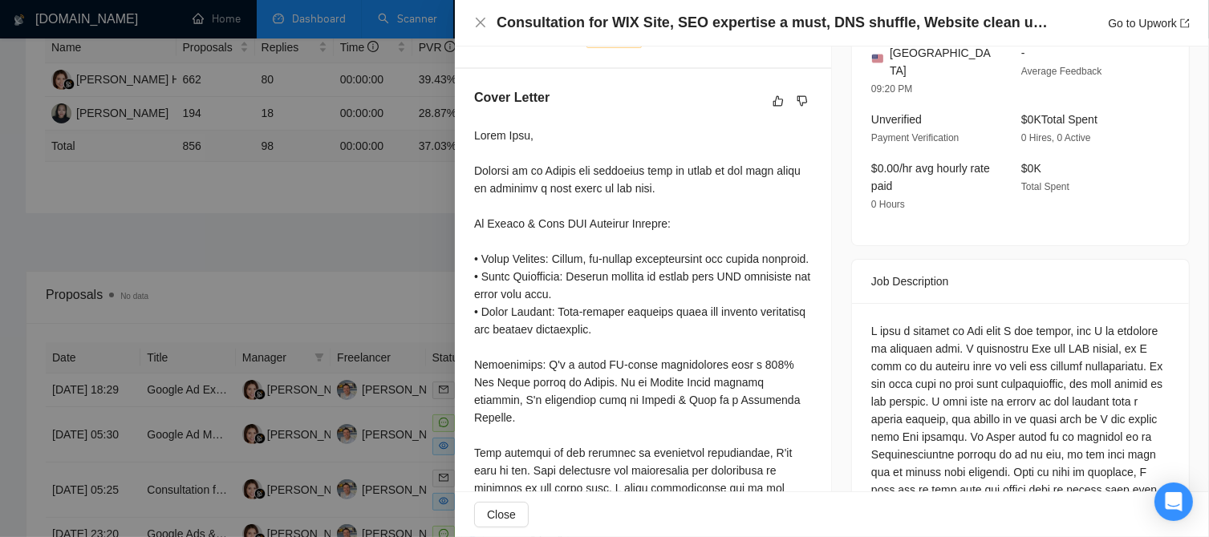
scroll to position [401, 0]
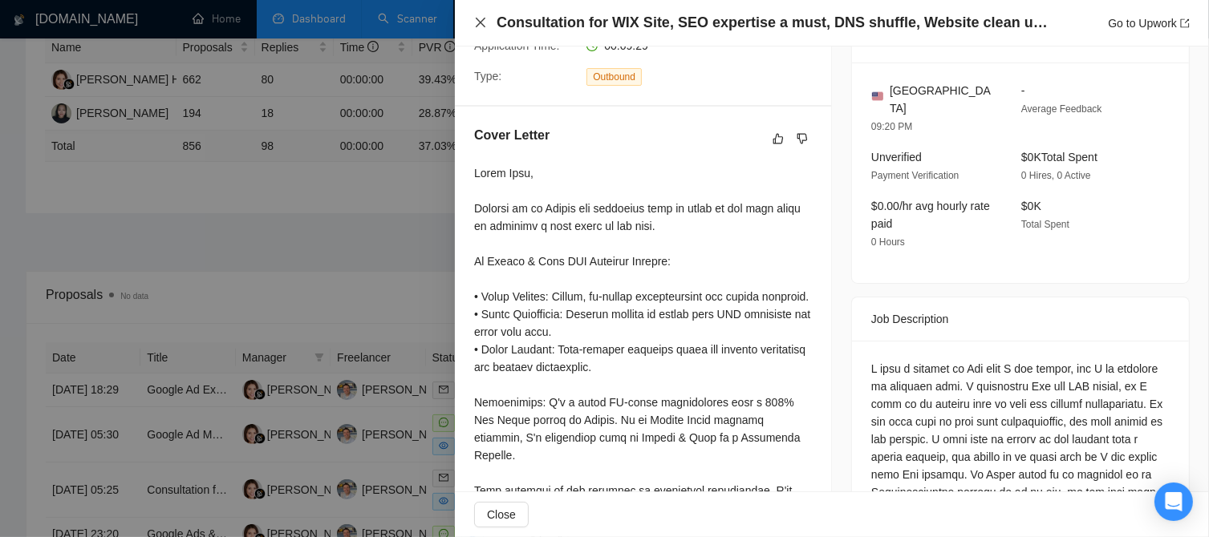
click at [481, 18] on icon "close" at bounding box center [480, 22] width 13 height 13
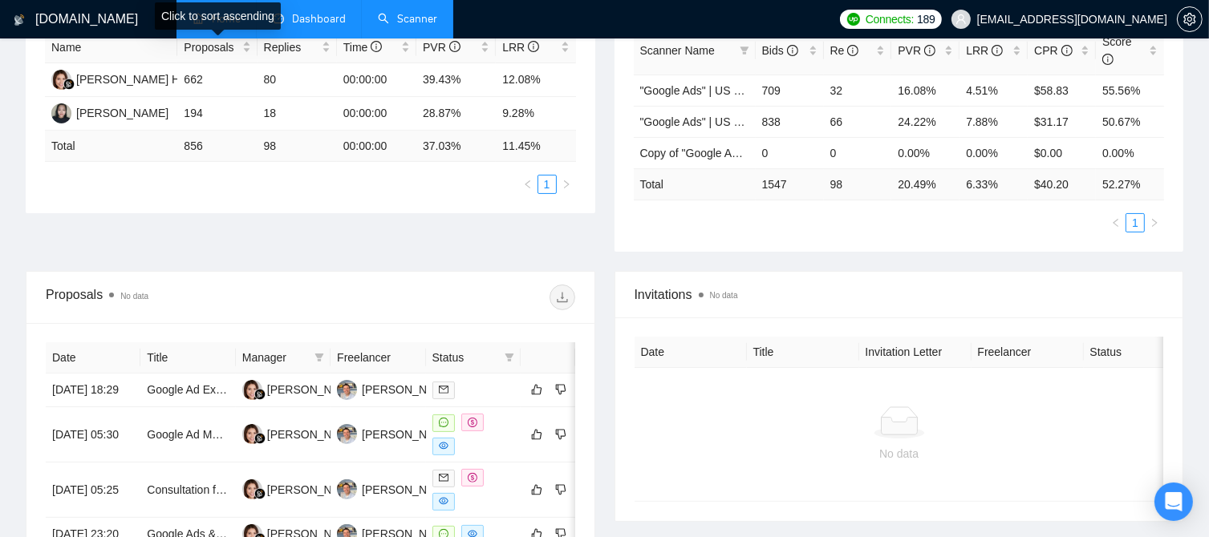
click at [218, 24] on link "Home" at bounding box center [216, 19] width 48 height 14
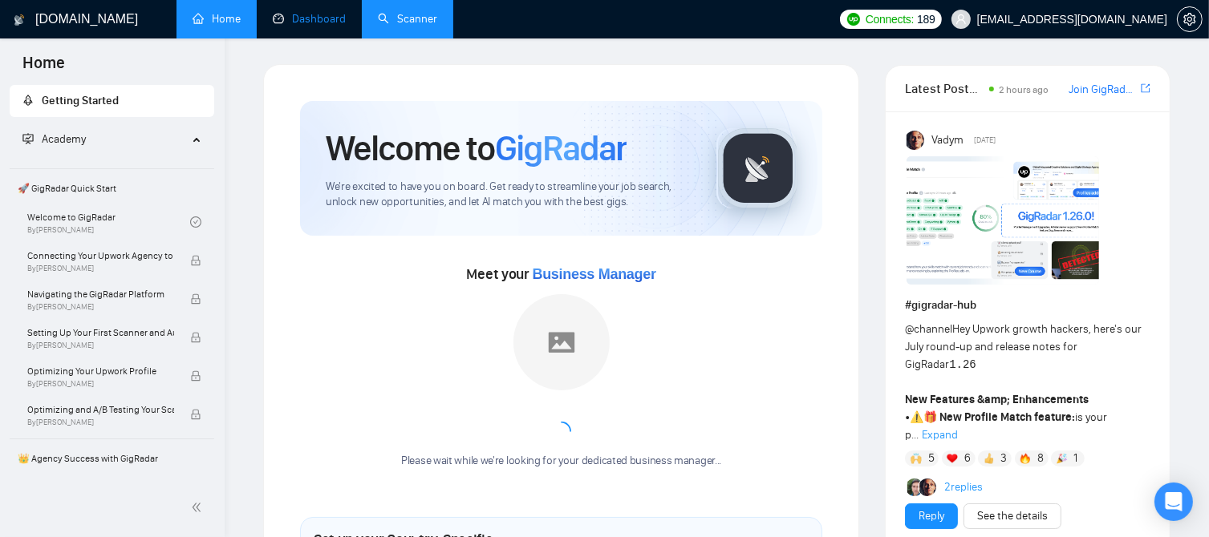
click at [292, 24] on link "Dashboard" at bounding box center [309, 19] width 73 height 14
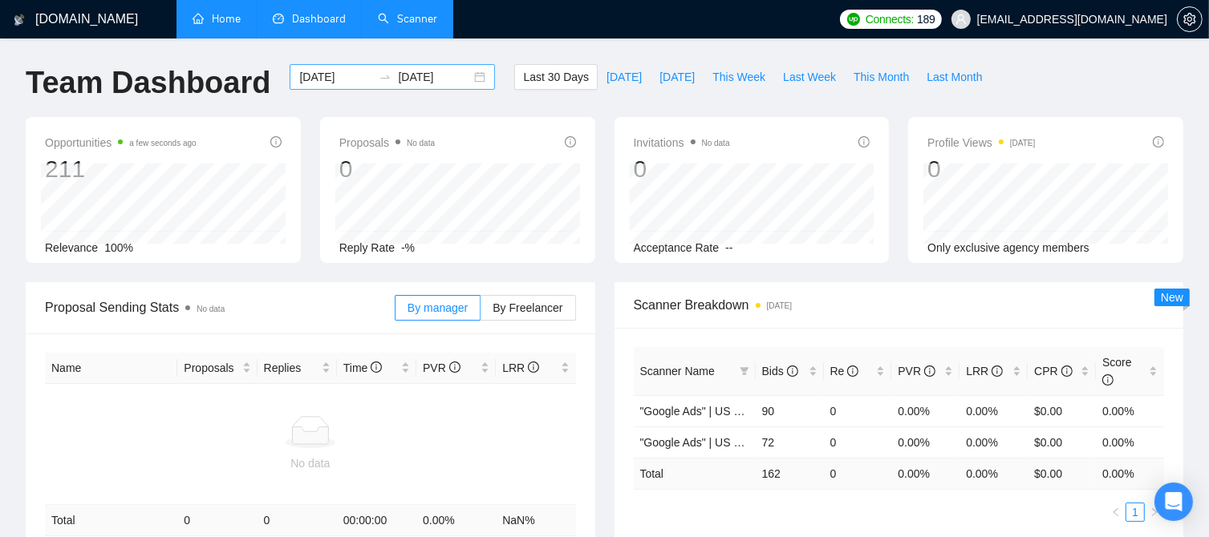
click at [330, 81] on input "[DATE]" at bounding box center [335, 77] width 73 height 18
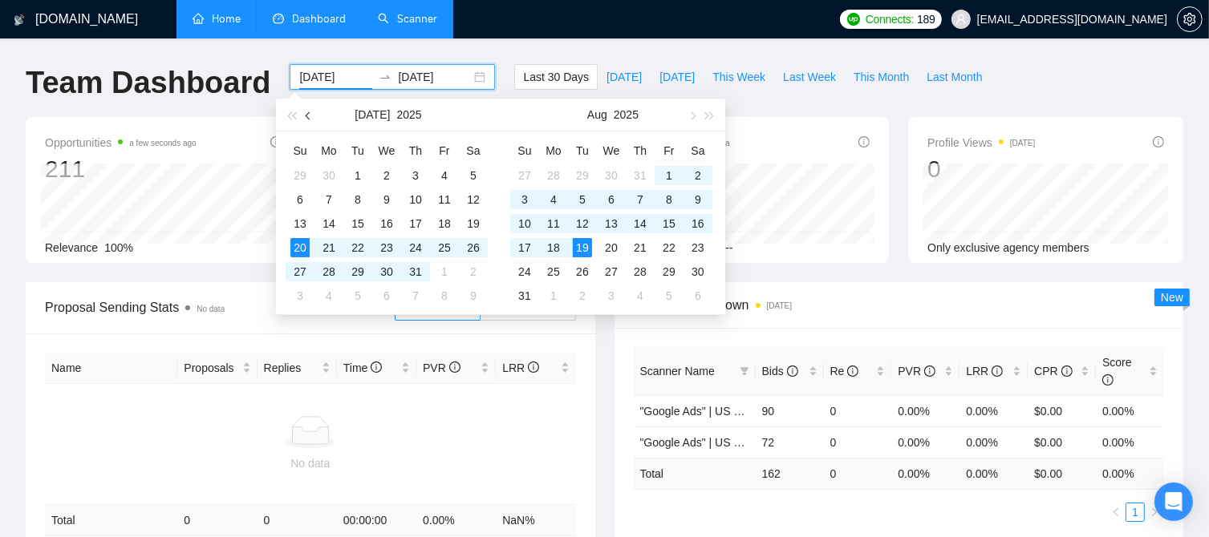
click at [302, 113] on button "button" at bounding box center [309, 115] width 18 height 32
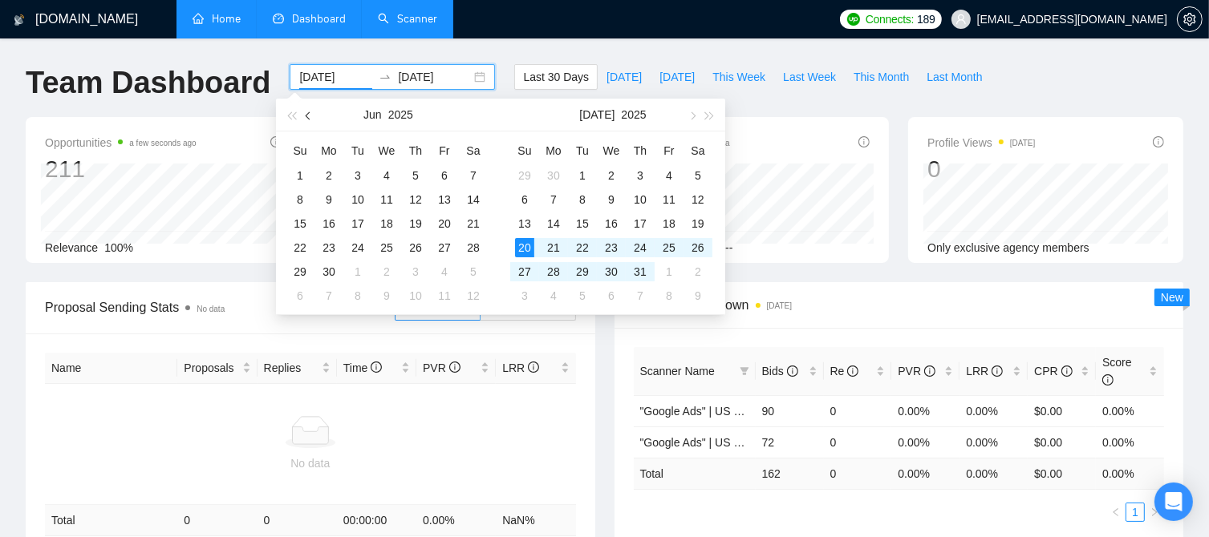
click at [302, 113] on button "button" at bounding box center [309, 115] width 18 height 32
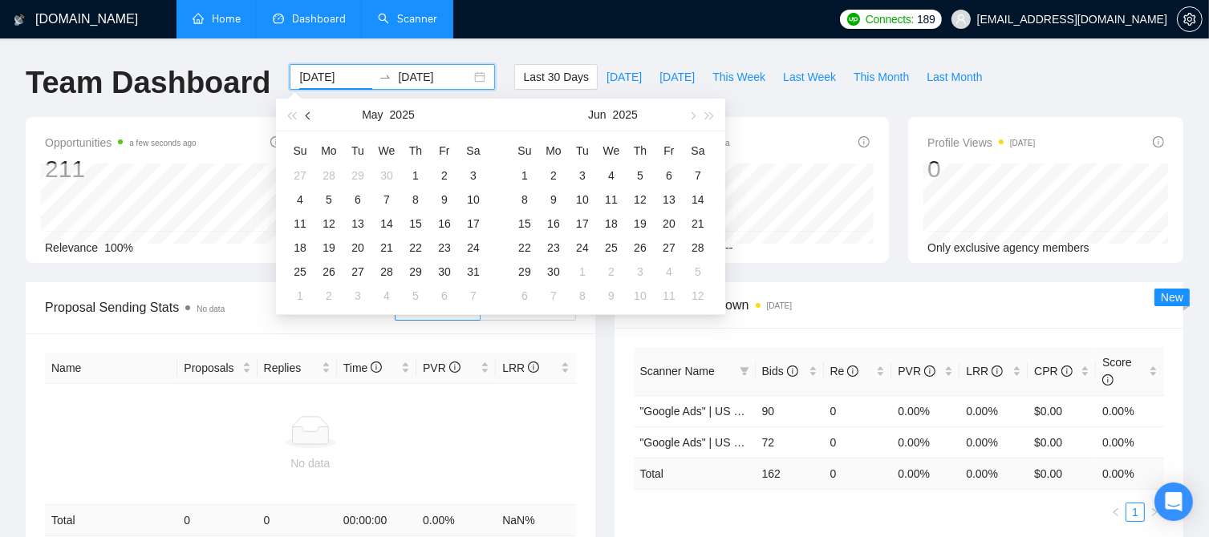
click at [302, 113] on button "button" at bounding box center [309, 115] width 18 height 32
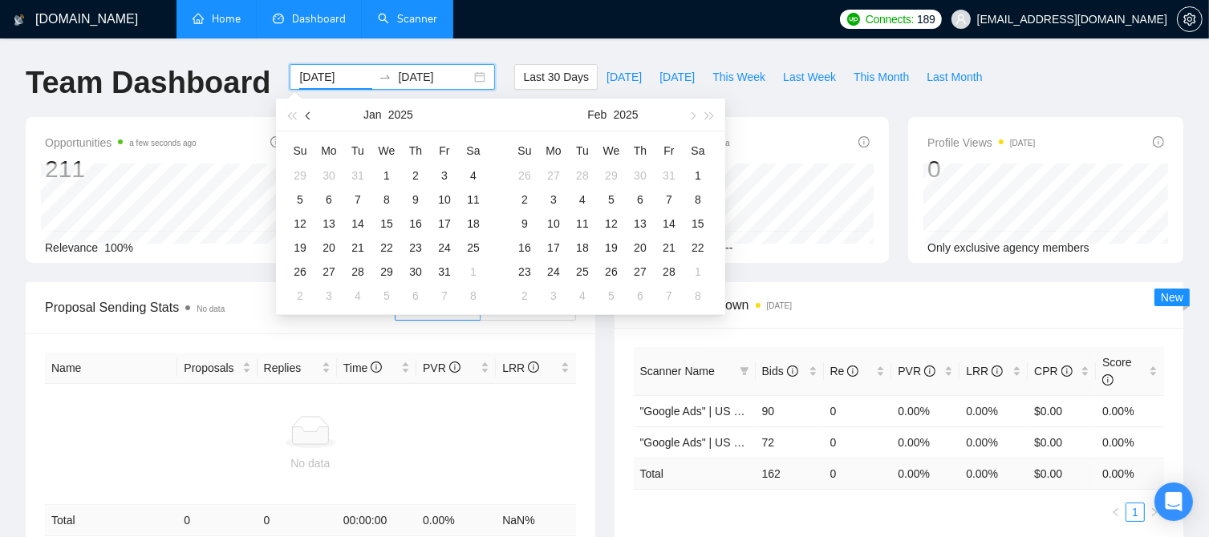
click at [302, 113] on button "button" at bounding box center [309, 115] width 18 height 32
type input "[DATE]"
click at [523, 169] on div "1" at bounding box center [524, 175] width 19 height 19
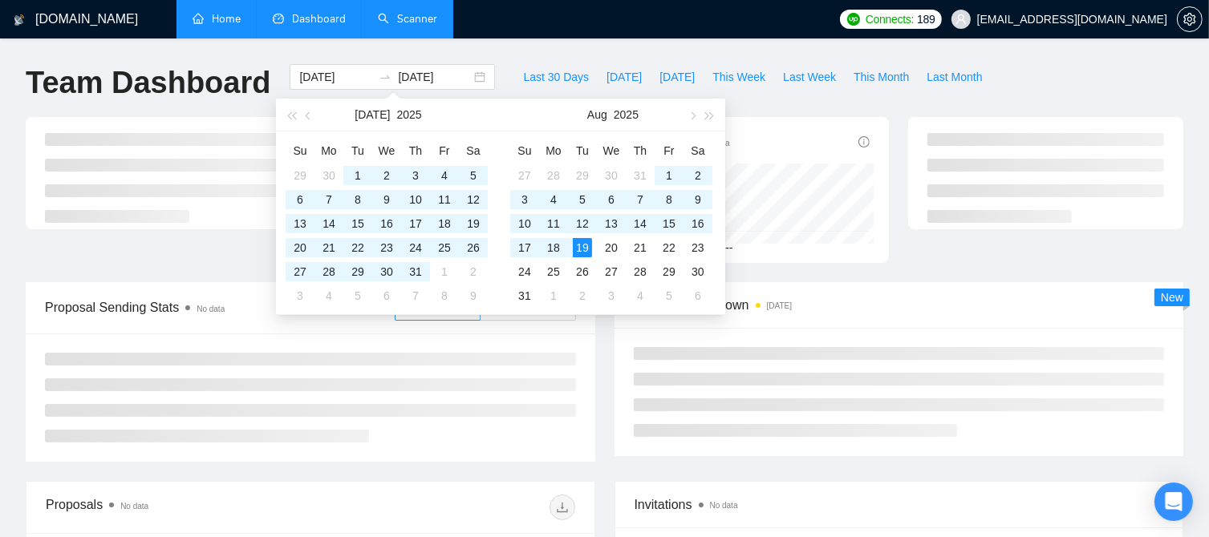
click at [618, 43] on div "[DOMAIN_NAME] Home Dashboard Scanner Connects: 189 [EMAIL_ADDRESS][DOMAIN_NAME]…" at bounding box center [604, 440] width 1209 height 881
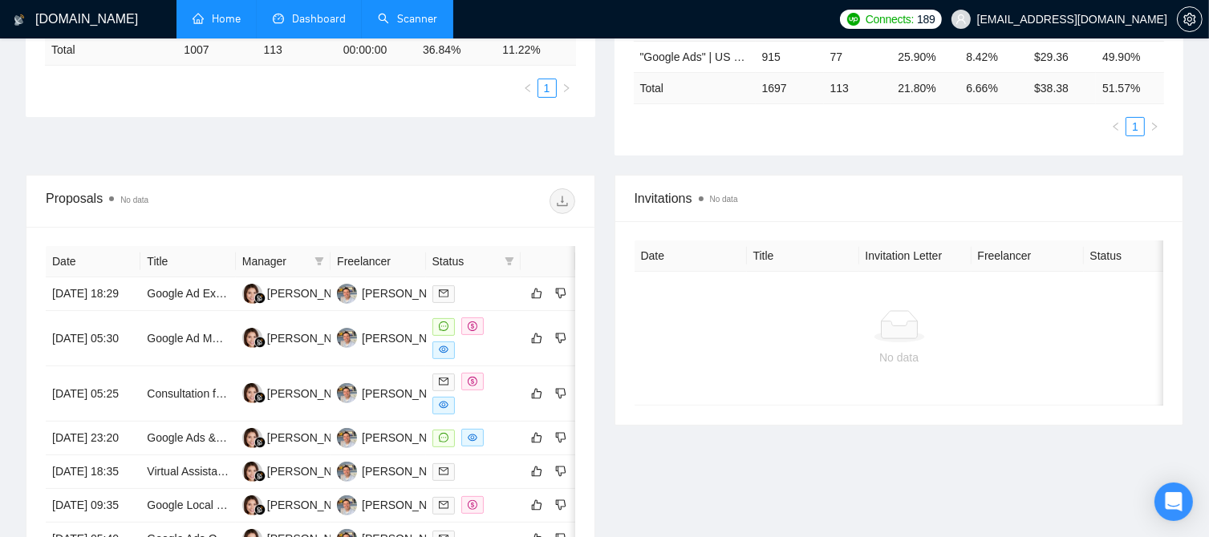
scroll to position [481, 0]
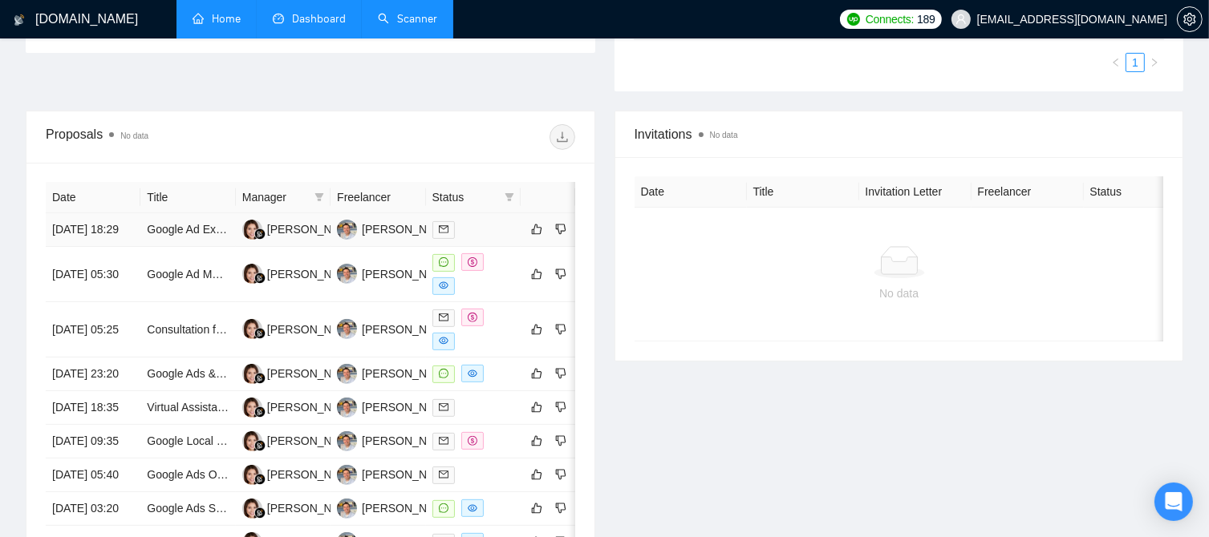
click at [475, 221] on div at bounding box center [473, 230] width 82 height 18
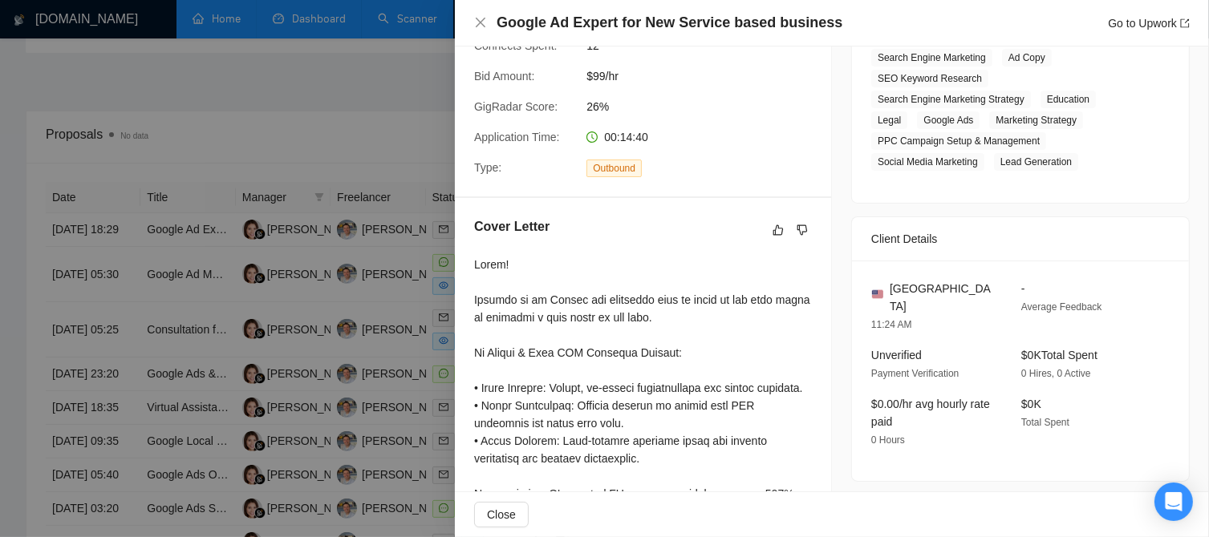
scroll to position [401, 0]
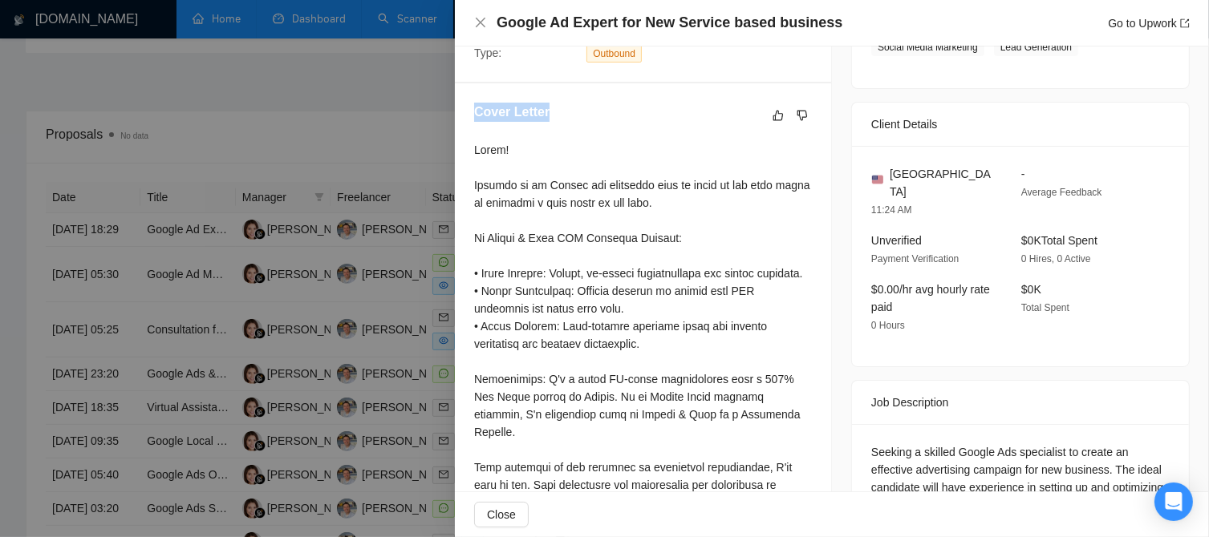
drag, startPoint x: 472, startPoint y: 97, endPoint x: 545, endPoint y: 100, distance: 73.1
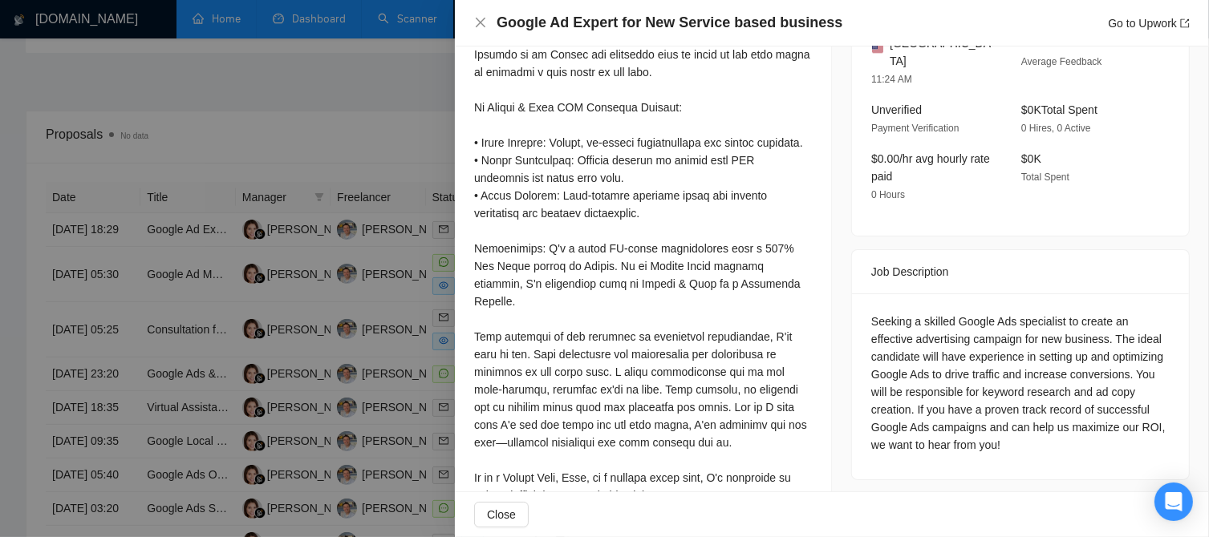
scroll to position [164, 0]
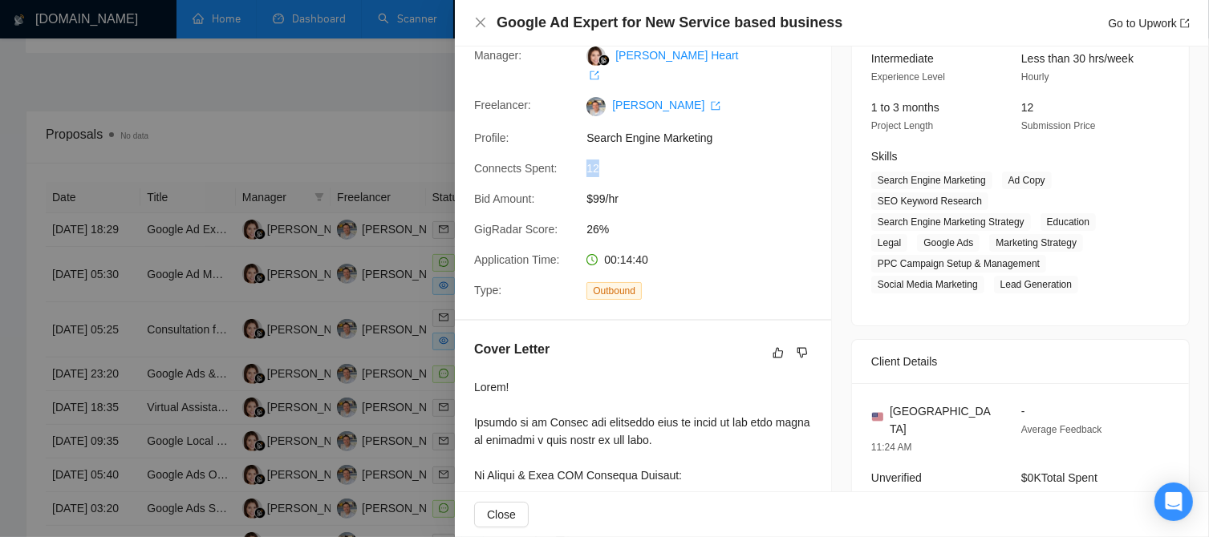
drag, startPoint x: 606, startPoint y: 152, endPoint x: 575, endPoint y: 155, distance: 31.4
click at [575, 160] on div "Connects Spent: 12" at bounding box center [637, 169] width 338 height 18
drag, startPoint x: 475, startPoint y: 151, endPoint x: 603, endPoint y: 148, distance: 128.3
click at [603, 160] on div "Connects Spent: 12" at bounding box center [637, 169] width 338 height 18
click at [480, 22] on icon "close" at bounding box center [481, 23] width 10 height 10
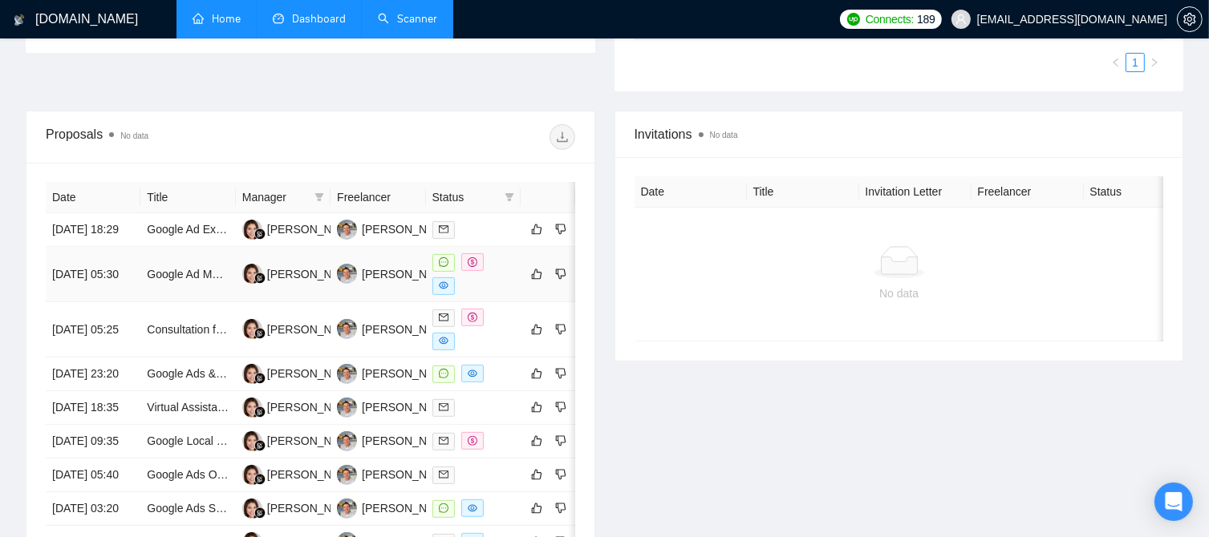
click at [484, 277] on div at bounding box center [473, 274] width 82 height 42
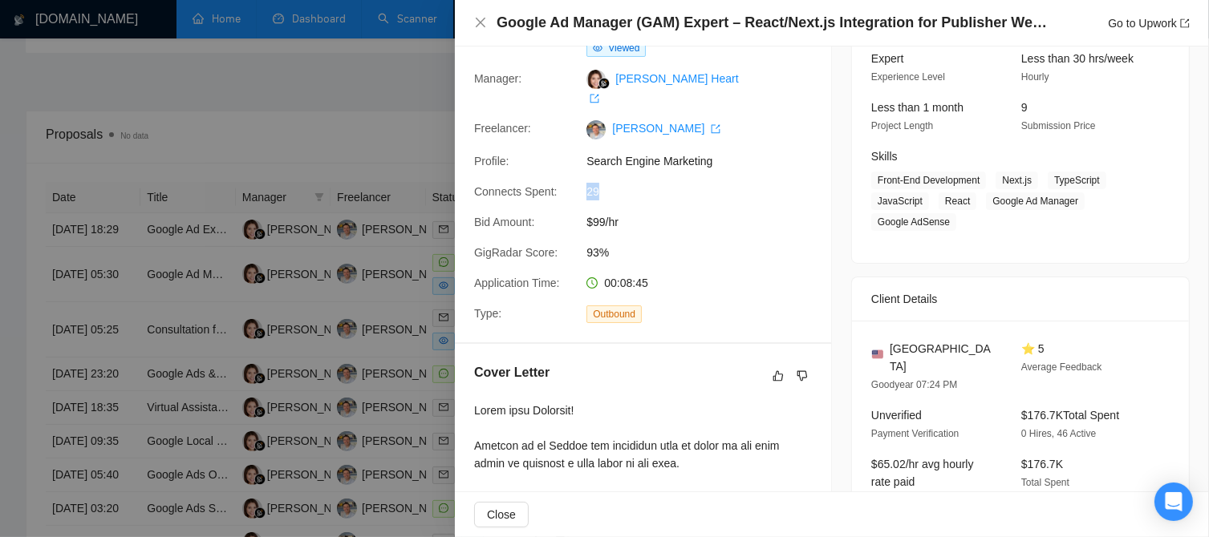
drag, startPoint x: 601, startPoint y: 174, endPoint x: 585, endPoint y: 174, distance: 15.2
click at [586, 183] on span "29" at bounding box center [706, 192] width 241 height 18
click at [478, 20] on icon "close" at bounding box center [480, 22] width 13 height 13
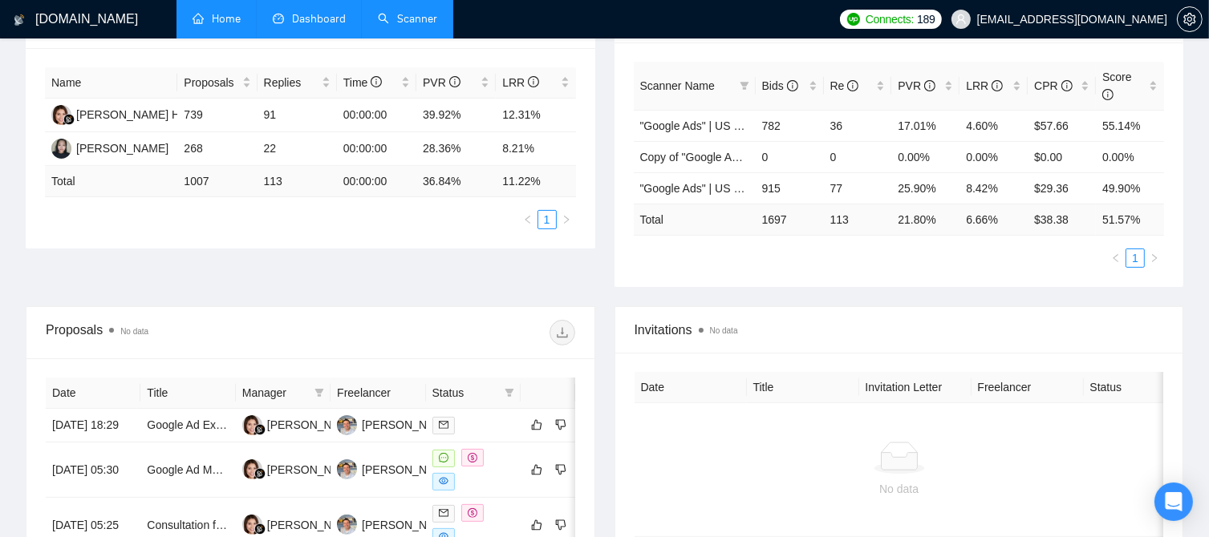
scroll to position [282, 0]
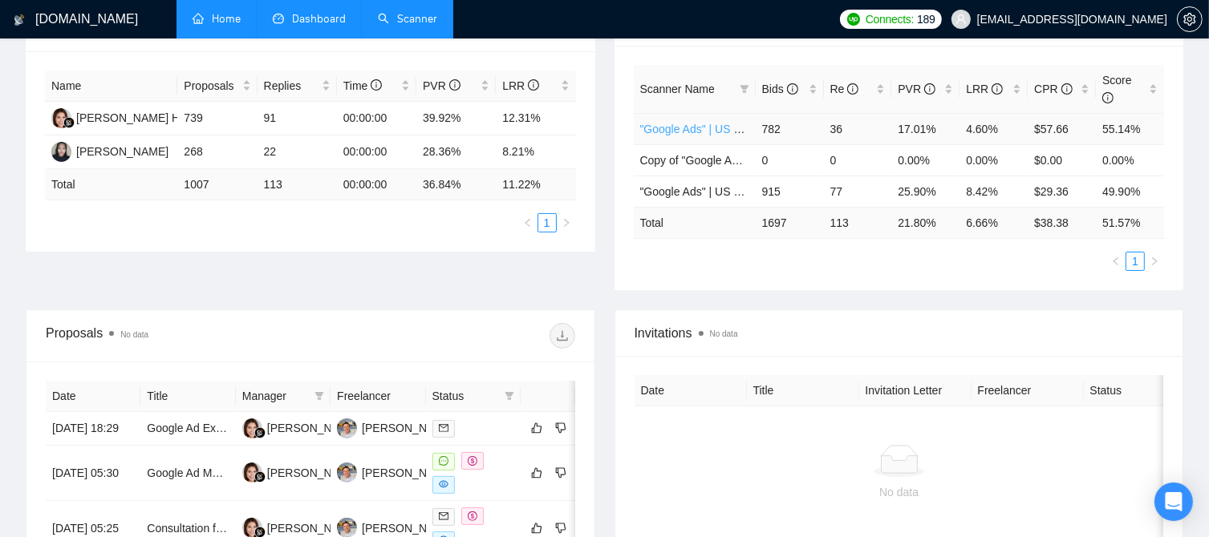
click at [683, 123] on link ""Google Ads" | US & WW | Expert" at bounding box center [724, 129] width 168 height 13
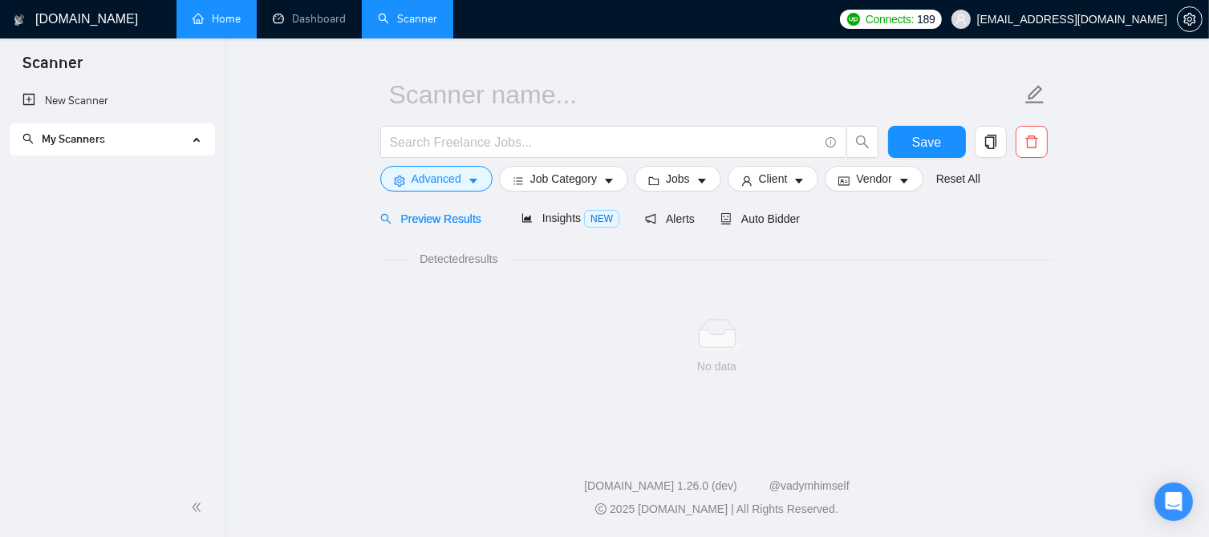
scroll to position [35, 0]
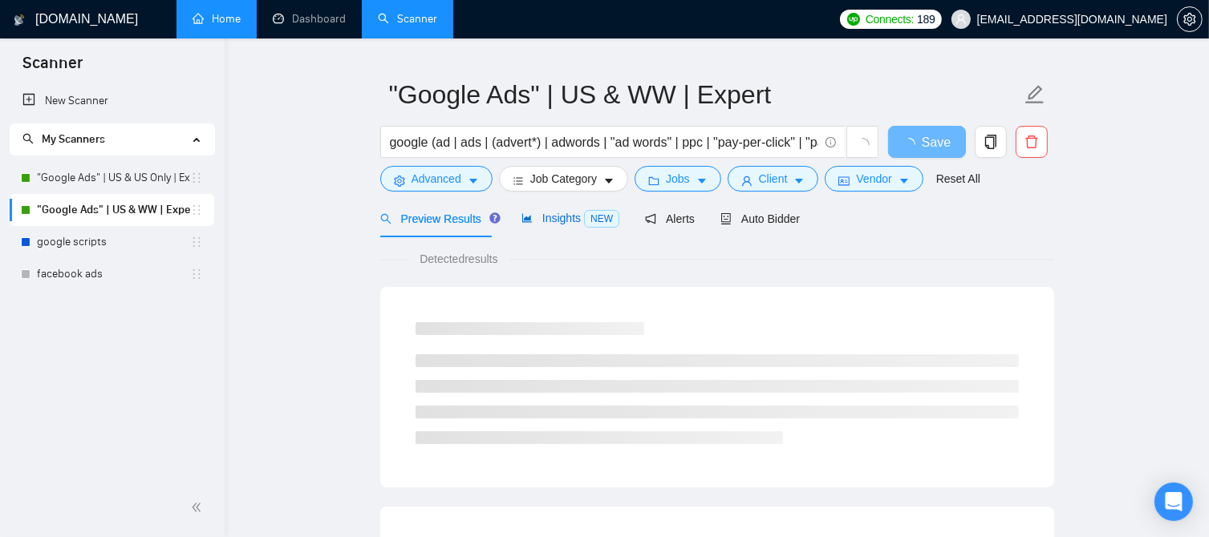
click at [534, 225] on span "Insights NEW" at bounding box center [570, 218] width 98 height 13
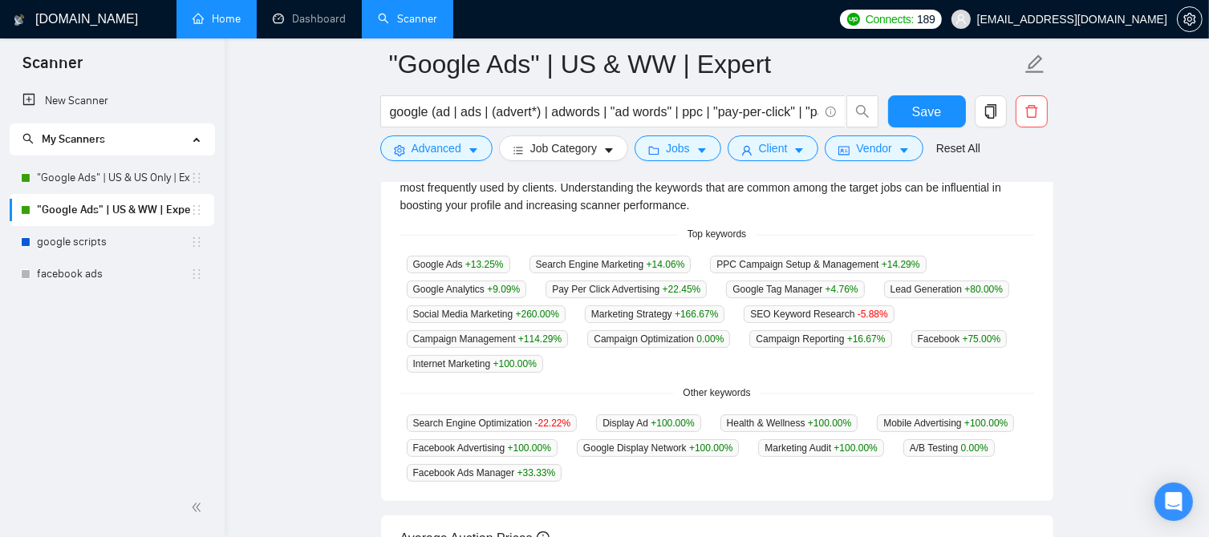
scroll to position [382, 0]
